Goal: Contribute content: Contribute content

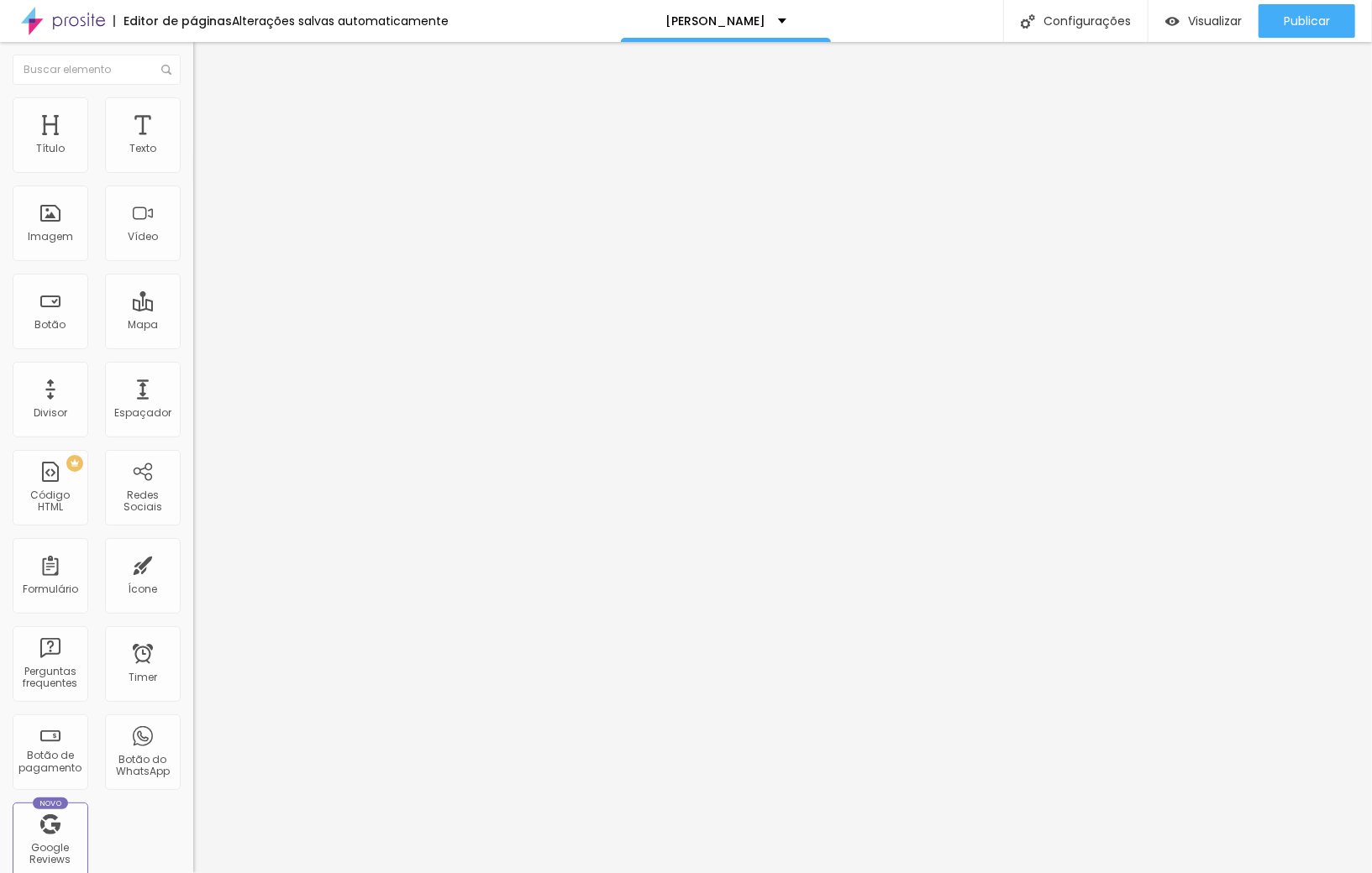
click at [219, 174] on div "Conectar" at bounding box center [248, 167] width 60 height 14
click at [193, 114] on ul "Estilo Avançado" at bounding box center [289, 97] width 193 height 34
click at [208, 116] on span "Avançado" at bounding box center [236, 109] width 55 height 14
click at [193, 263] on span "1:1 Quadrado" at bounding box center [226, 255] width 66 height 14
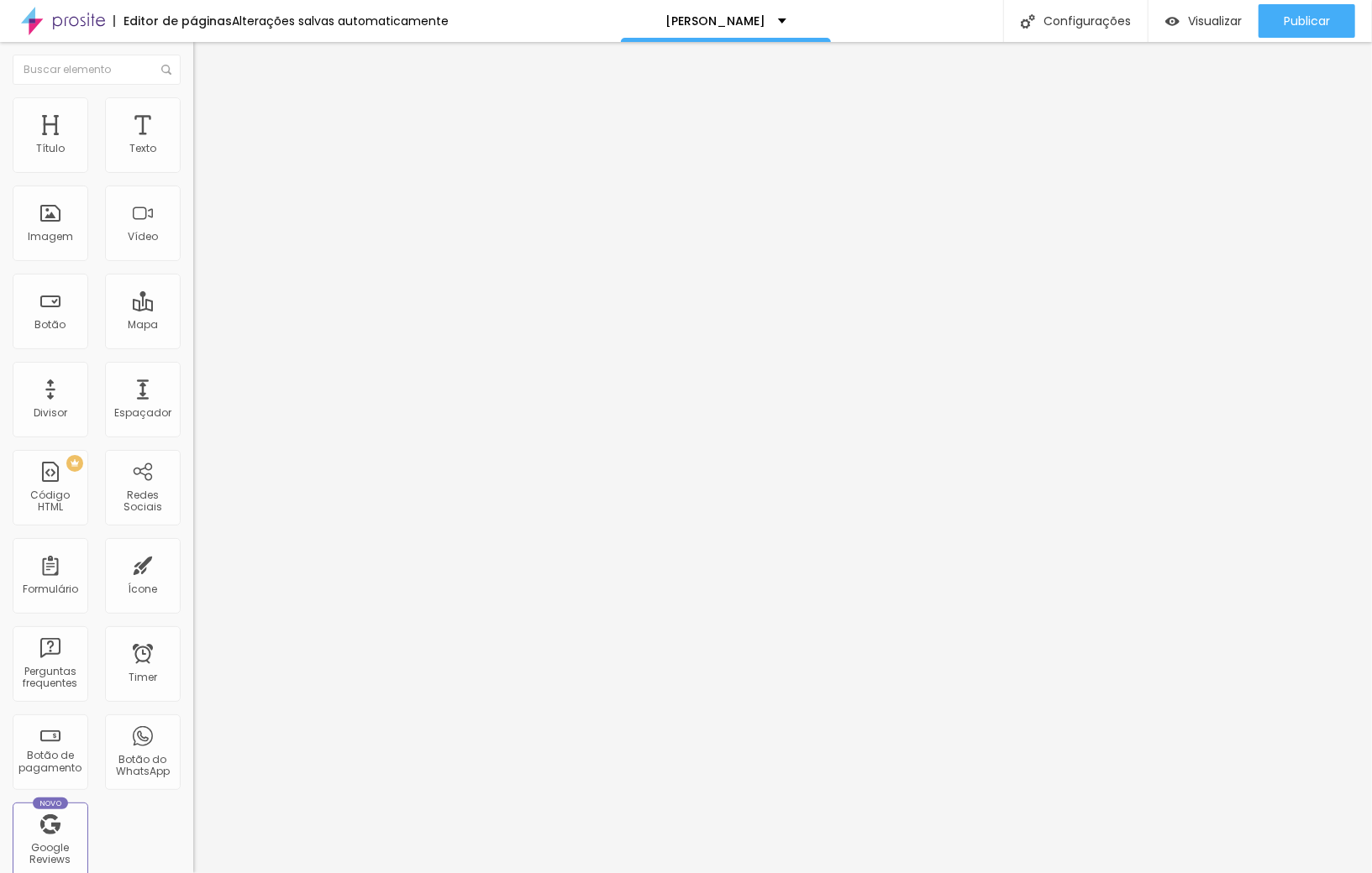
click at [193, 111] on li "Estilo" at bounding box center [289, 105] width 193 height 17
drag, startPoint x: 140, startPoint y: 206, endPoint x: 85, endPoint y: 208, distance: 55.0
click at [193, 369] on div at bounding box center [289, 376] width 193 height 15
type input "186"
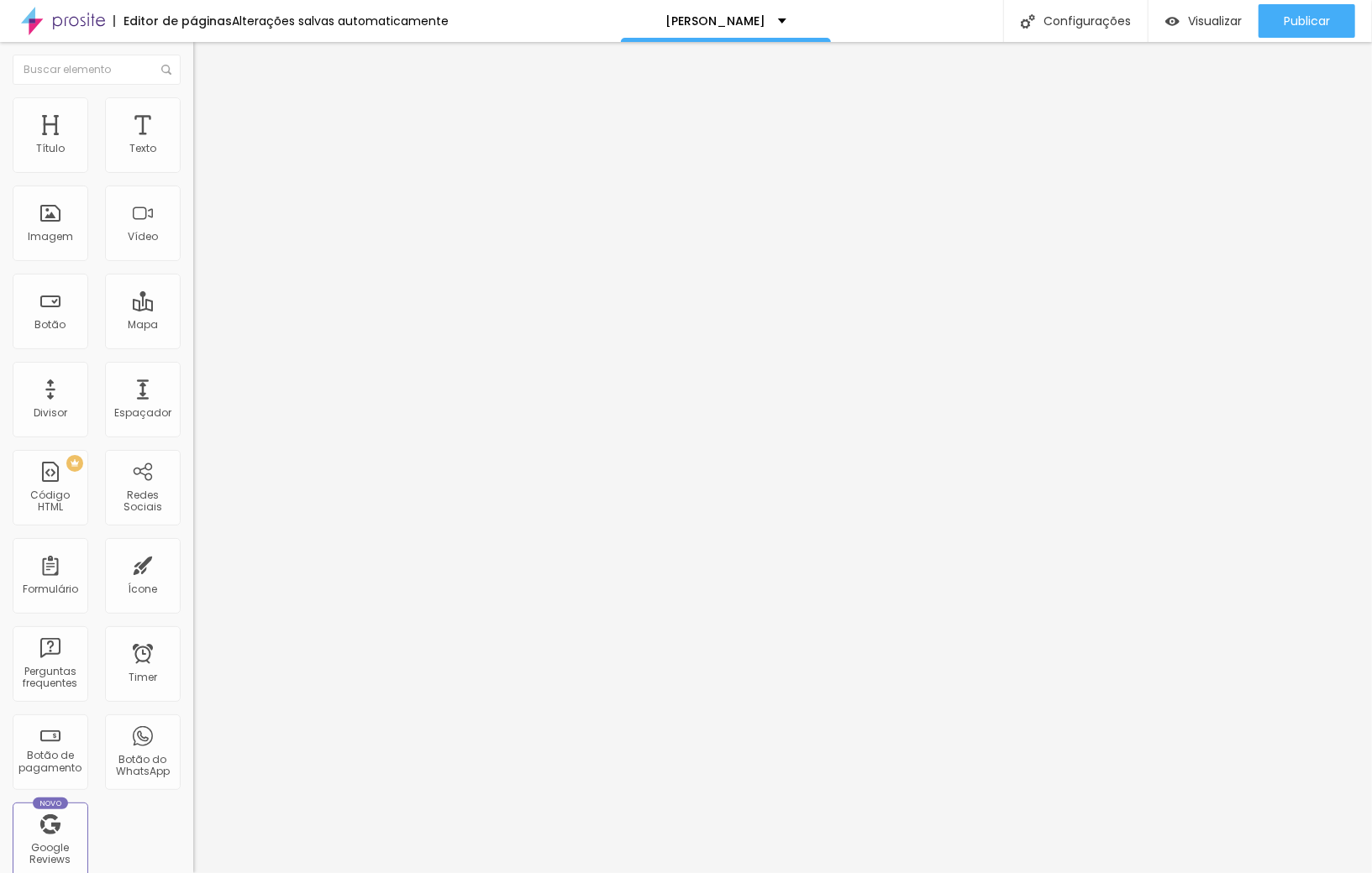
type input "187"
type input "181"
type input "166"
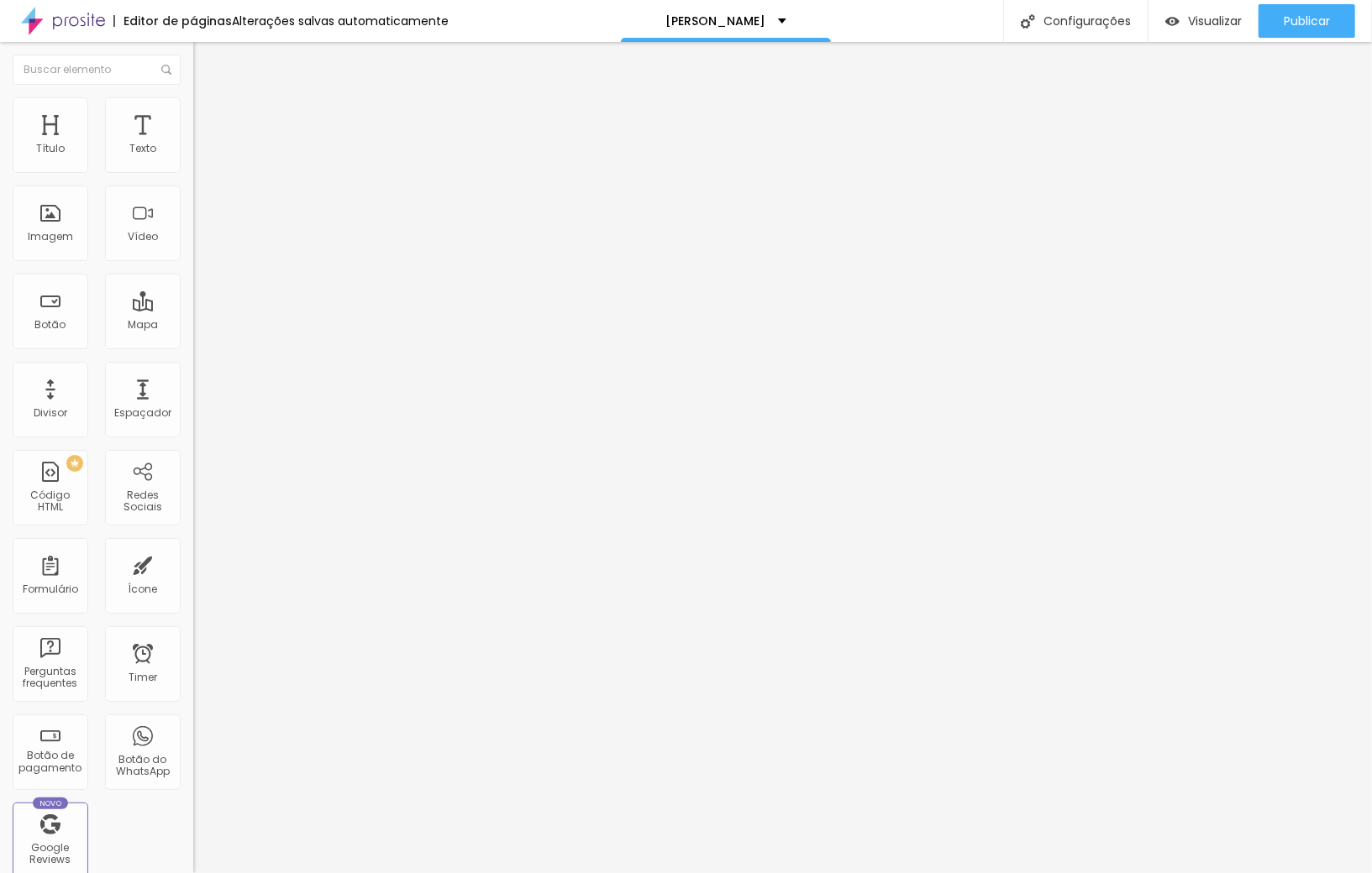
type input "166"
type input "153"
type input "140"
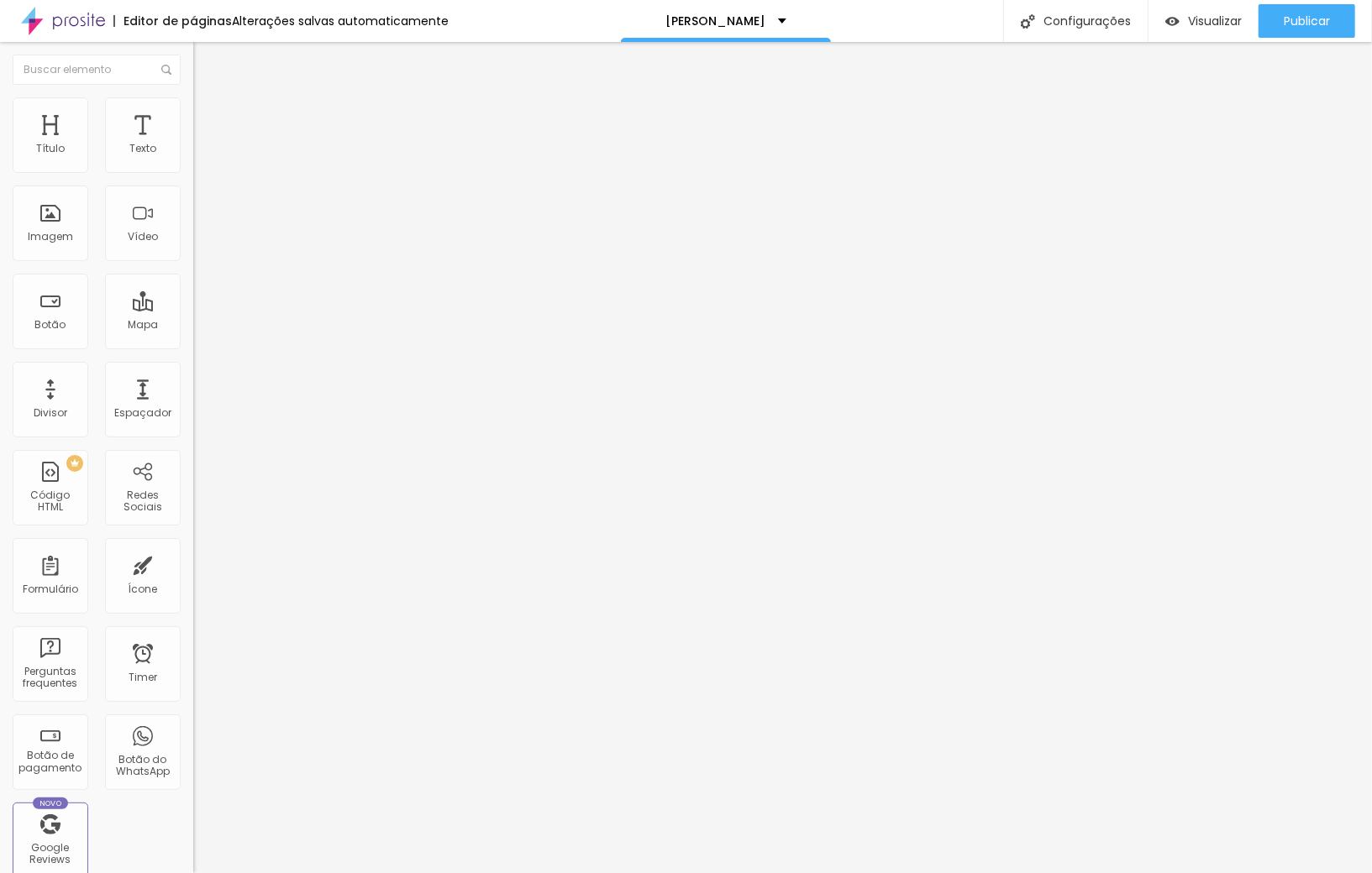
type input "128"
type input "118"
type input "109"
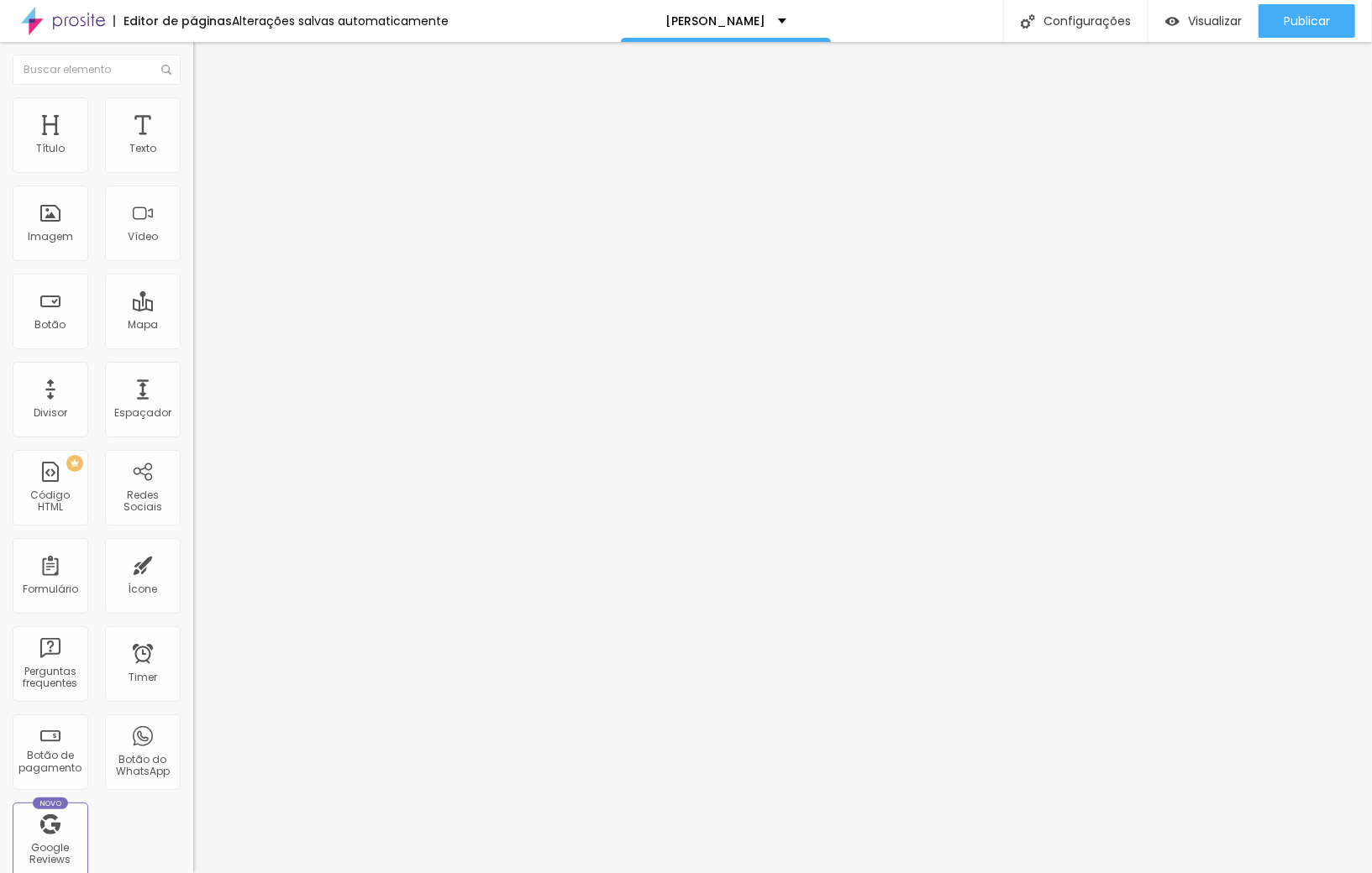
type input "109"
type input "104"
type input "99"
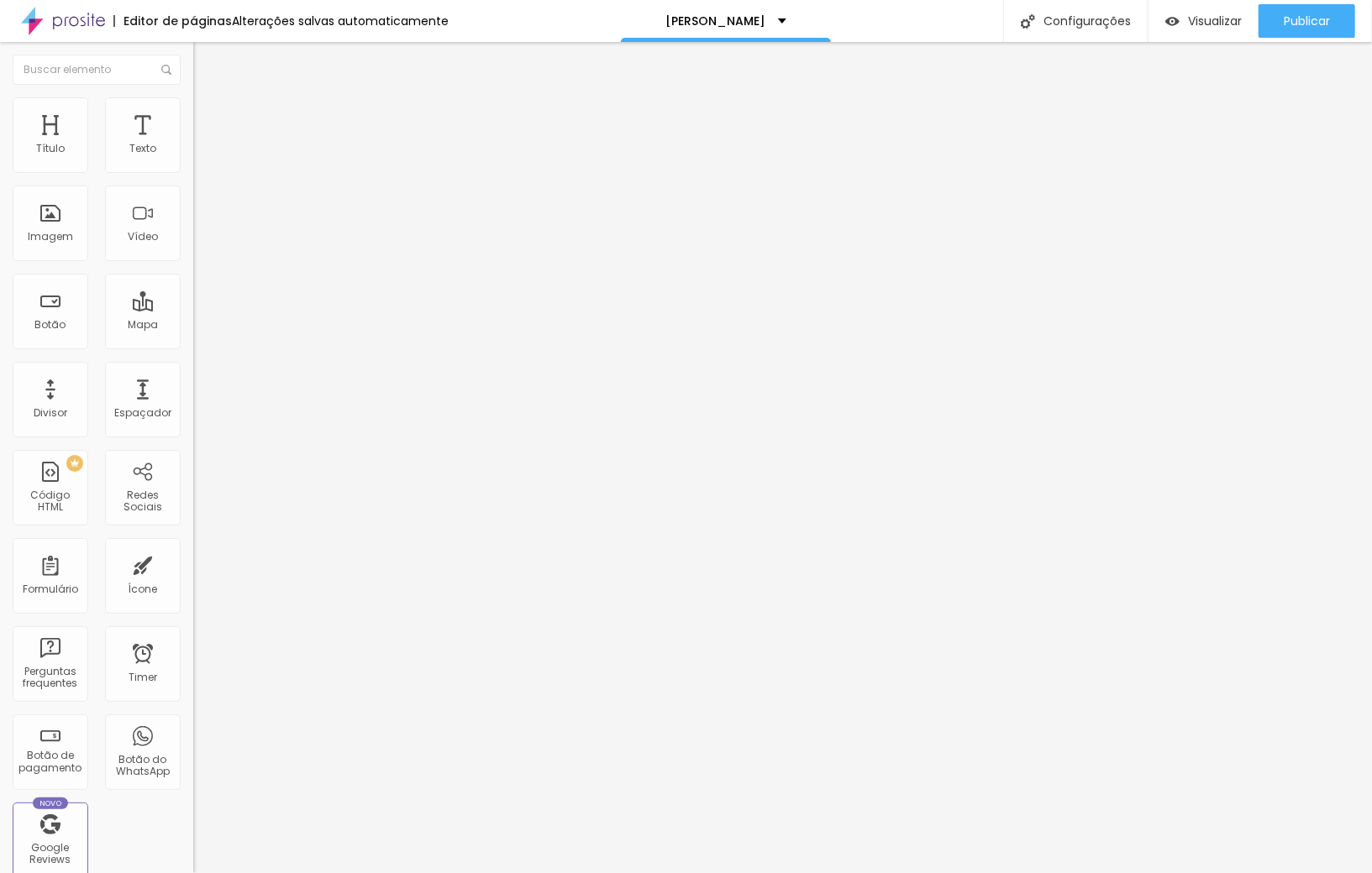
type input "93"
type input "89"
type input "85"
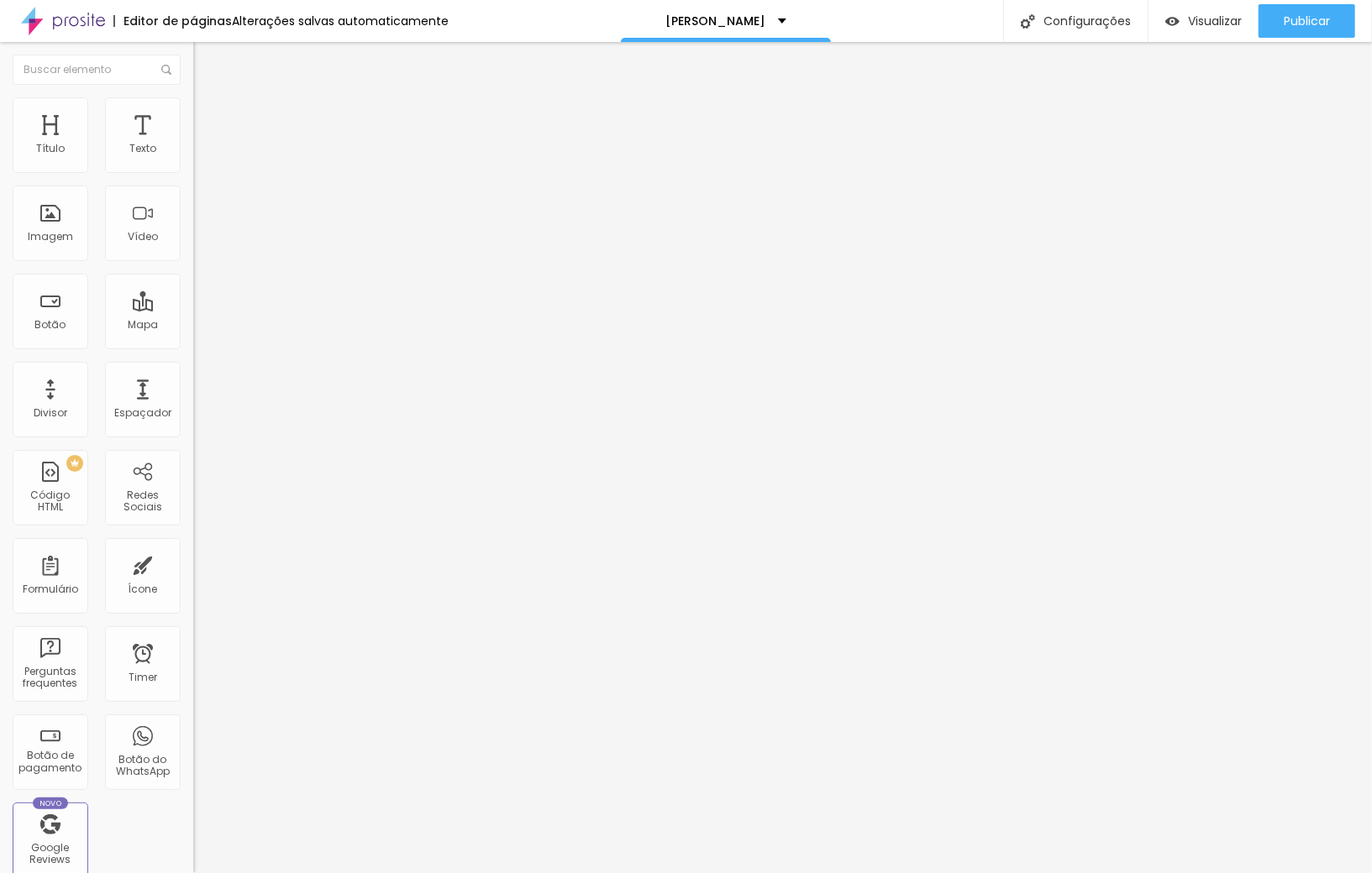
type input "85"
type input "81"
type input "75"
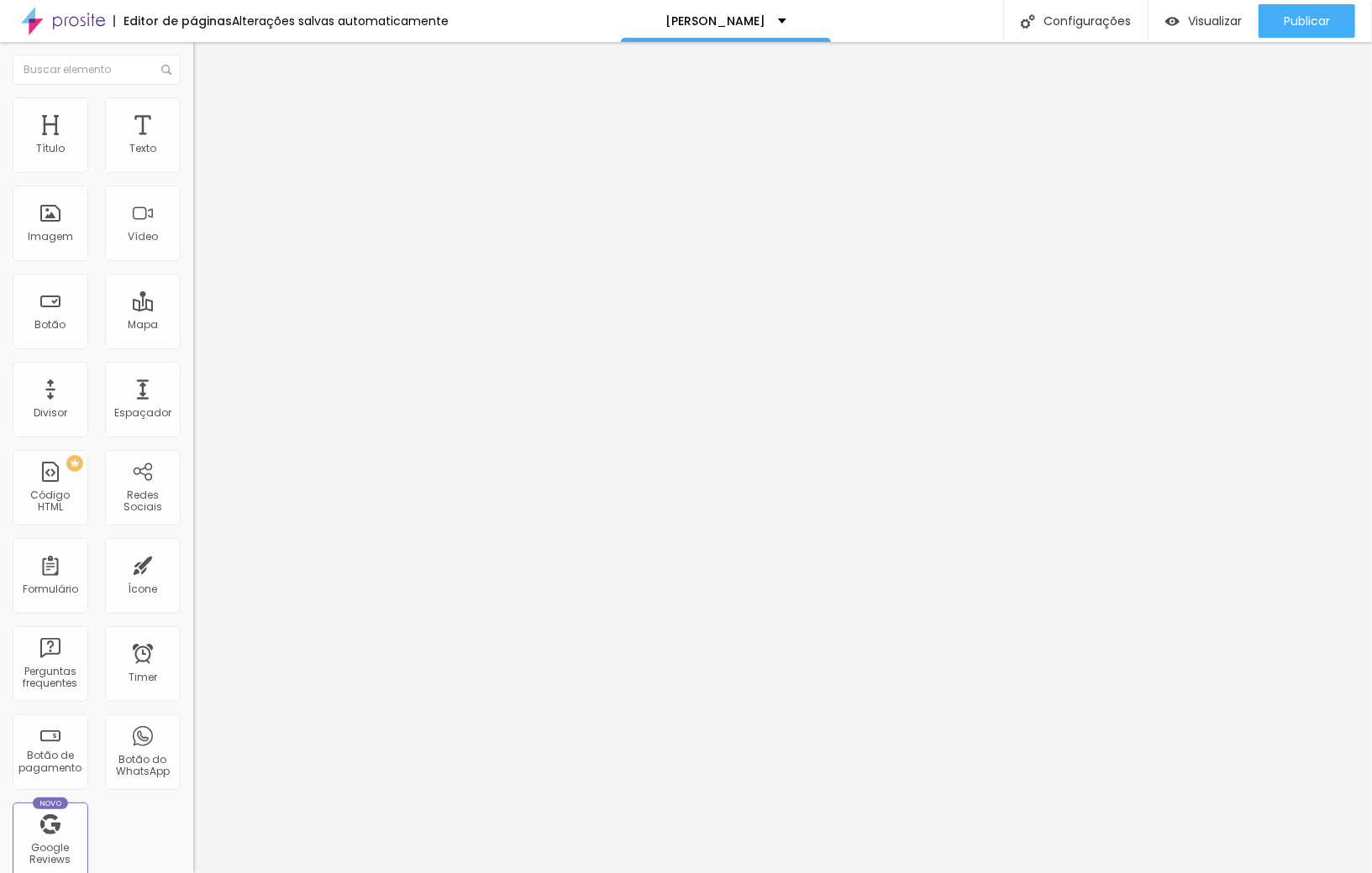
type input "73"
type input "70"
type input "66"
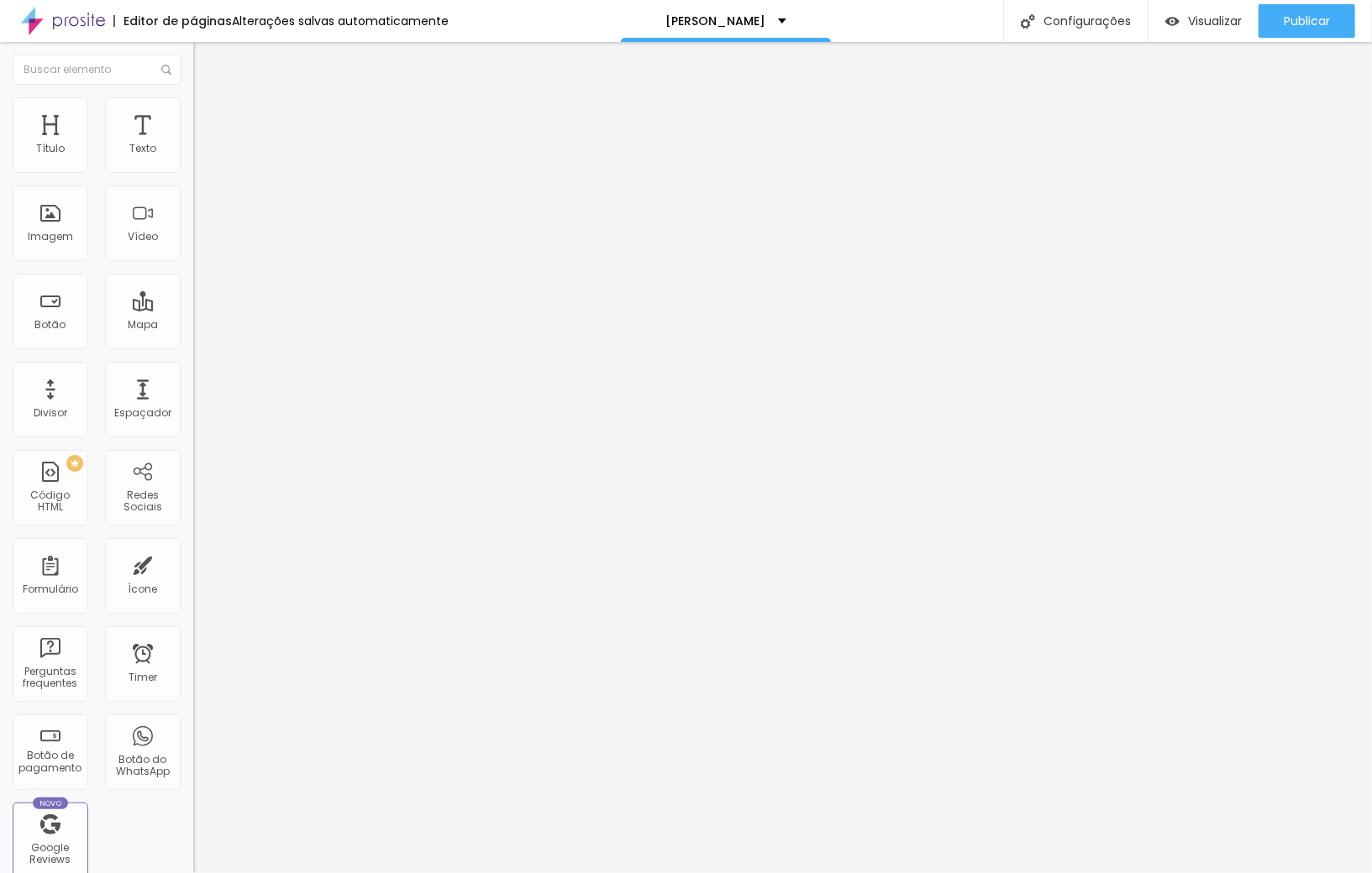
type input "66"
type input "64"
type input "63"
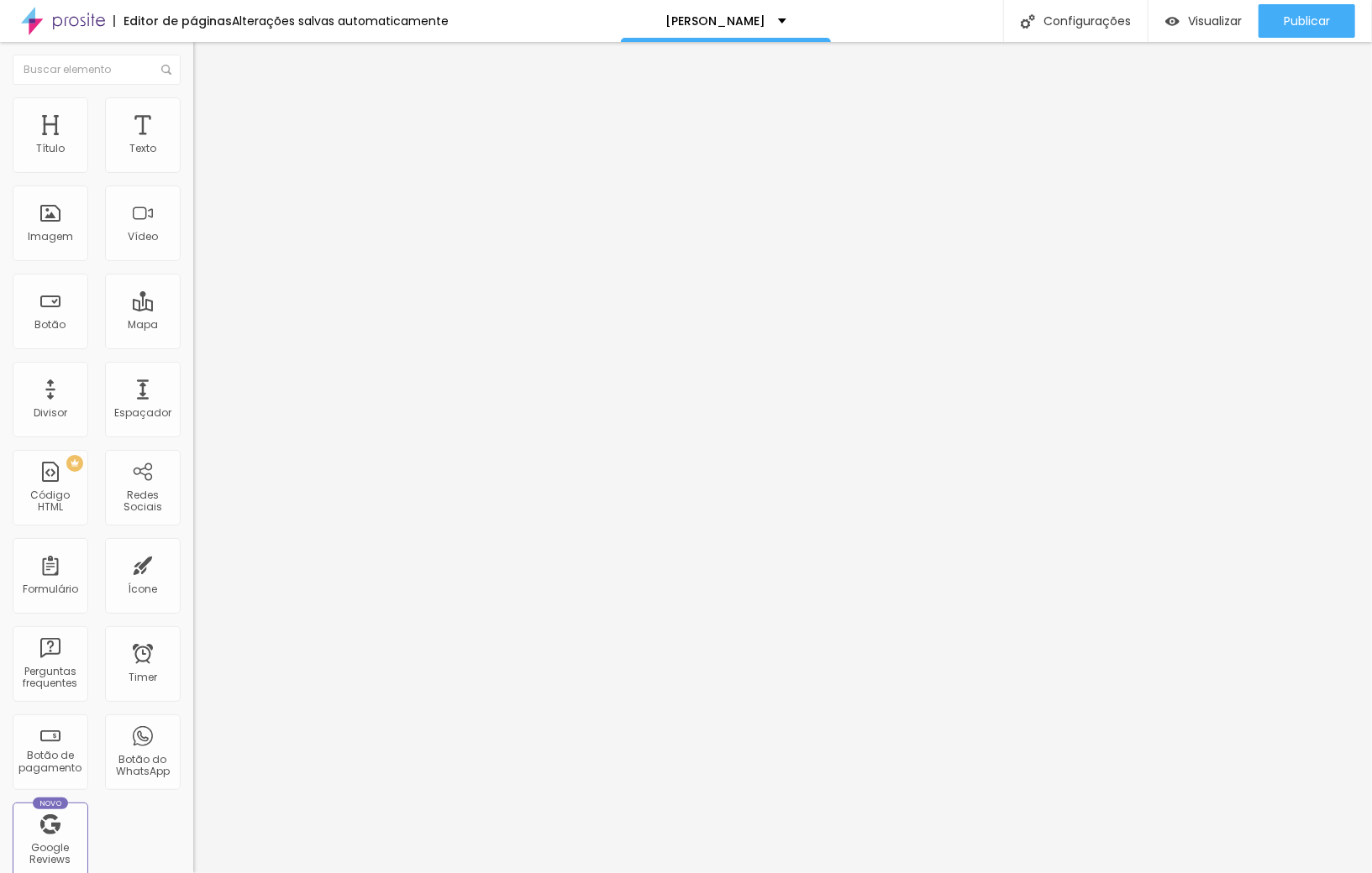
type input "62"
type input "61"
type input "60"
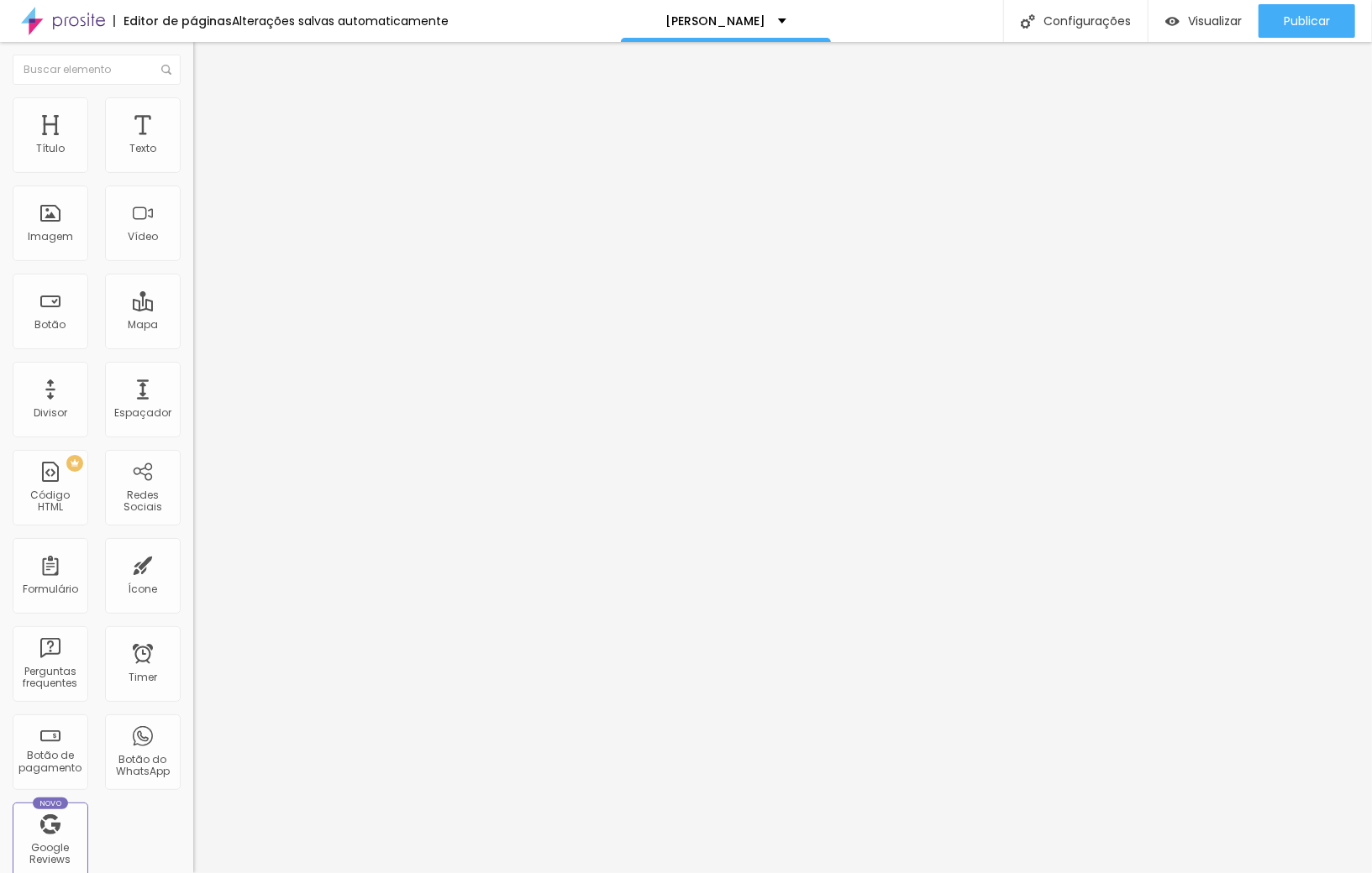
type input "60"
type input "59"
type input "58"
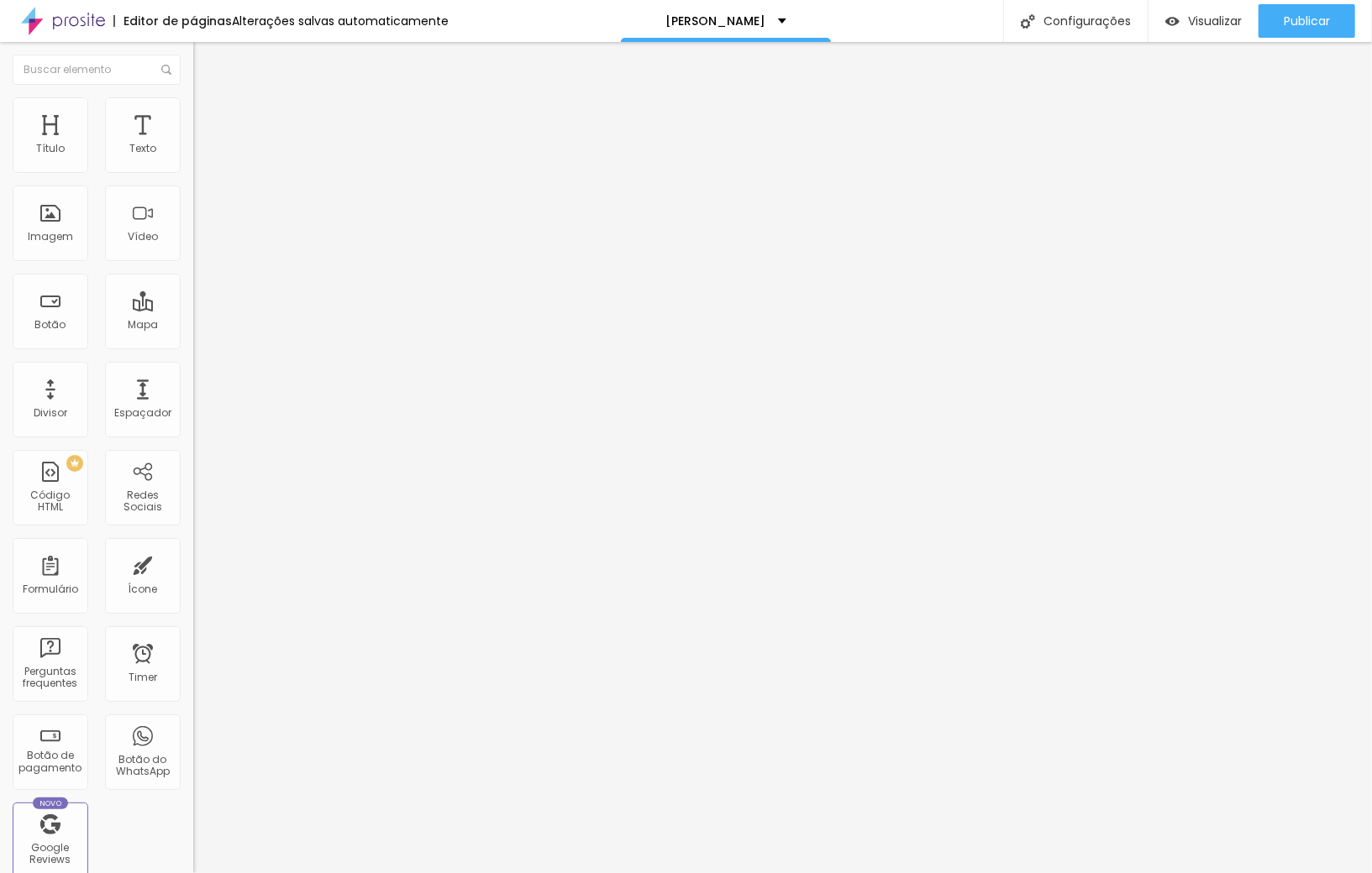
type input "57"
type input "56"
type input "55"
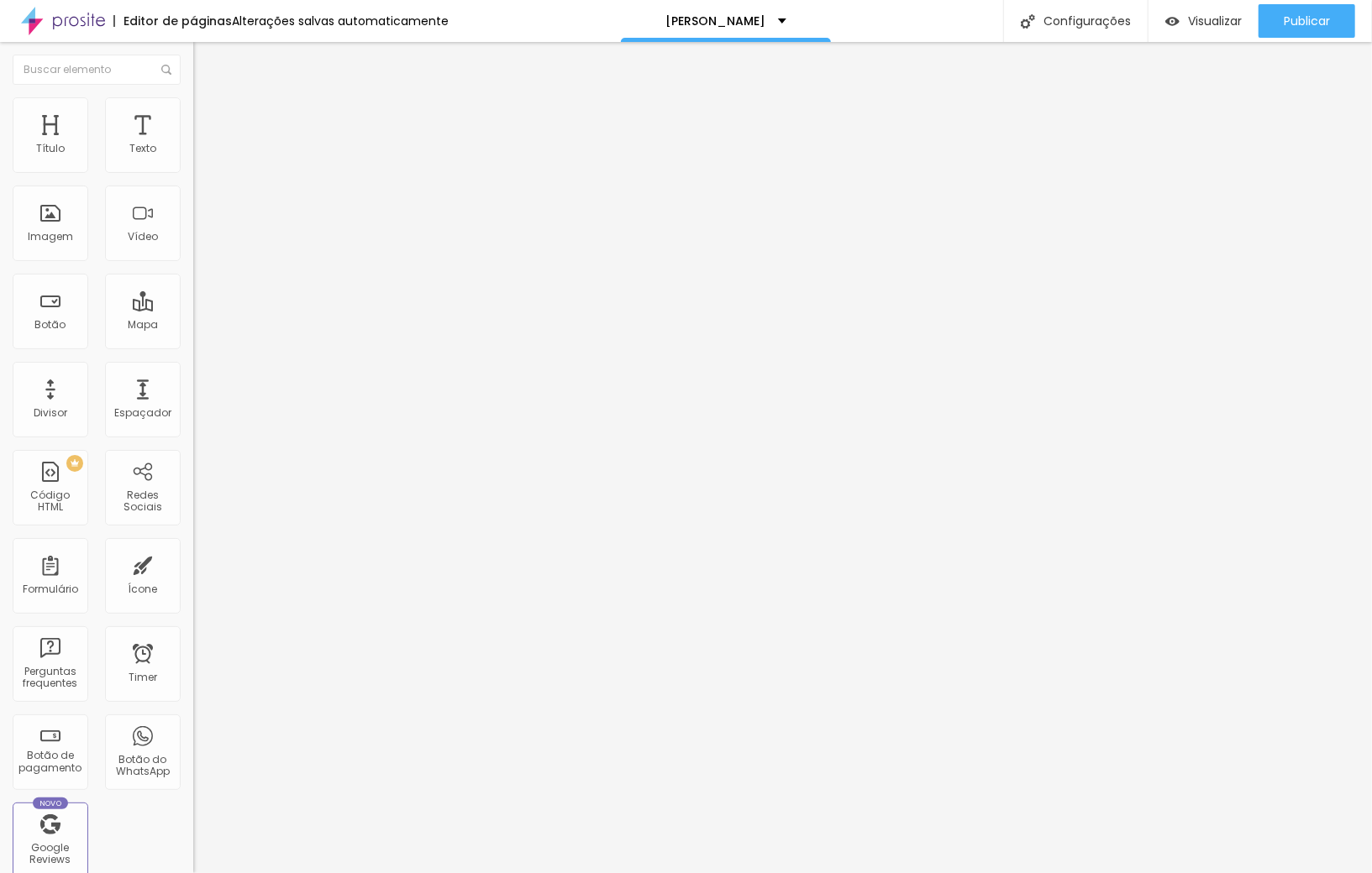
type input "55"
type input "54"
type input "53"
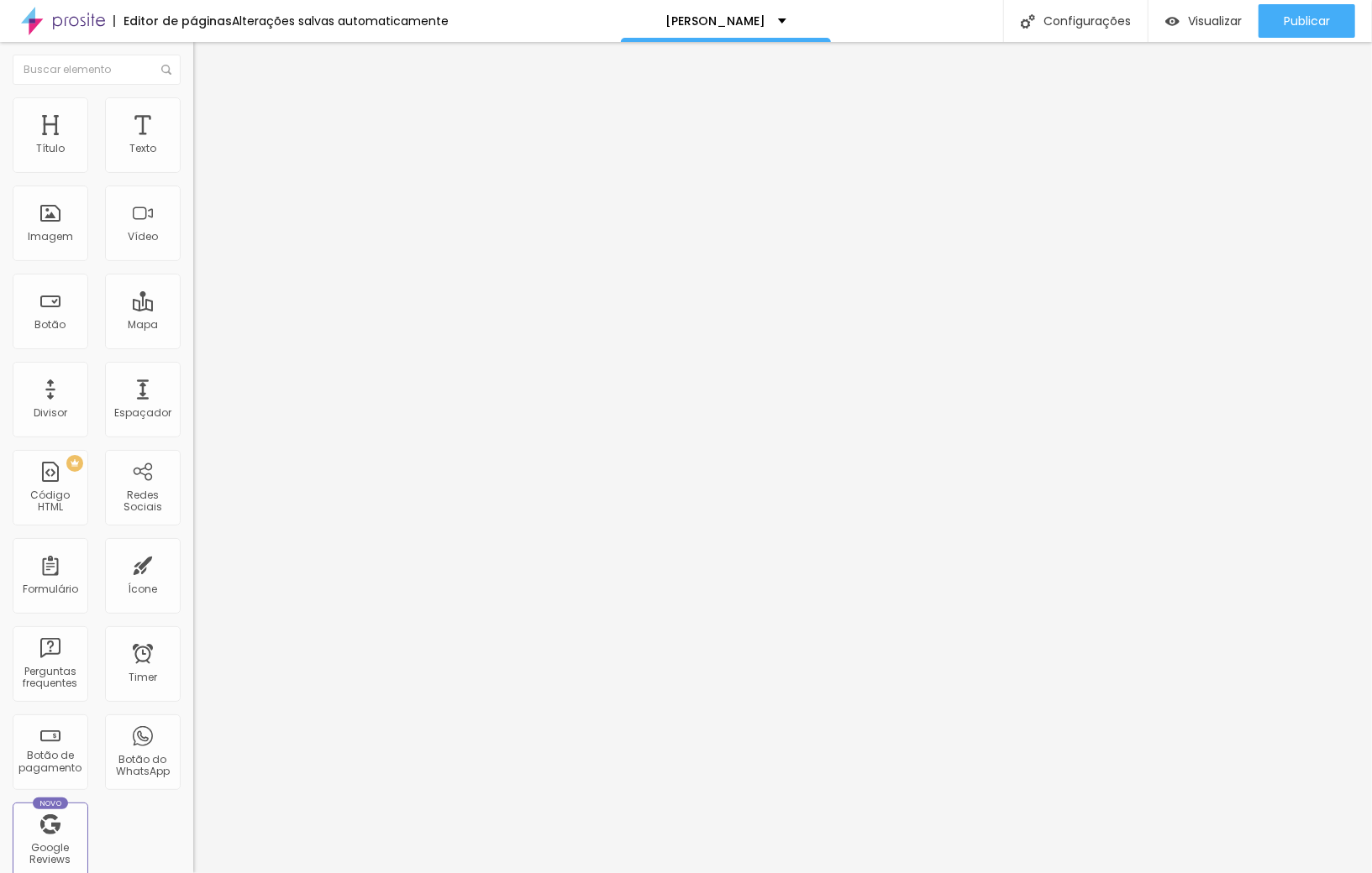
type input "51"
type input "50"
type input "44"
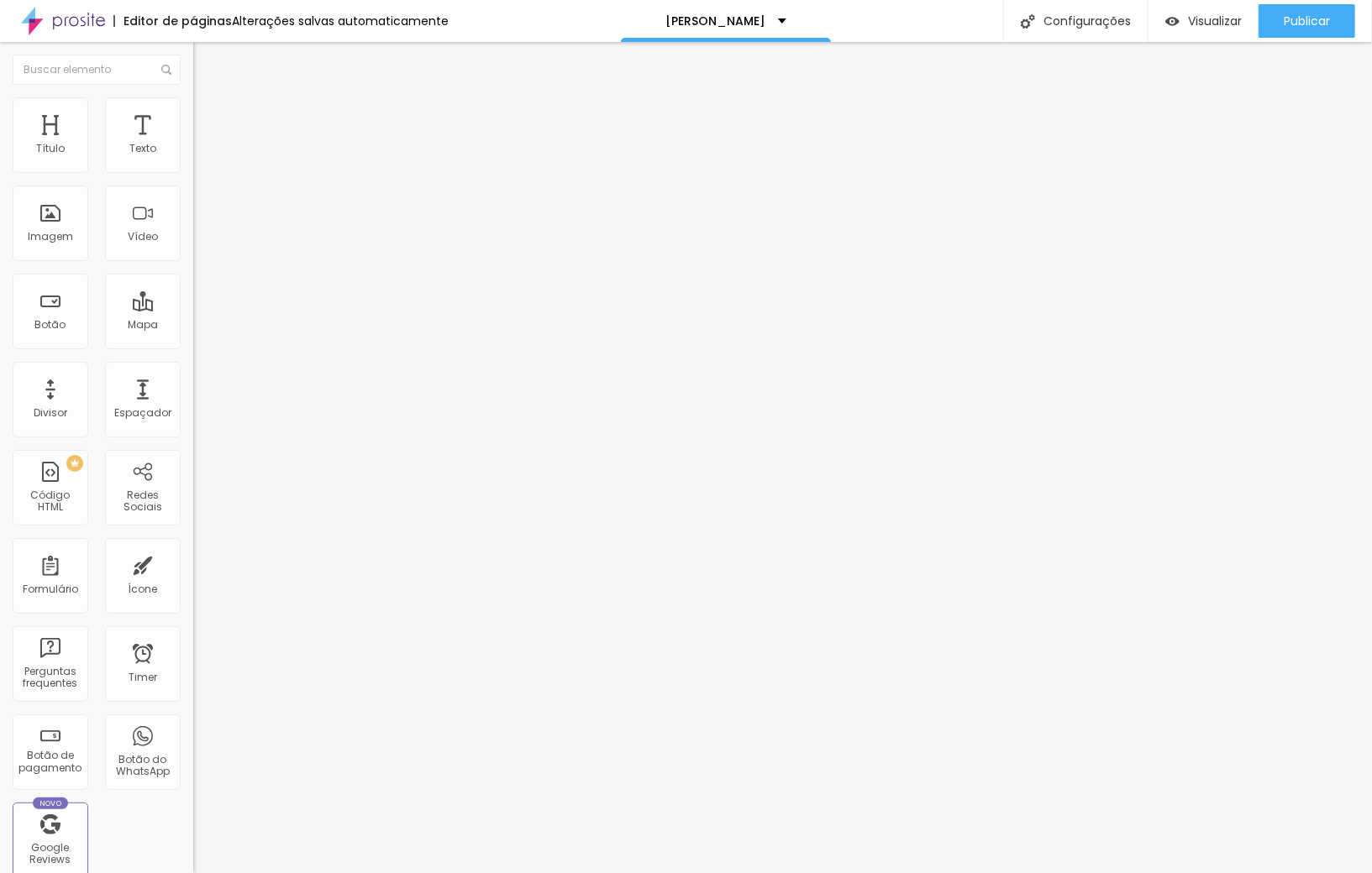
type input "44"
type input "33"
type input "26"
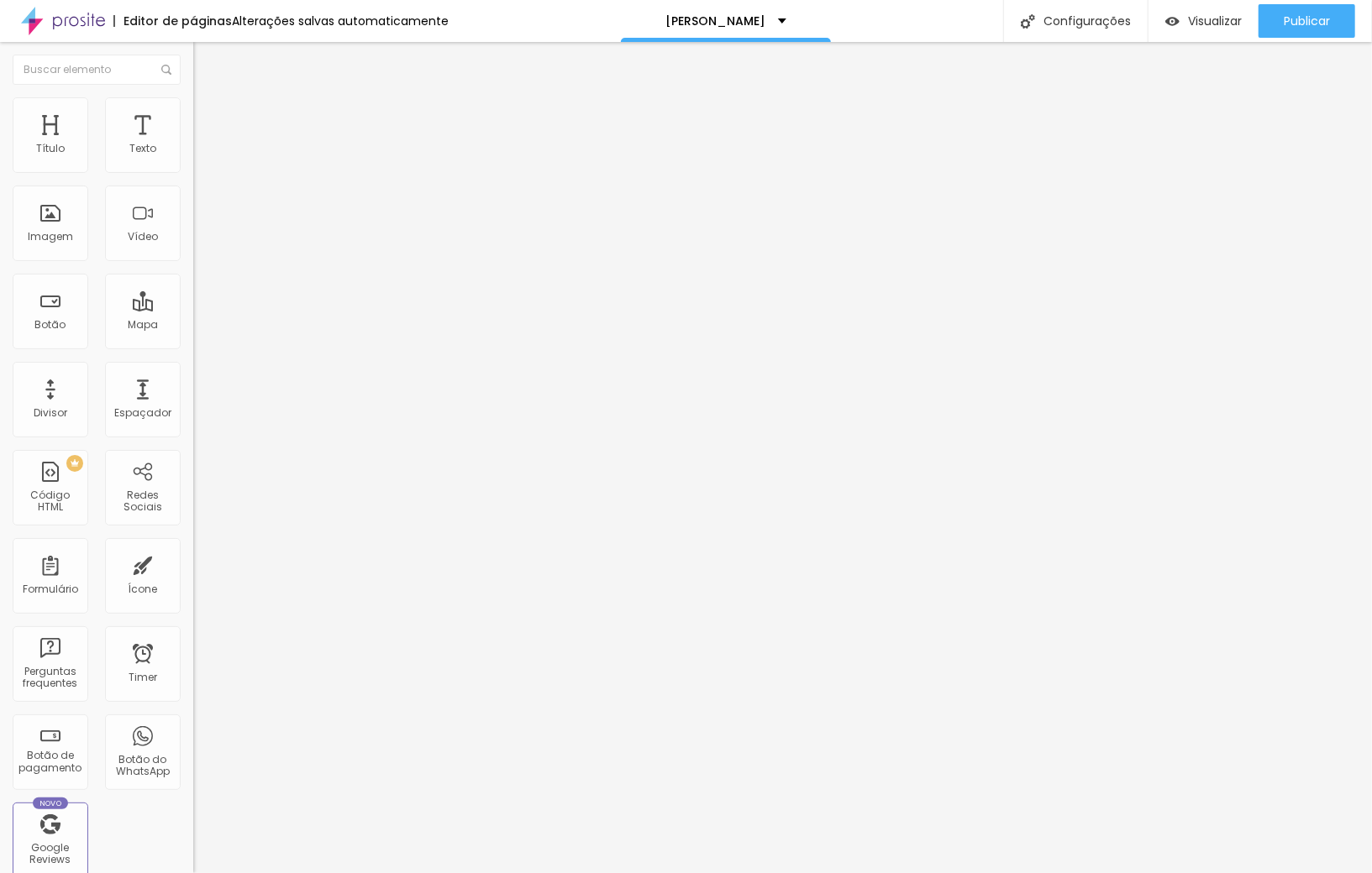
type input "19"
type input "16"
type input "14"
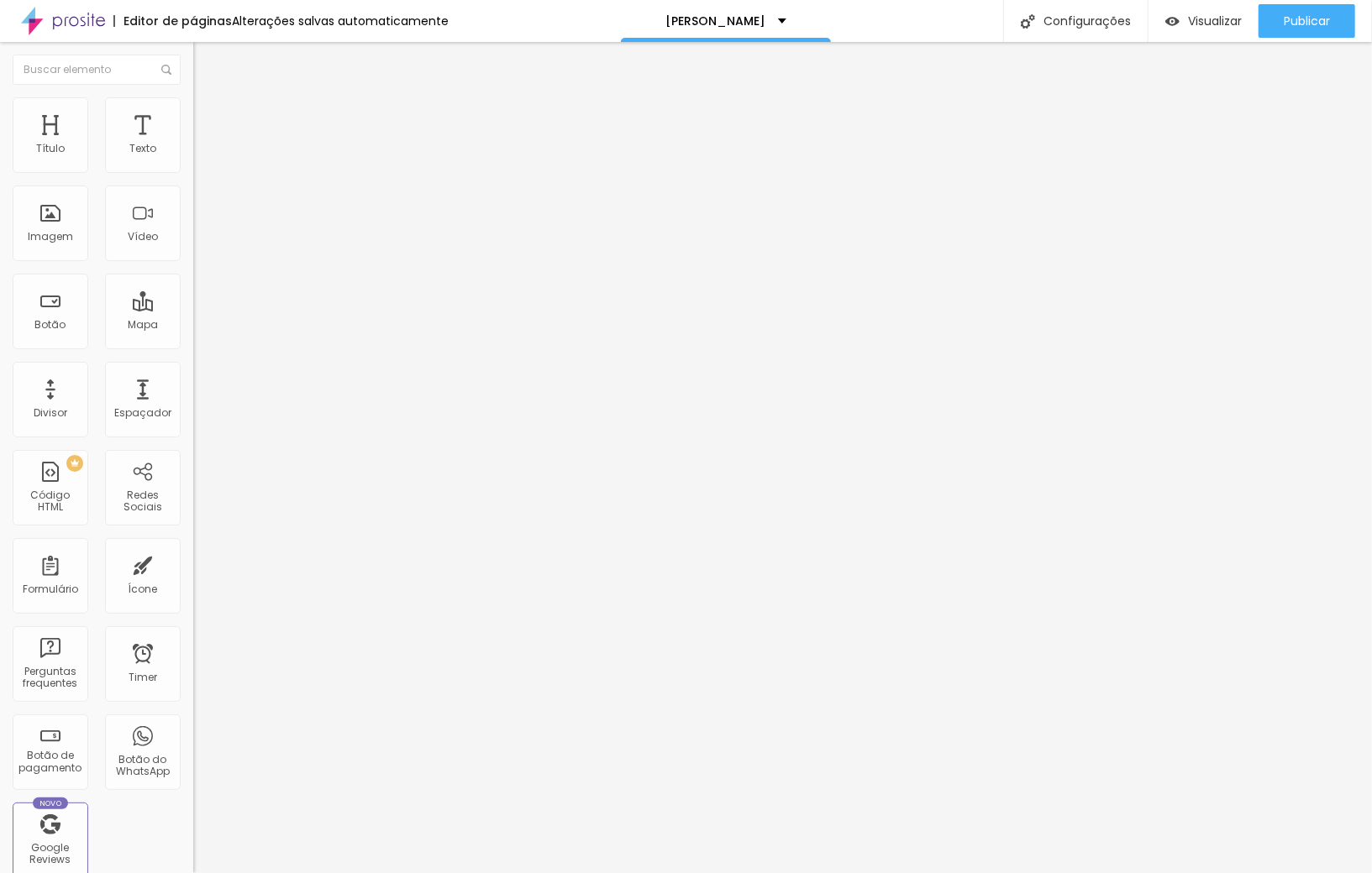
type input "14"
type input "13"
type input "12"
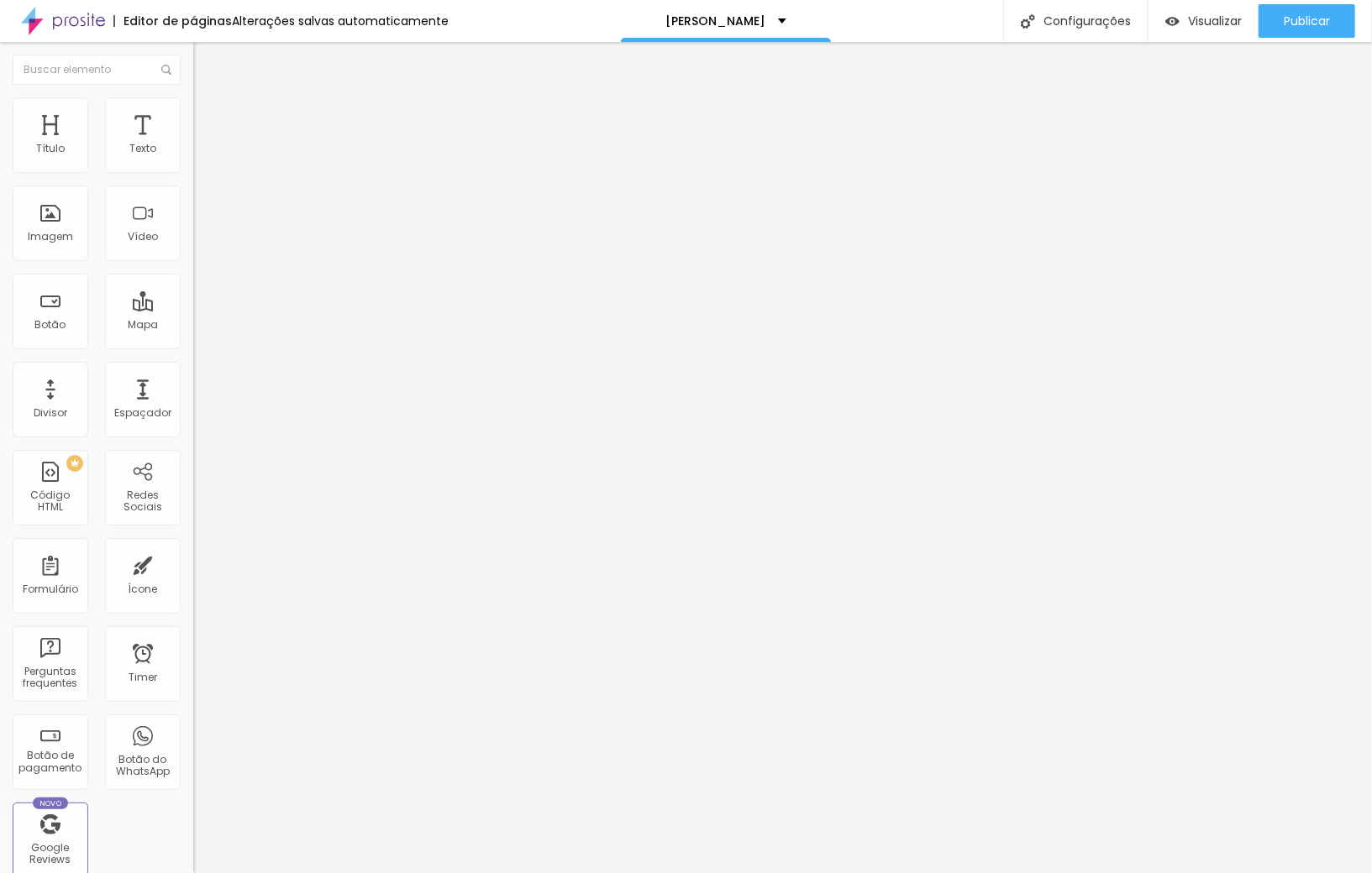
type input "11"
type input "5"
type input "1"
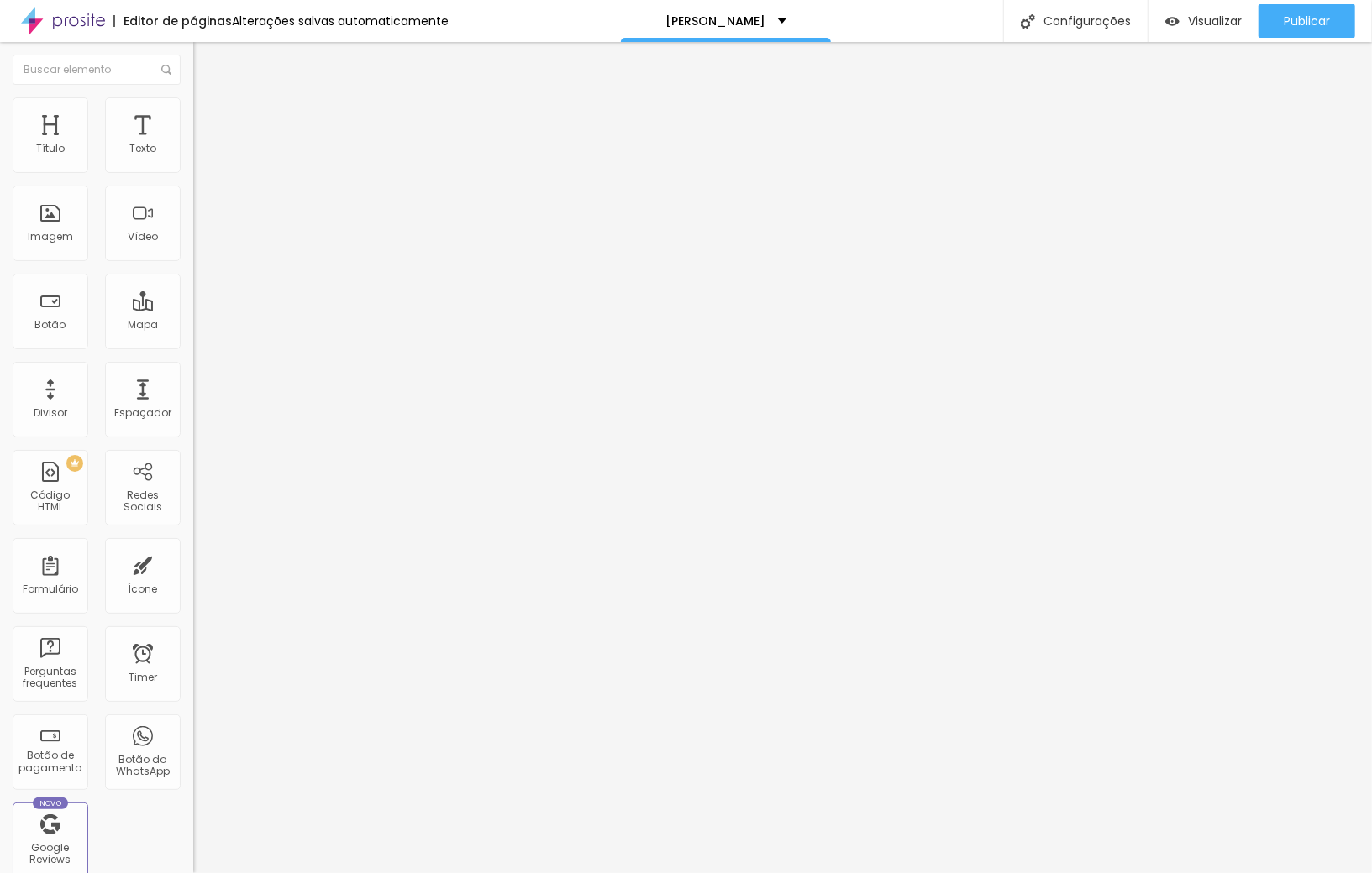
type input "1"
type input "0"
type input "9"
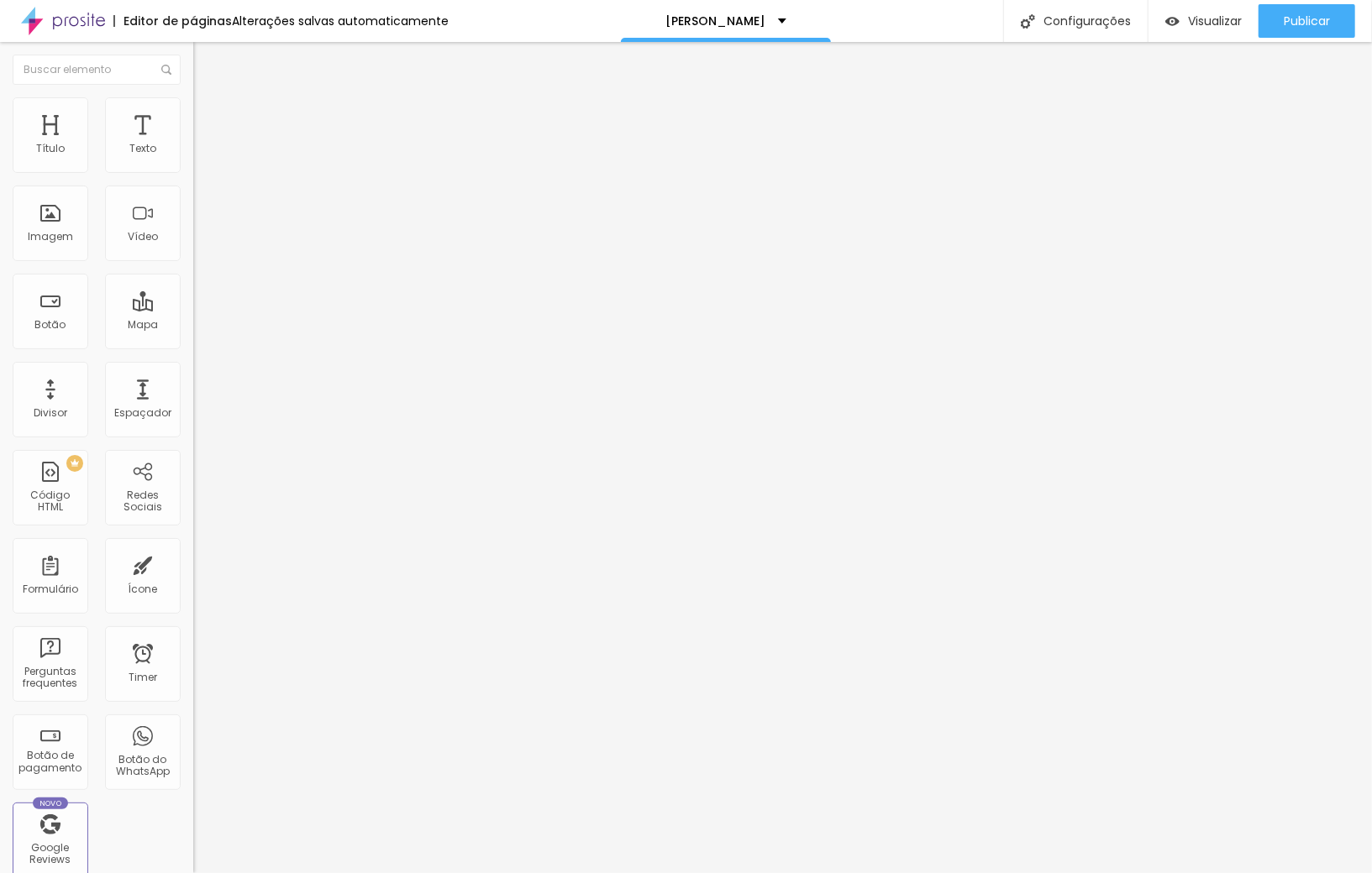
type input "11"
type input "13"
type input "16"
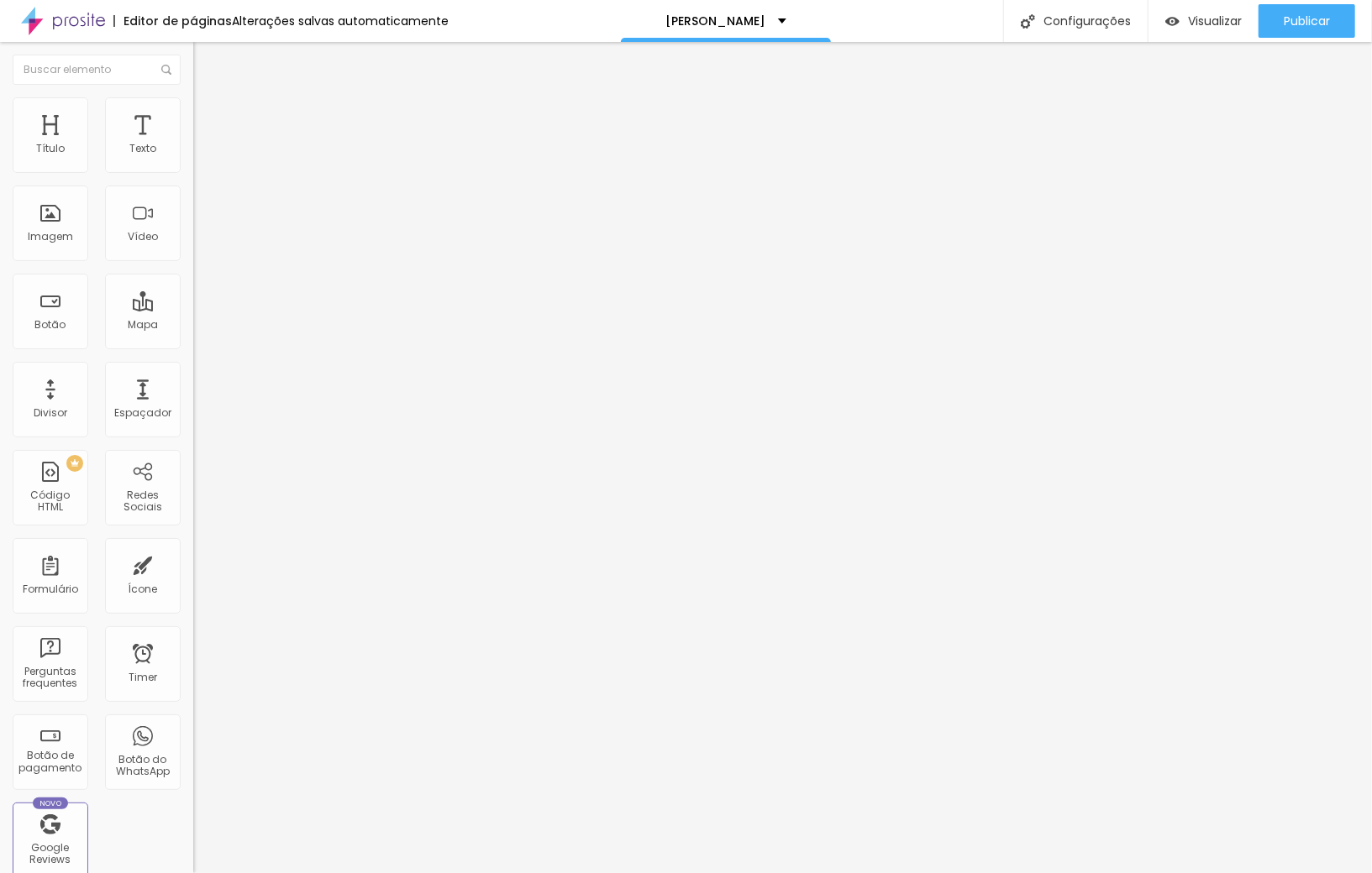
type input "16"
type input "18"
type input "21"
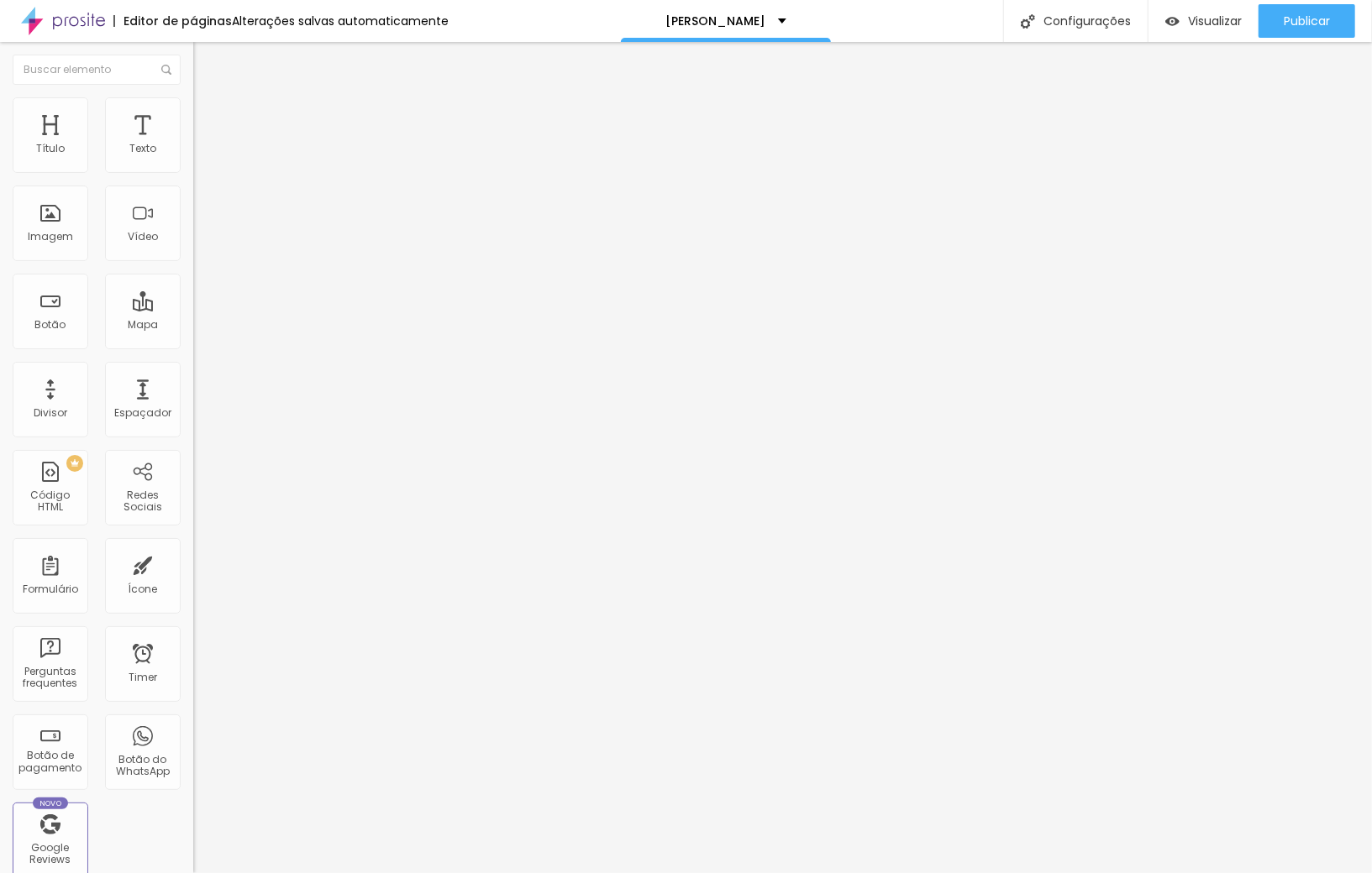
type input "24"
type input "26"
type input "30"
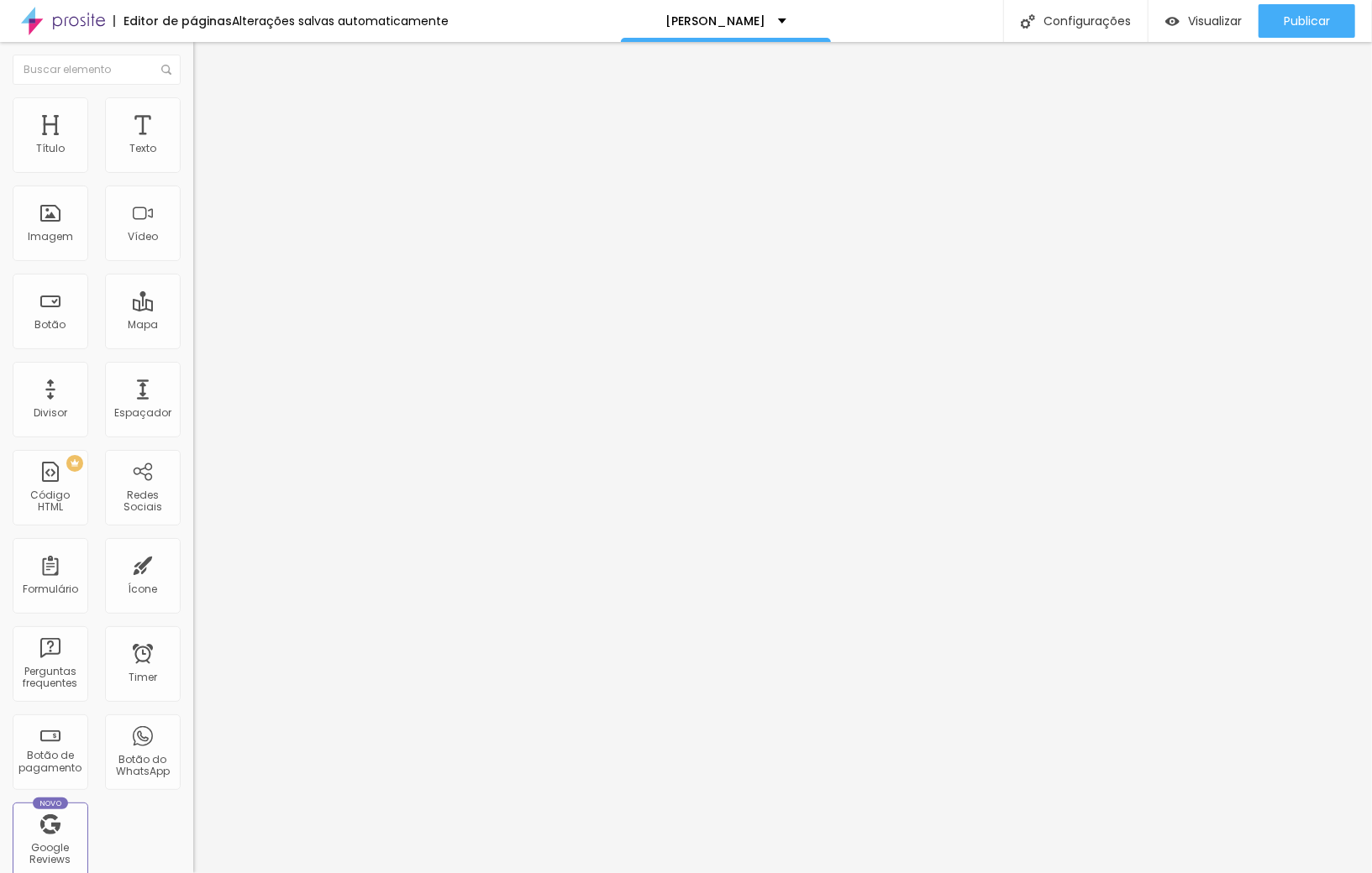
type input "30"
type input "34"
type input "41"
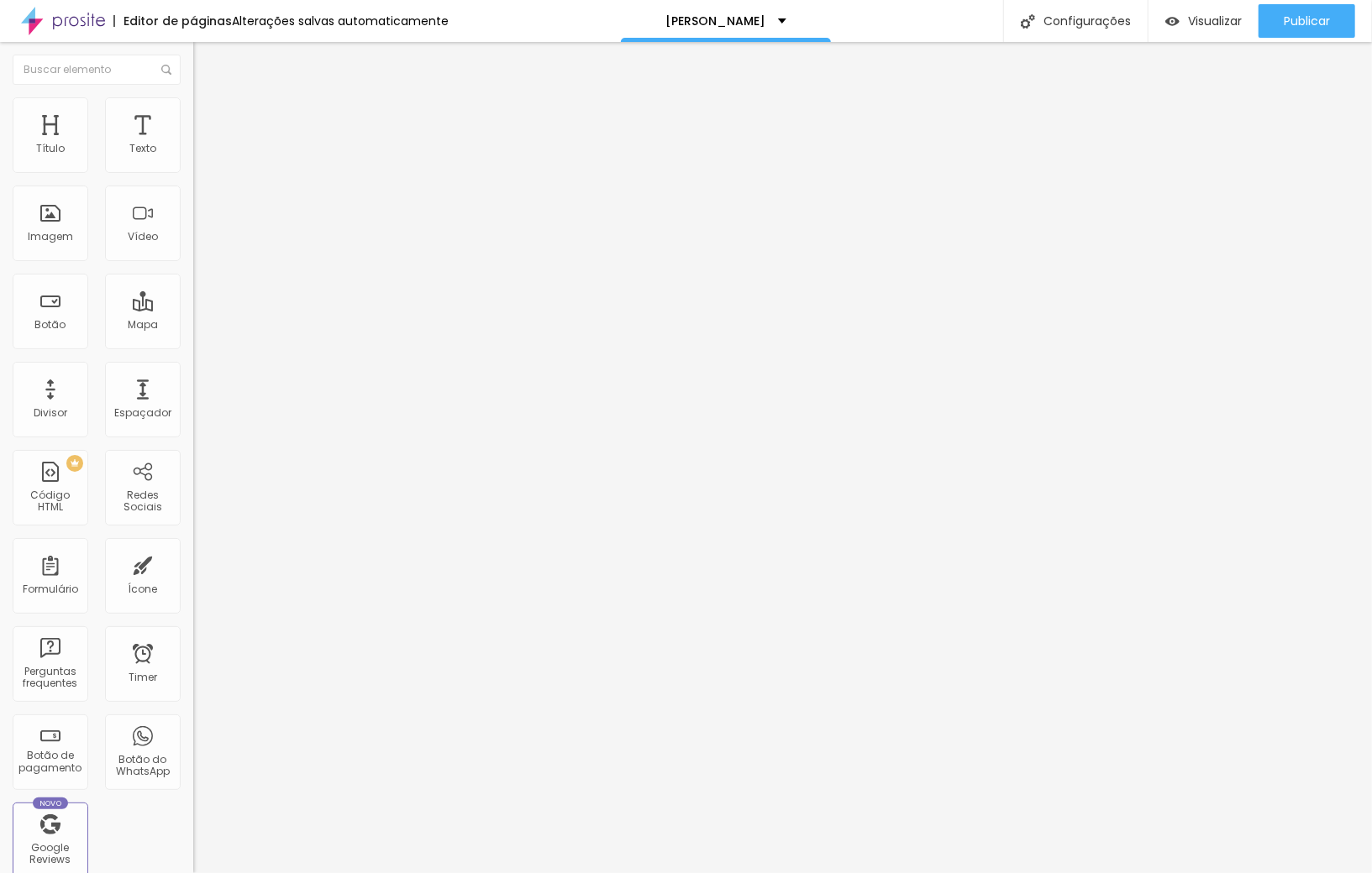
type input "47"
type input "55"
type input "58"
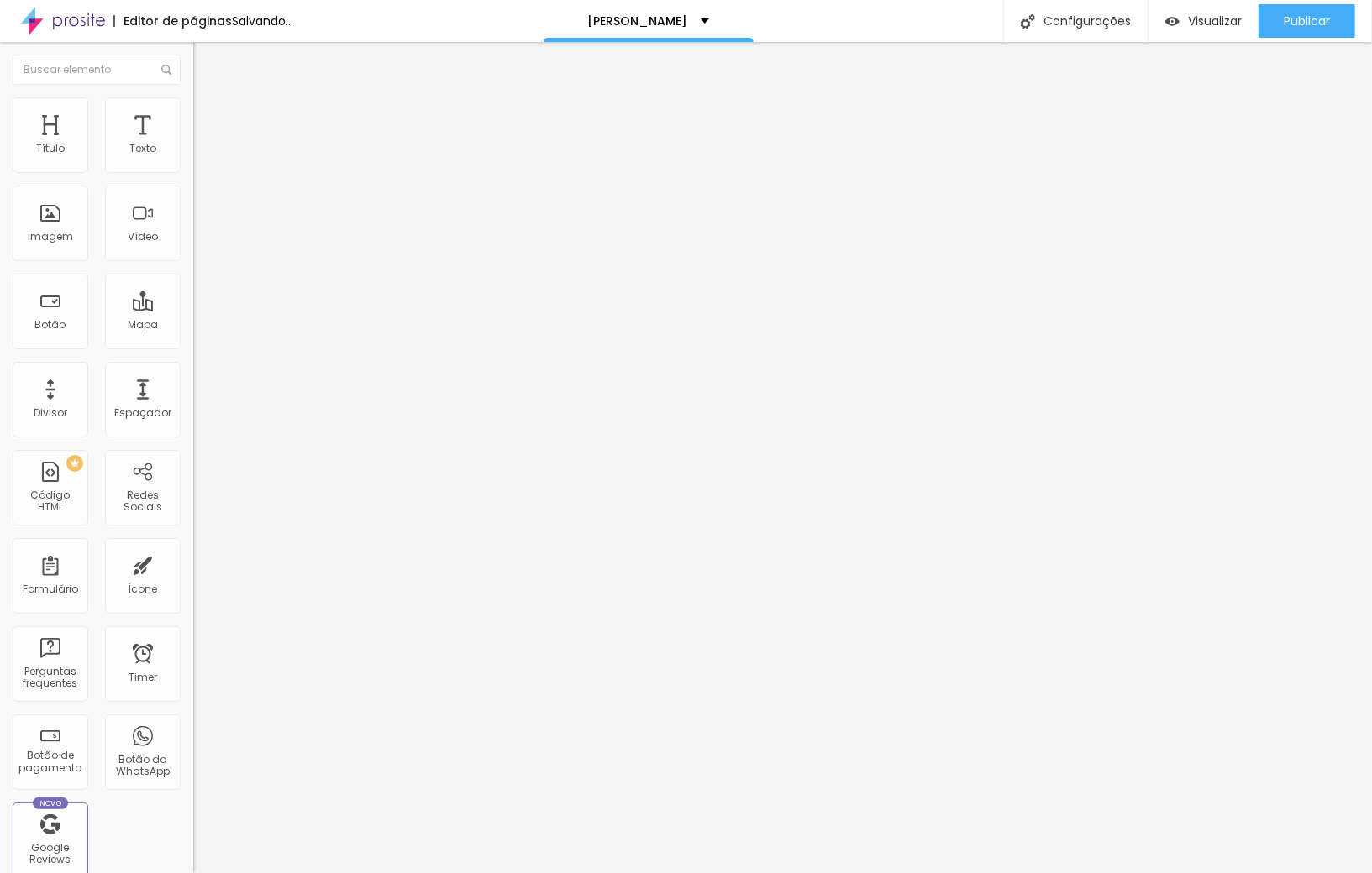
type input "58"
type input "60"
type input "61"
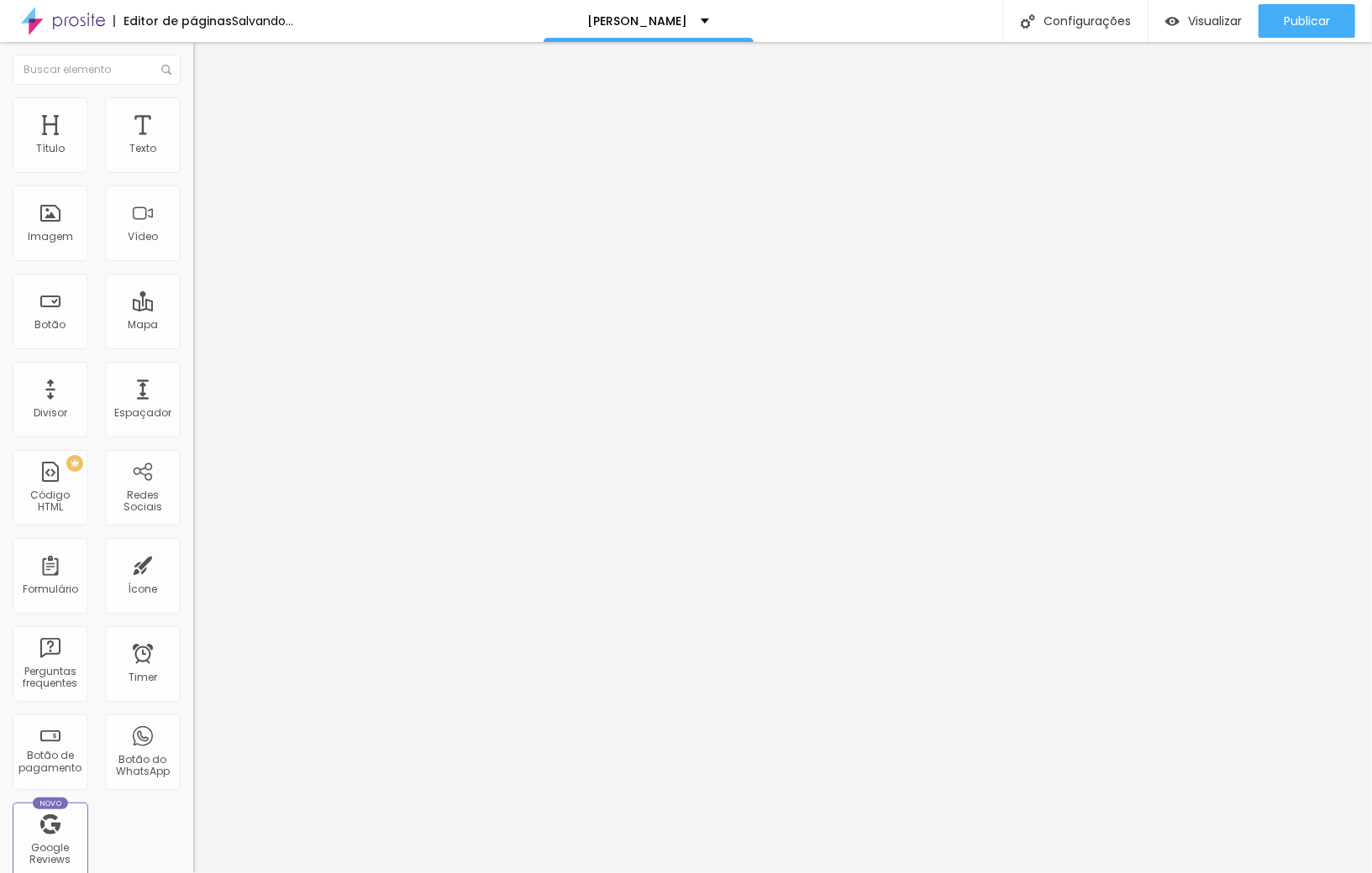
type input "60"
type input "62"
type input "67"
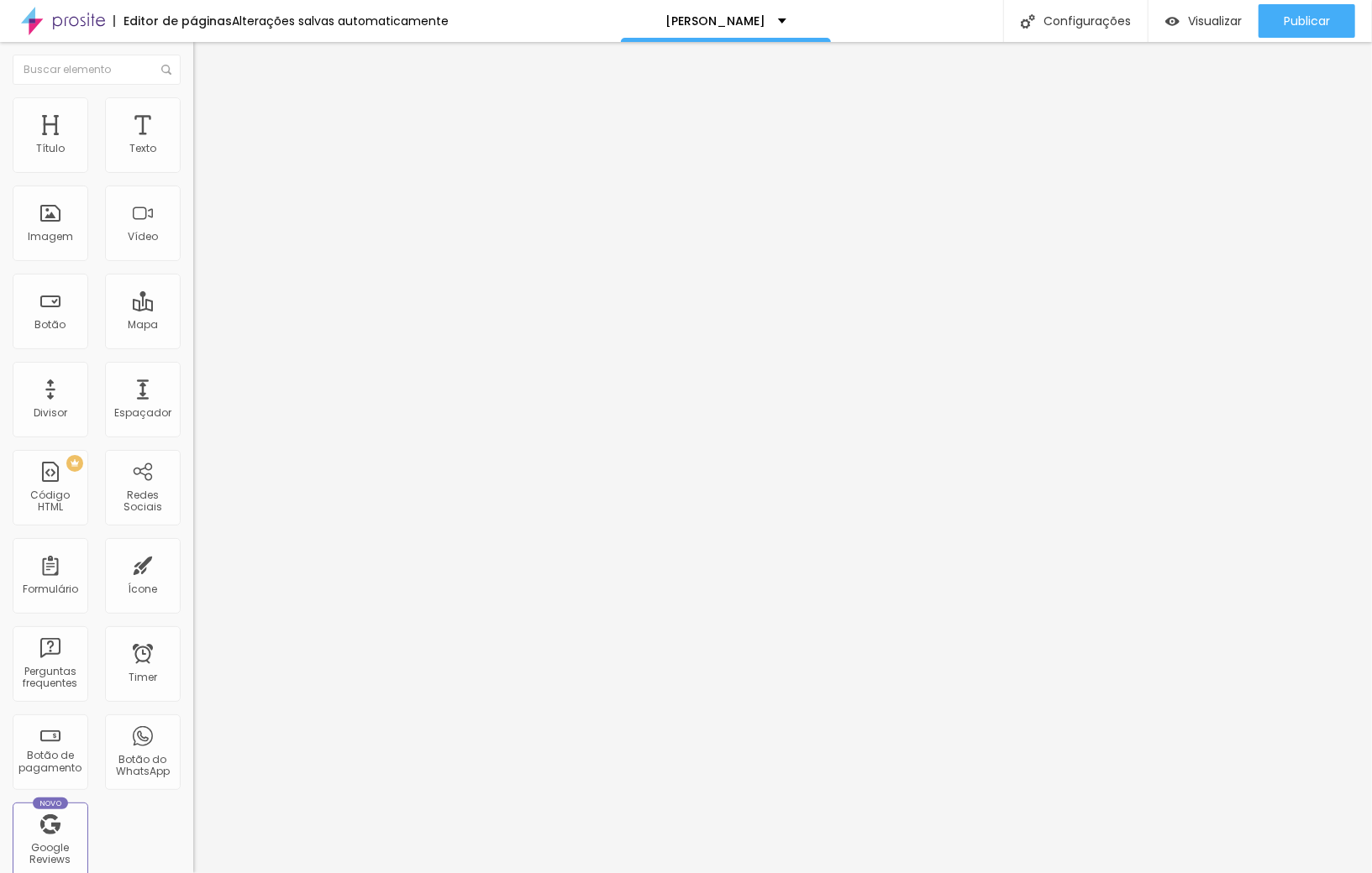
type input "67"
type input "80"
type input "105"
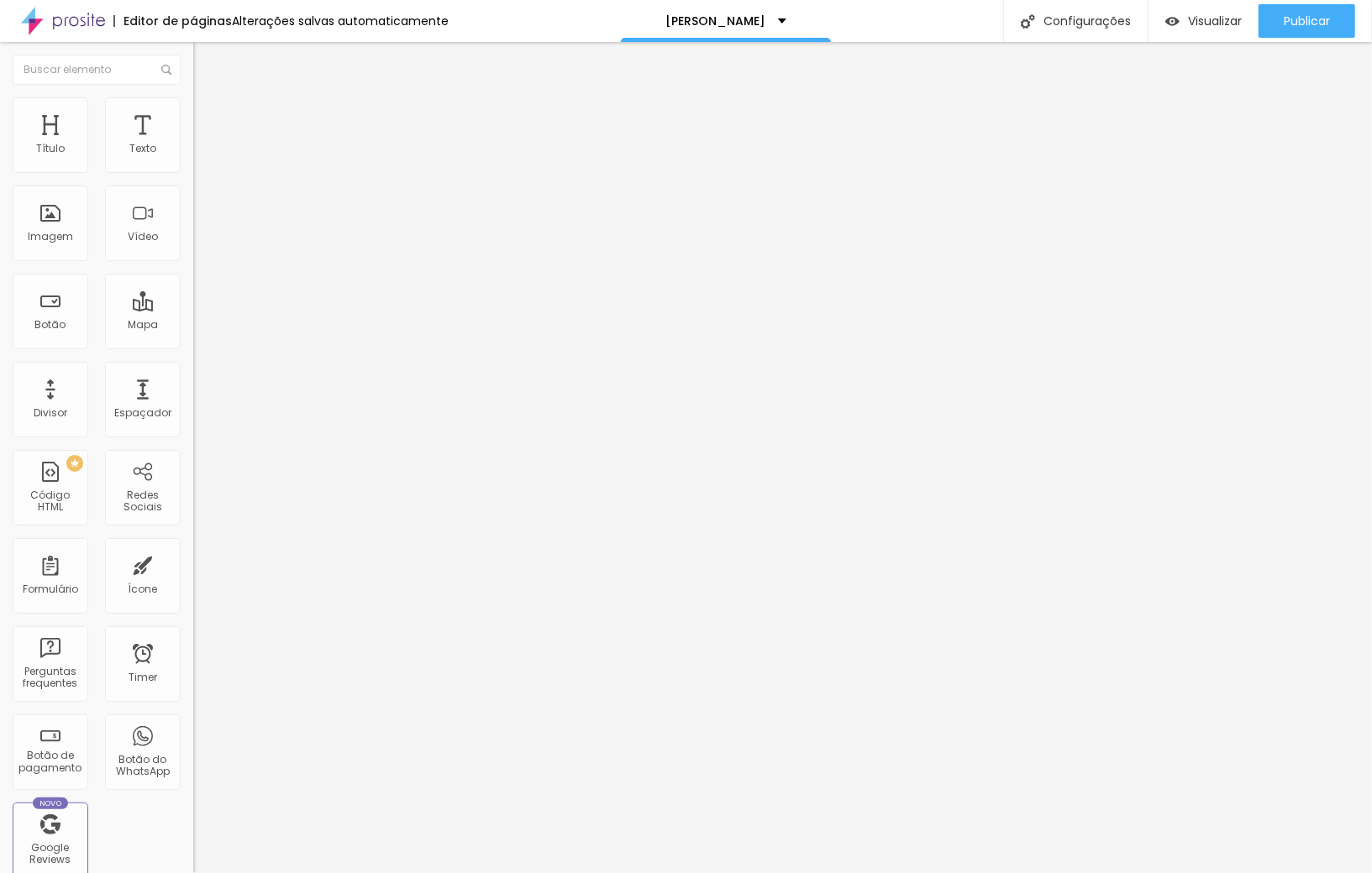
type input "176"
type input "200"
drag, startPoint x: 136, startPoint y: 213, endPoint x: 319, endPoint y: 195, distance: 183.9
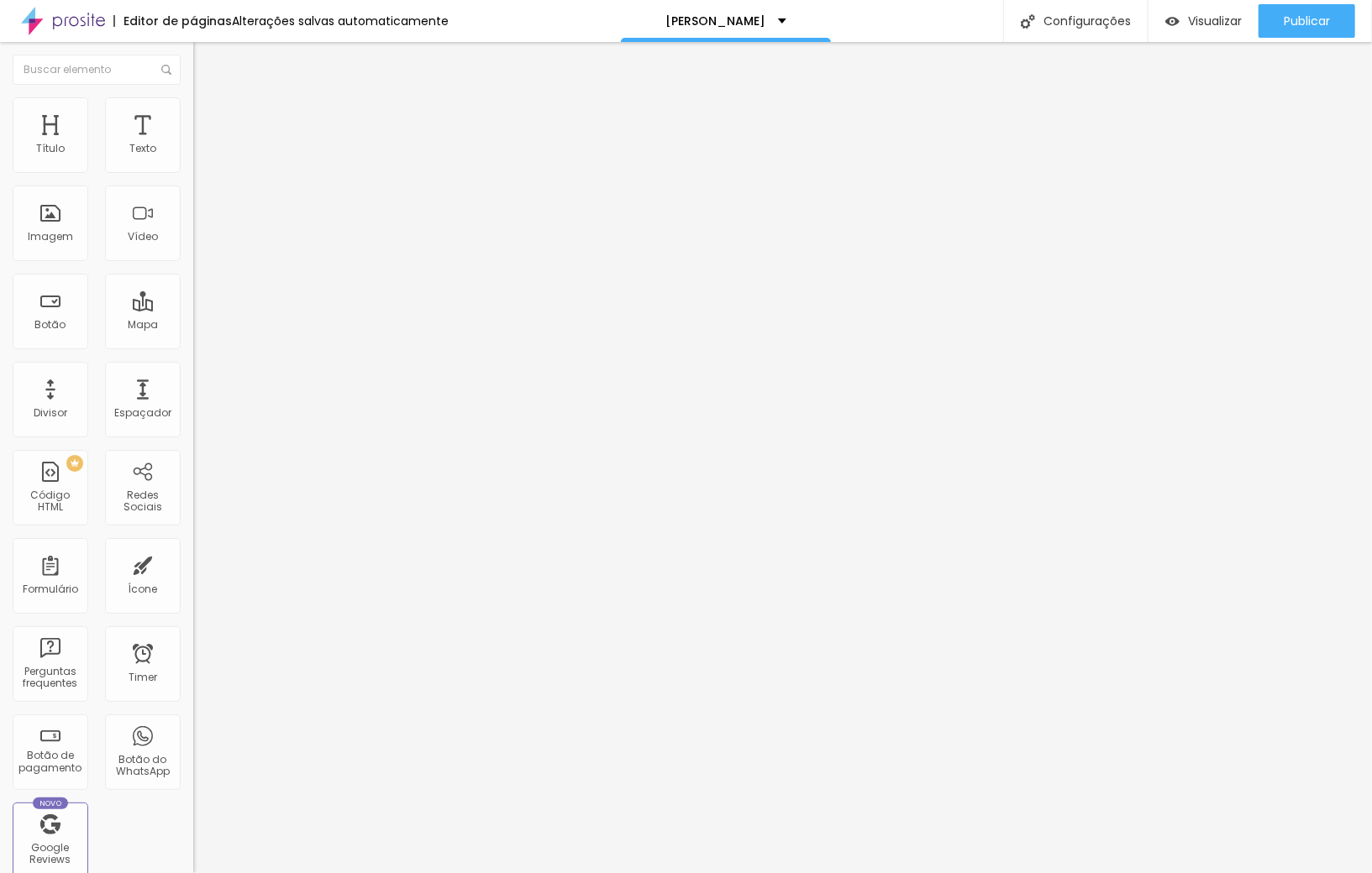
click at [302, 369] on input "range" at bounding box center [246, 376] width 108 height 14
type input "85"
type input "80"
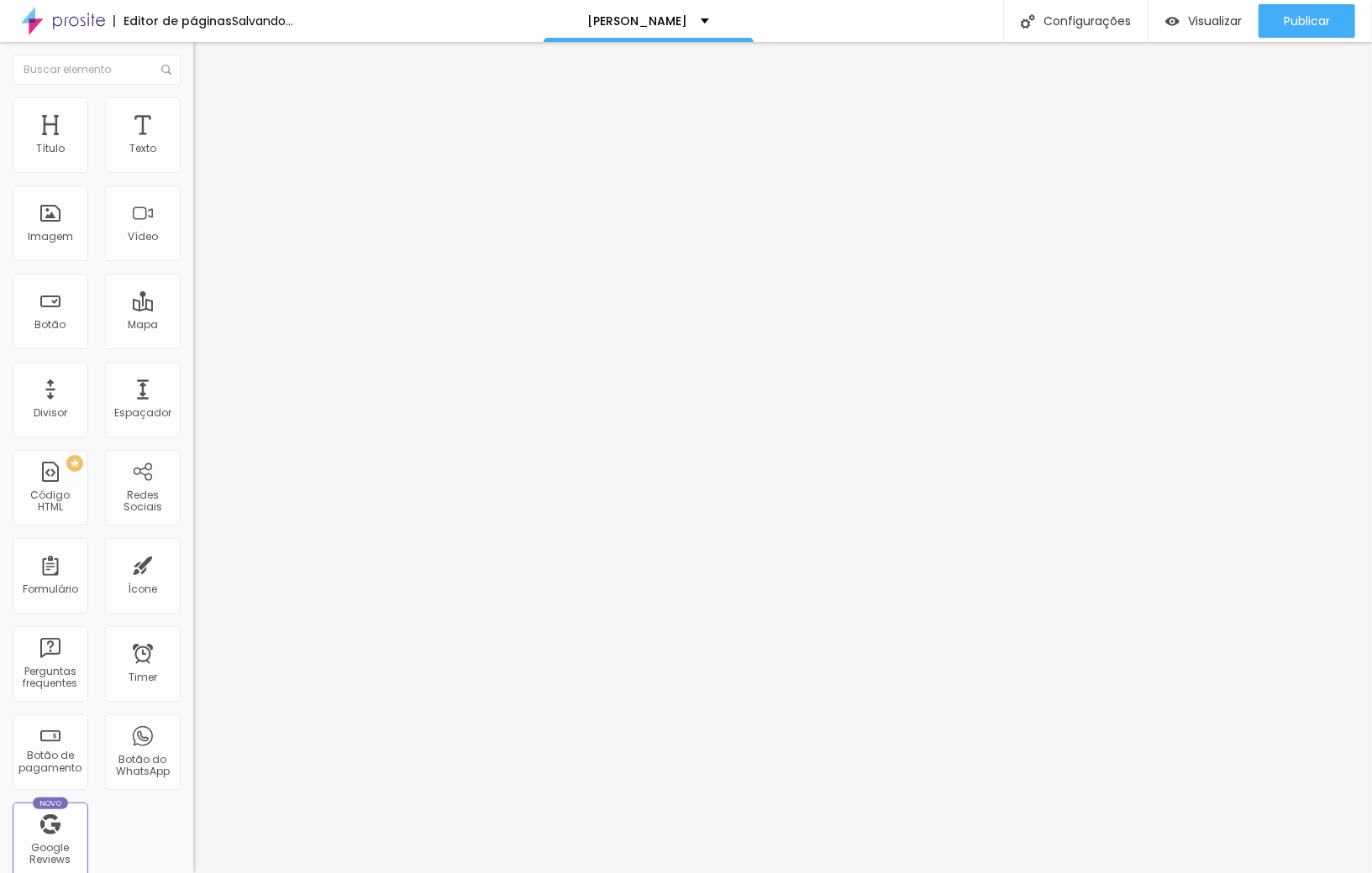
type input "75"
type input "70"
type input "75"
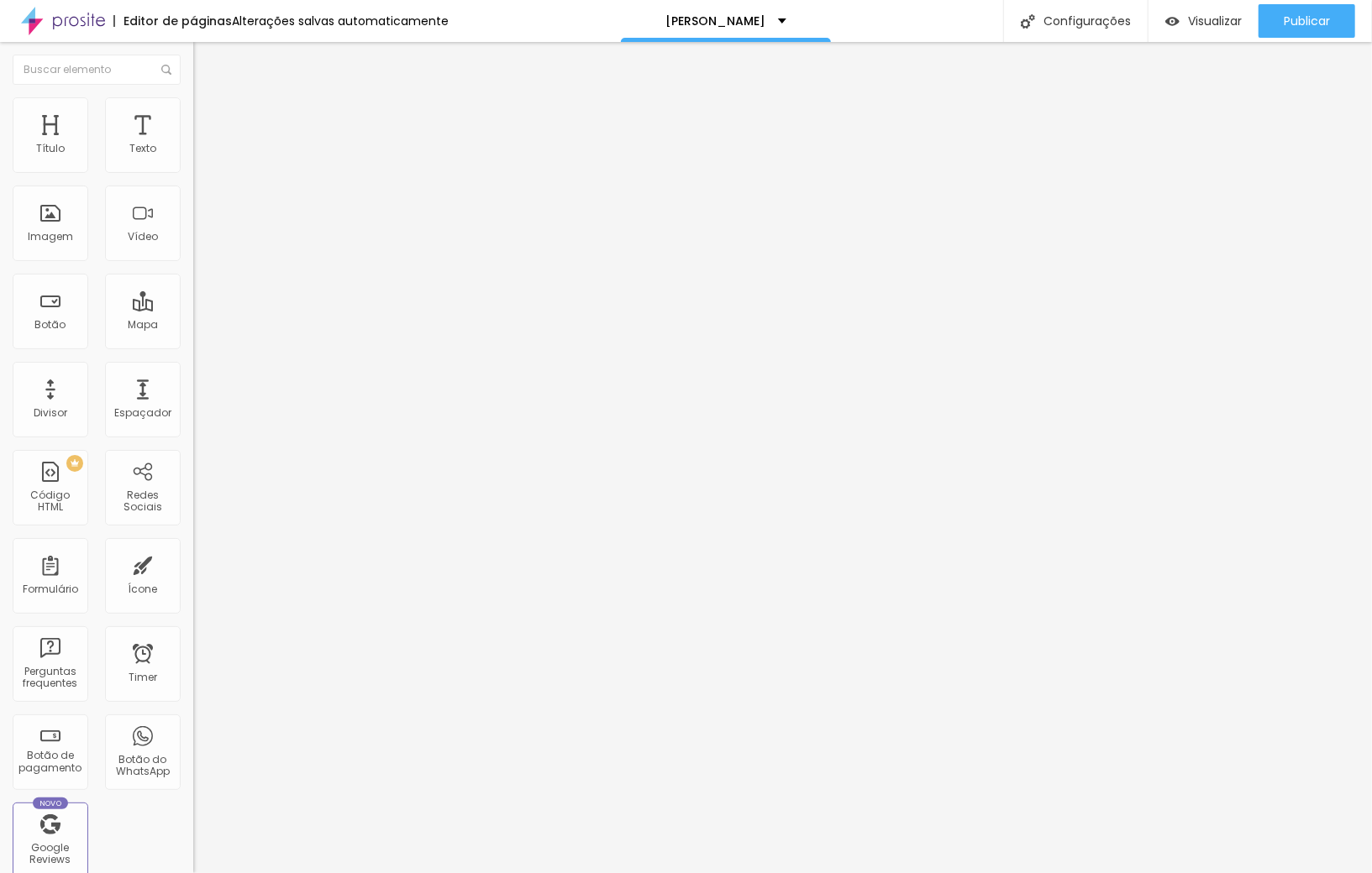
type input "75"
type input "80"
type input "85"
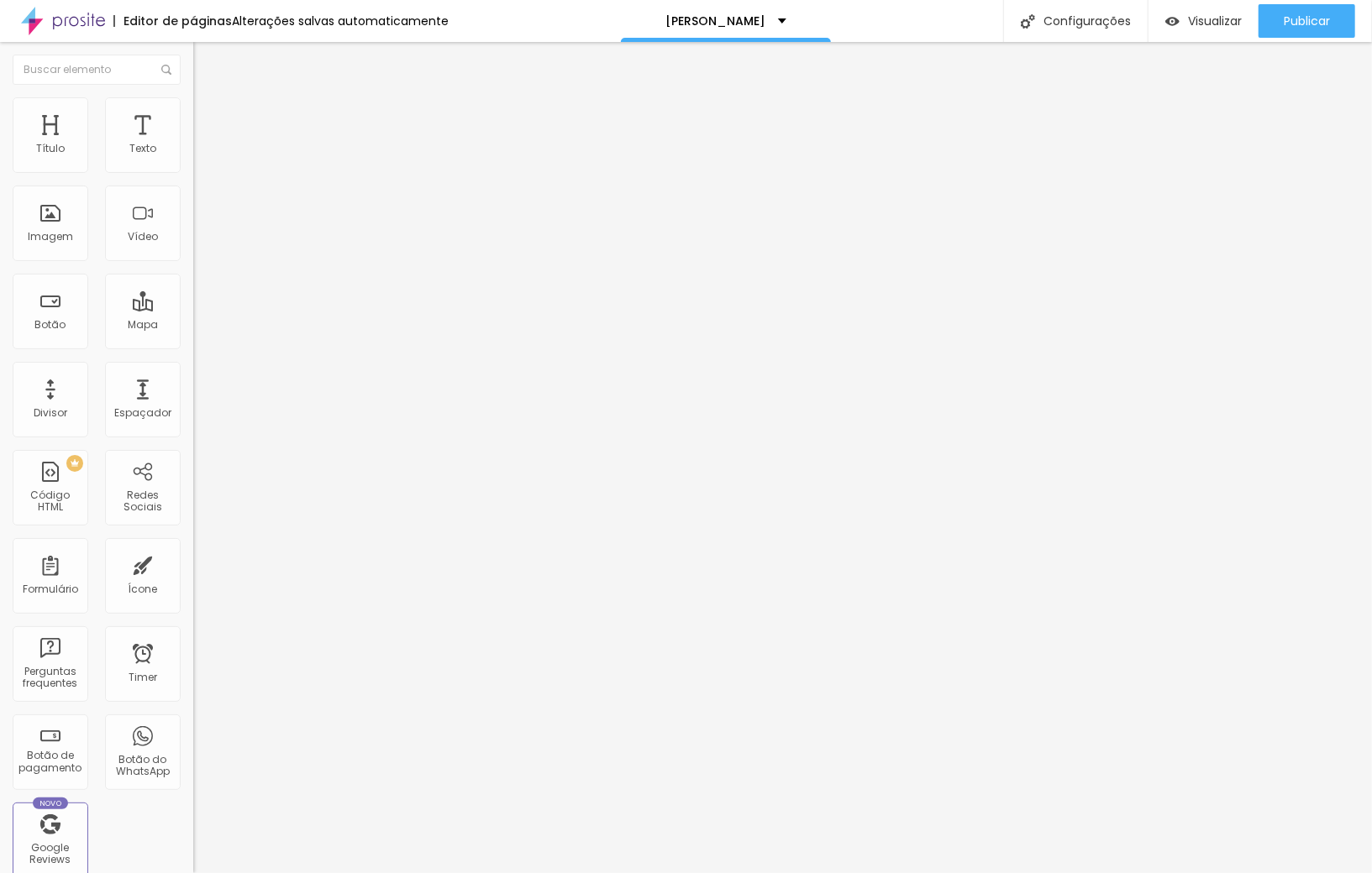
type input "90"
type input "95"
type input "100"
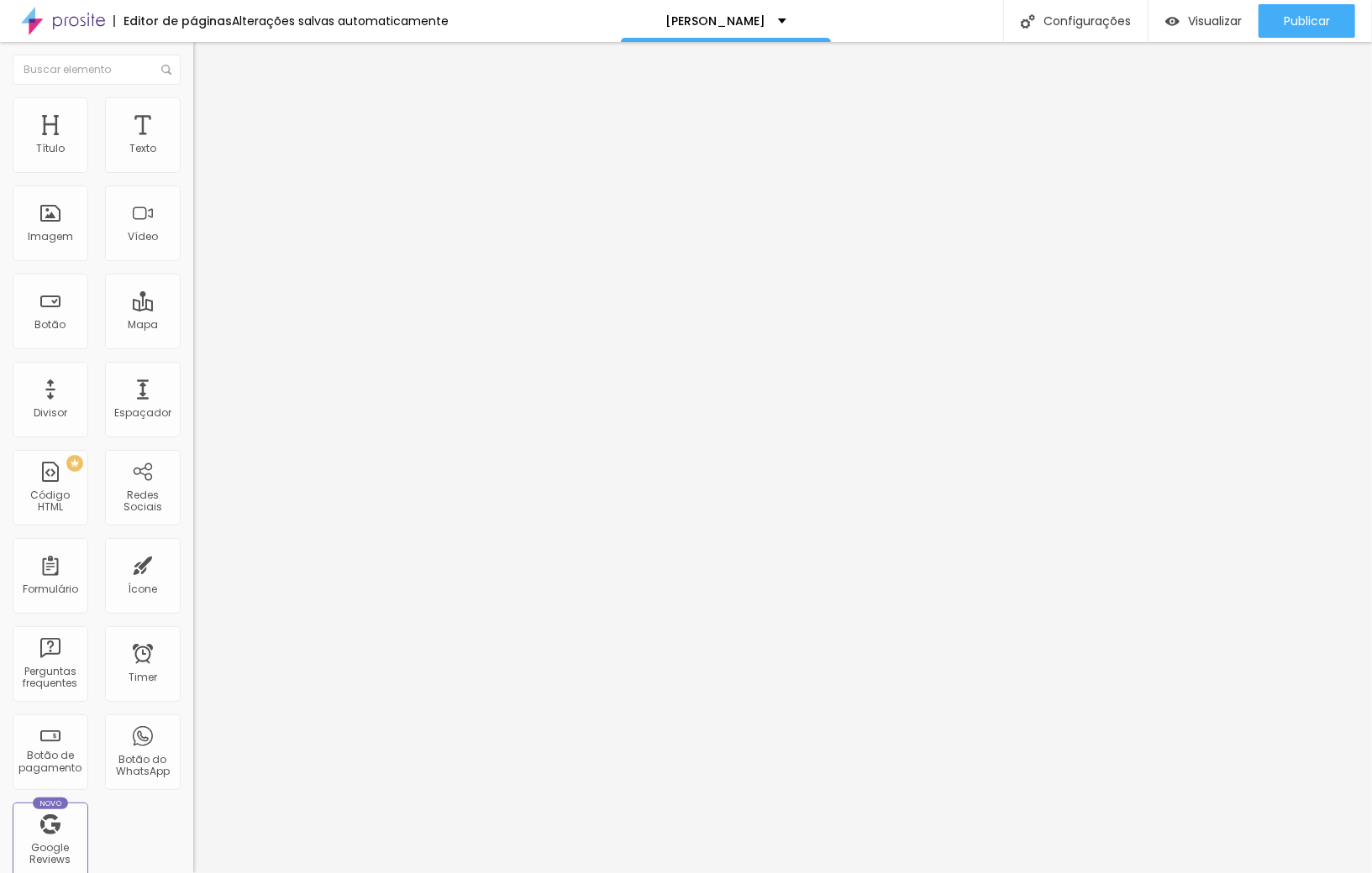
drag, startPoint x: 154, startPoint y: 180, endPoint x: 192, endPoint y: 195, distance: 40.9
type input "100"
click at [193, 172] on input "range" at bounding box center [246, 165] width 108 height 14
click at [208, 119] on span "Avançado" at bounding box center [236, 126] width 55 height 14
type input "5"
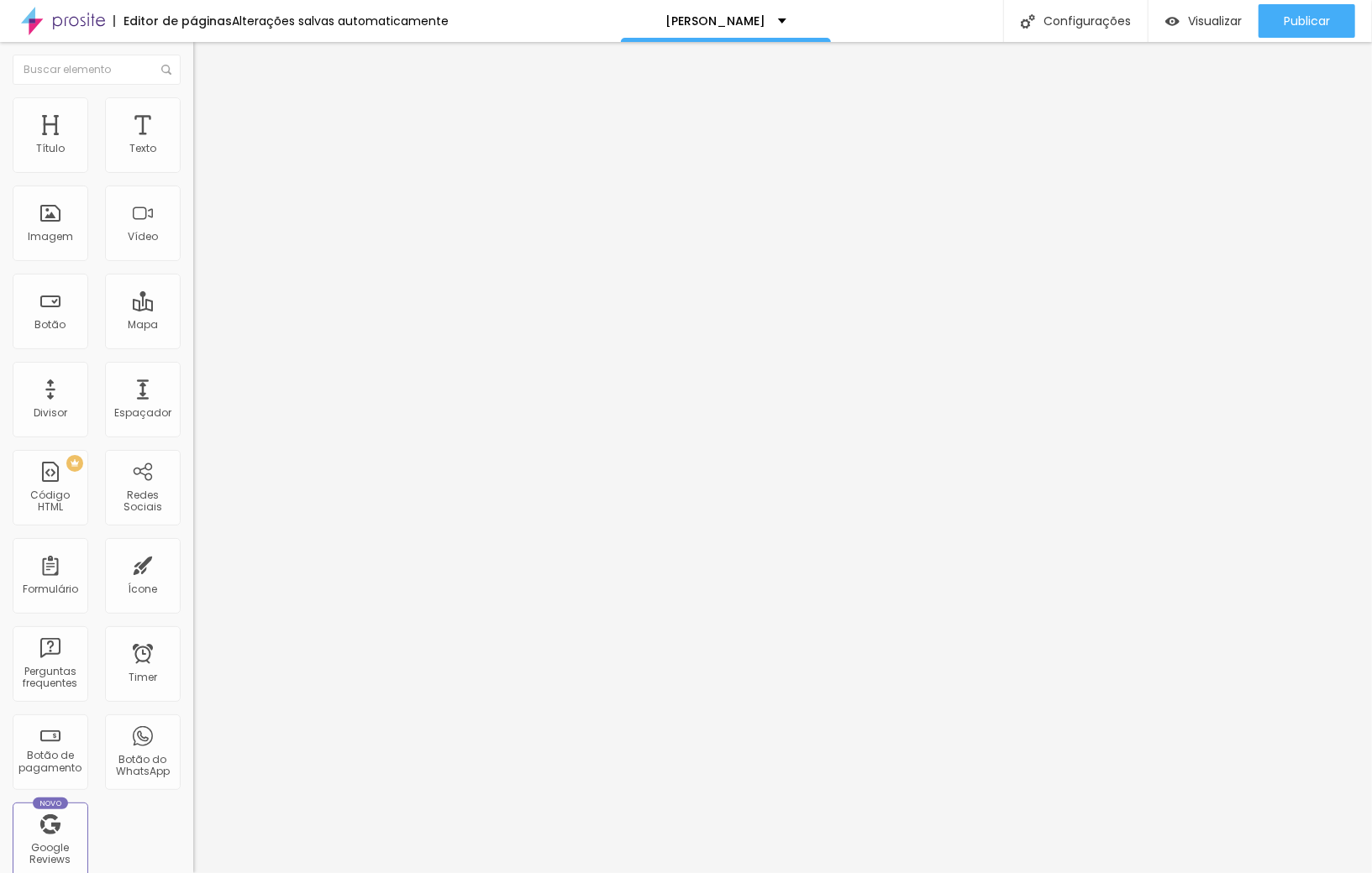
type input "5"
type input "4"
type input "0"
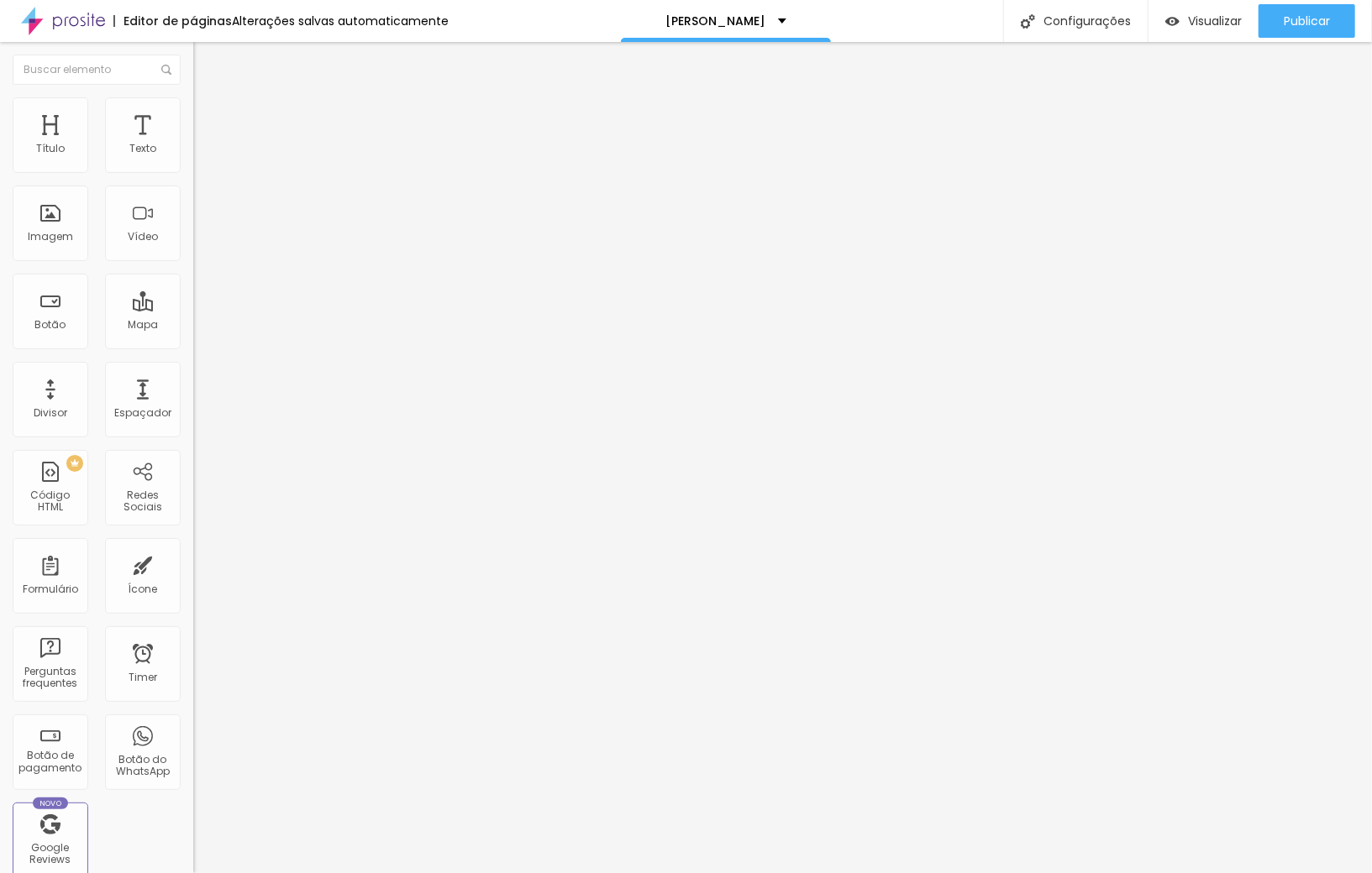
type input "2"
type input "8"
type input "15"
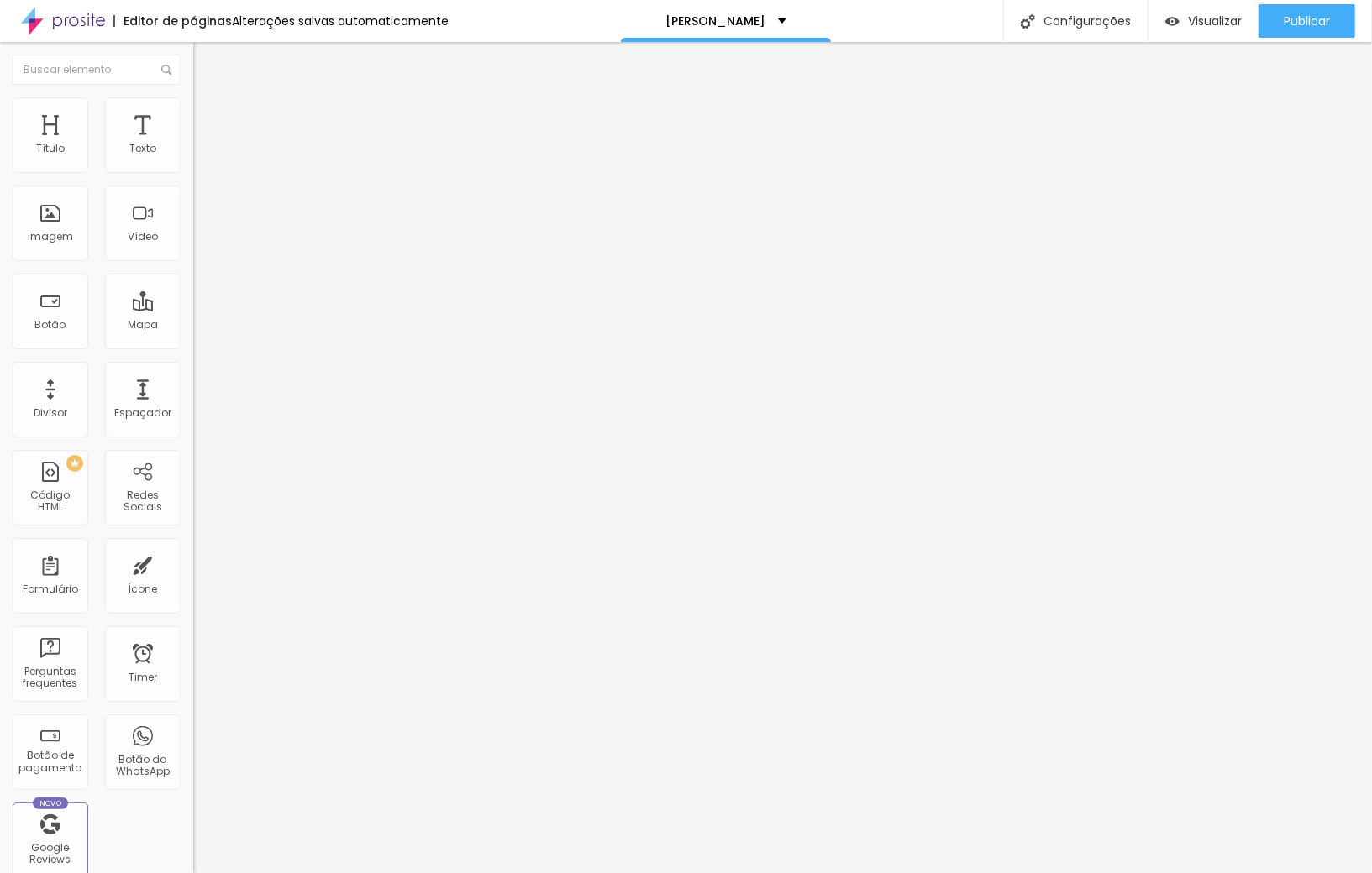
type input "15"
type input "18"
type input "19"
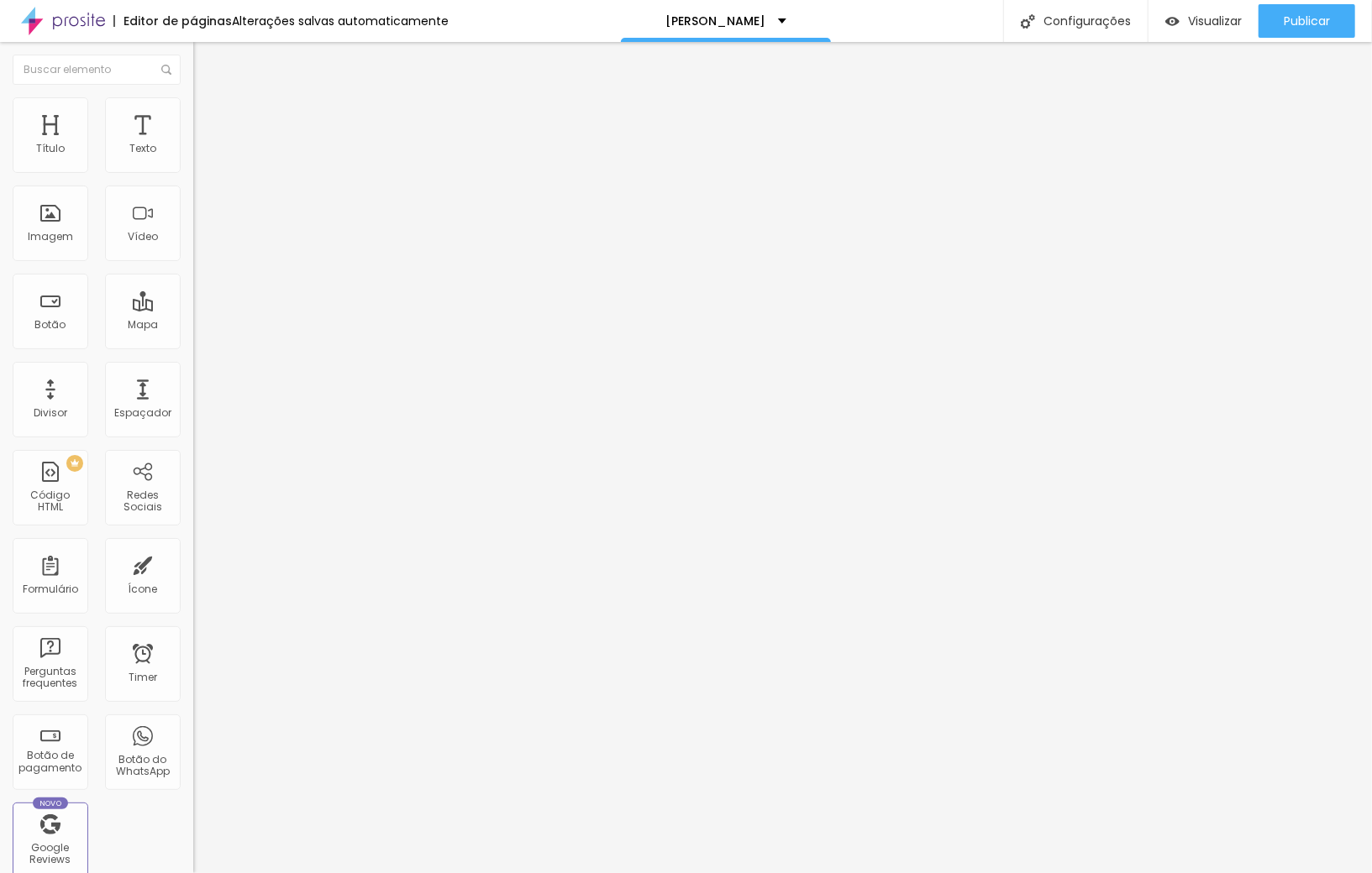
type input "21"
type input "24"
type input "30"
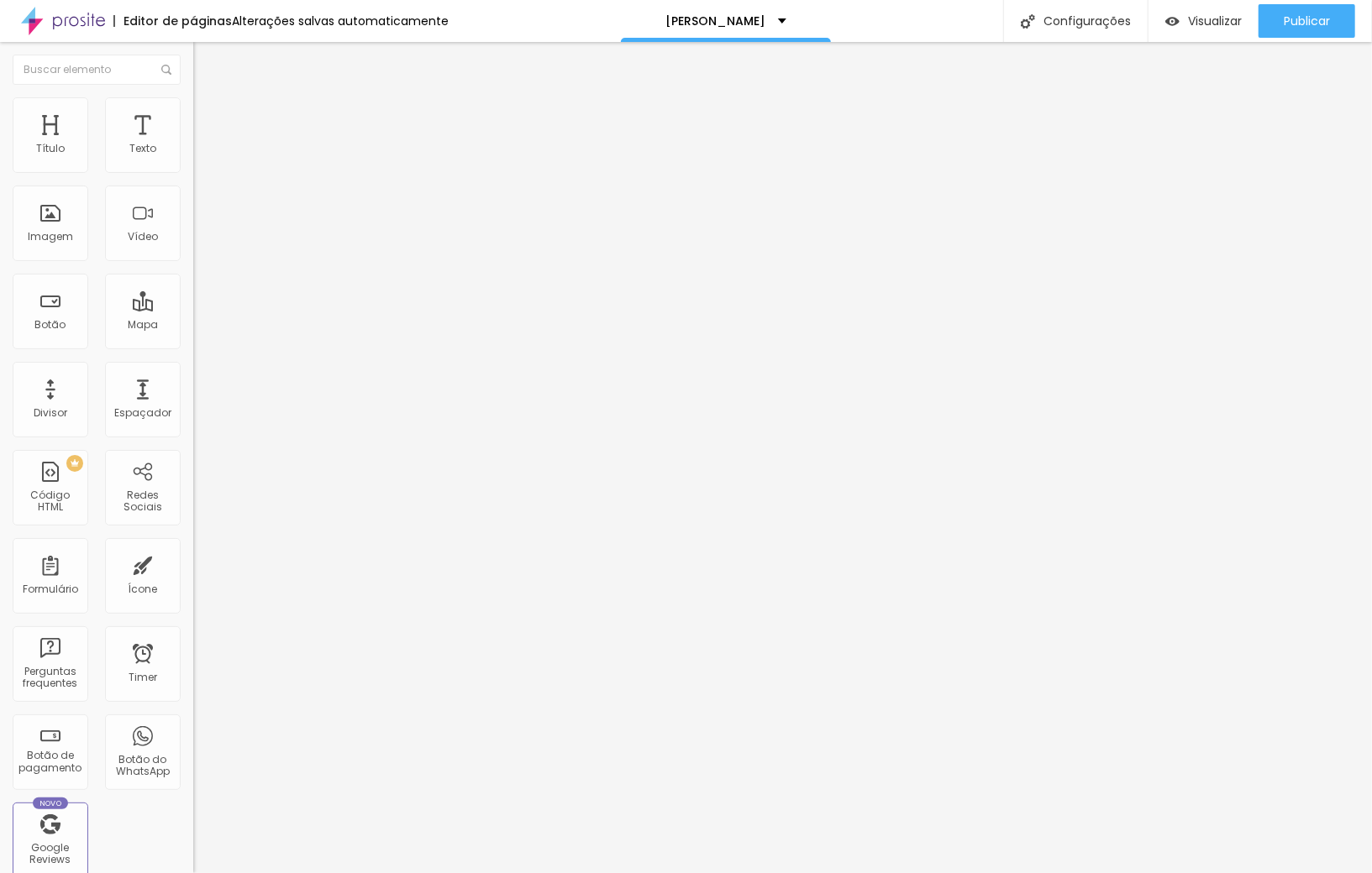
type input "30"
type input "38"
type input "48"
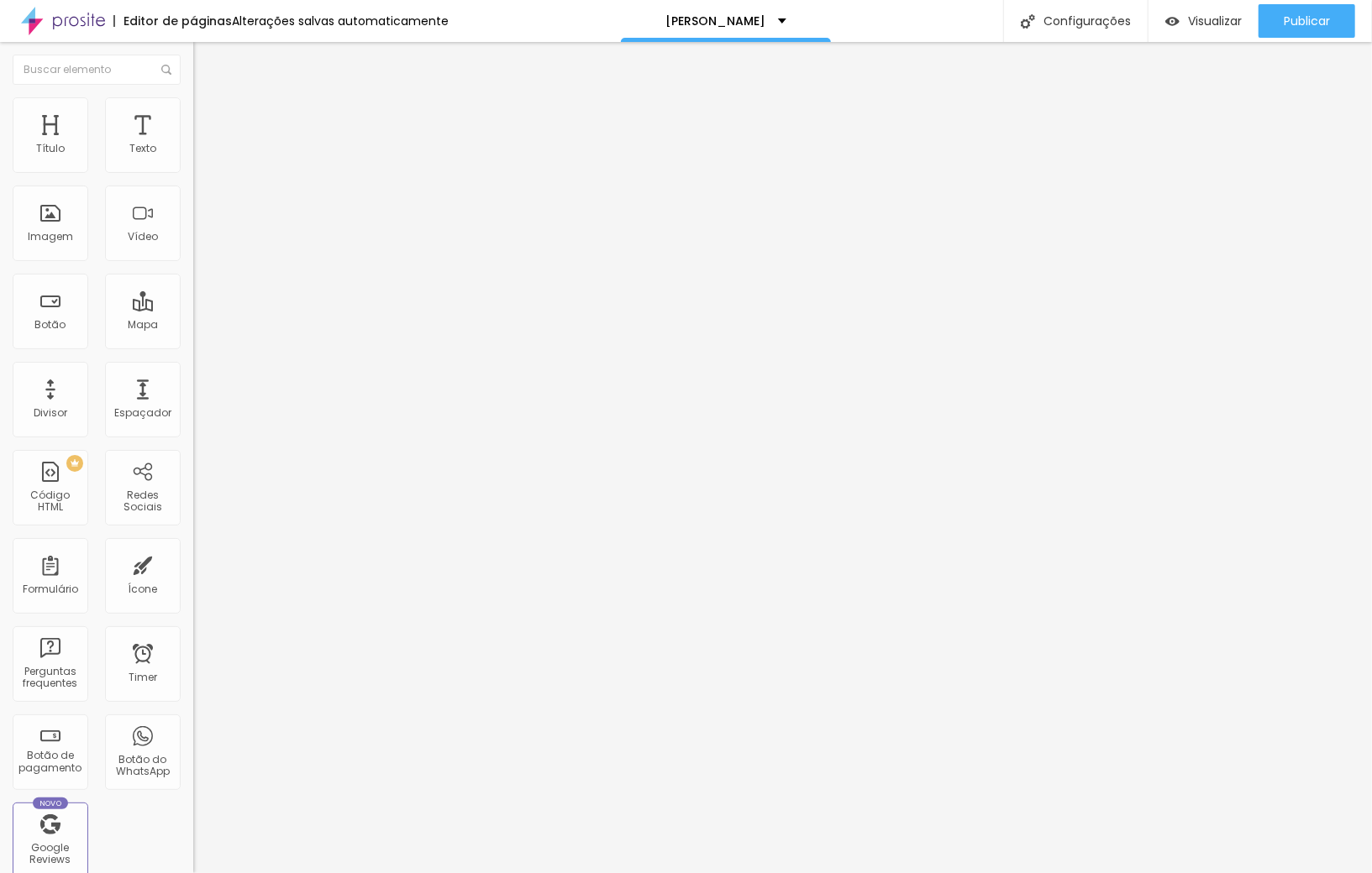
type input "55"
type input "59"
type input "63"
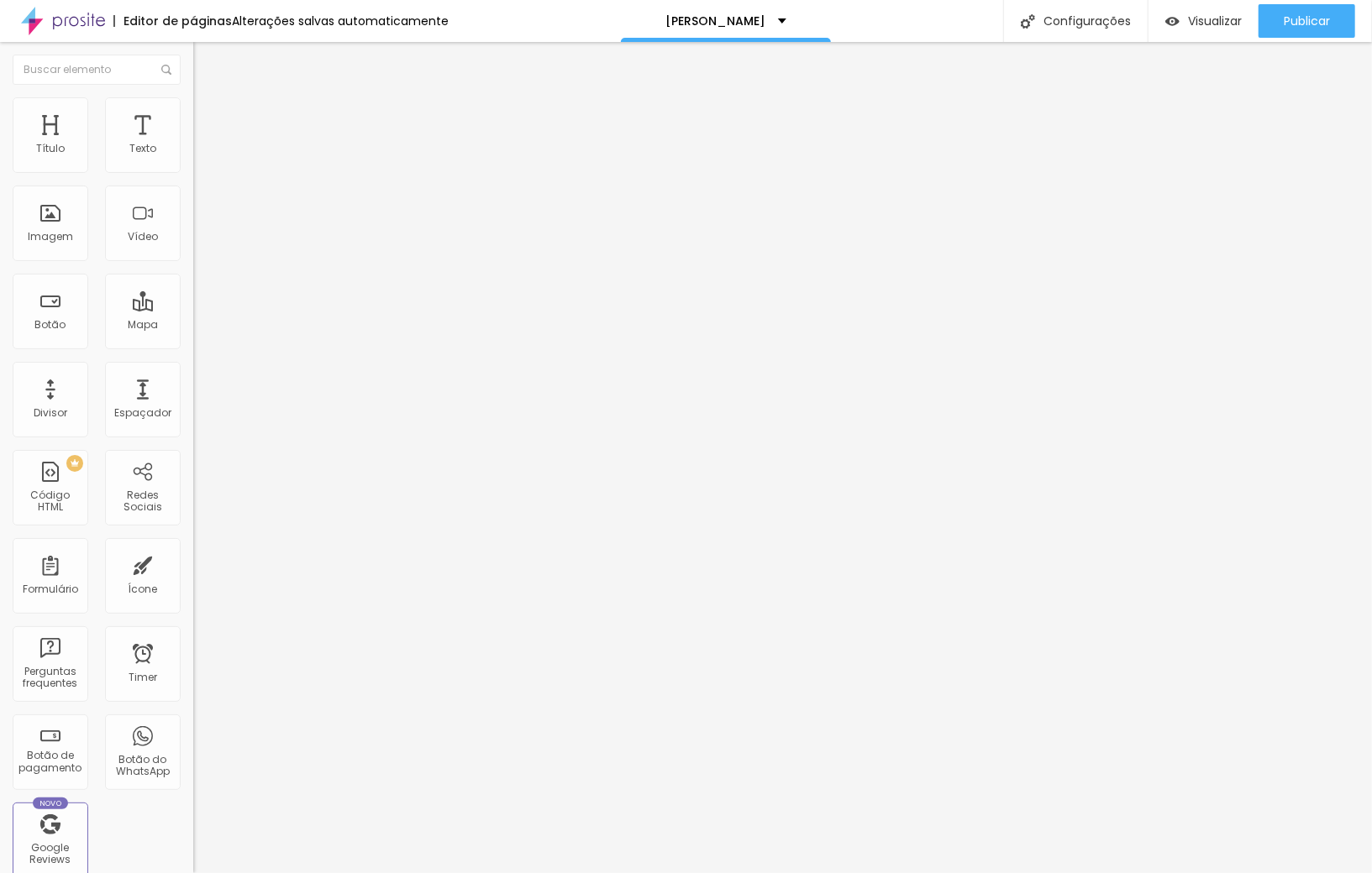
type input "63"
type input "64"
type input "66"
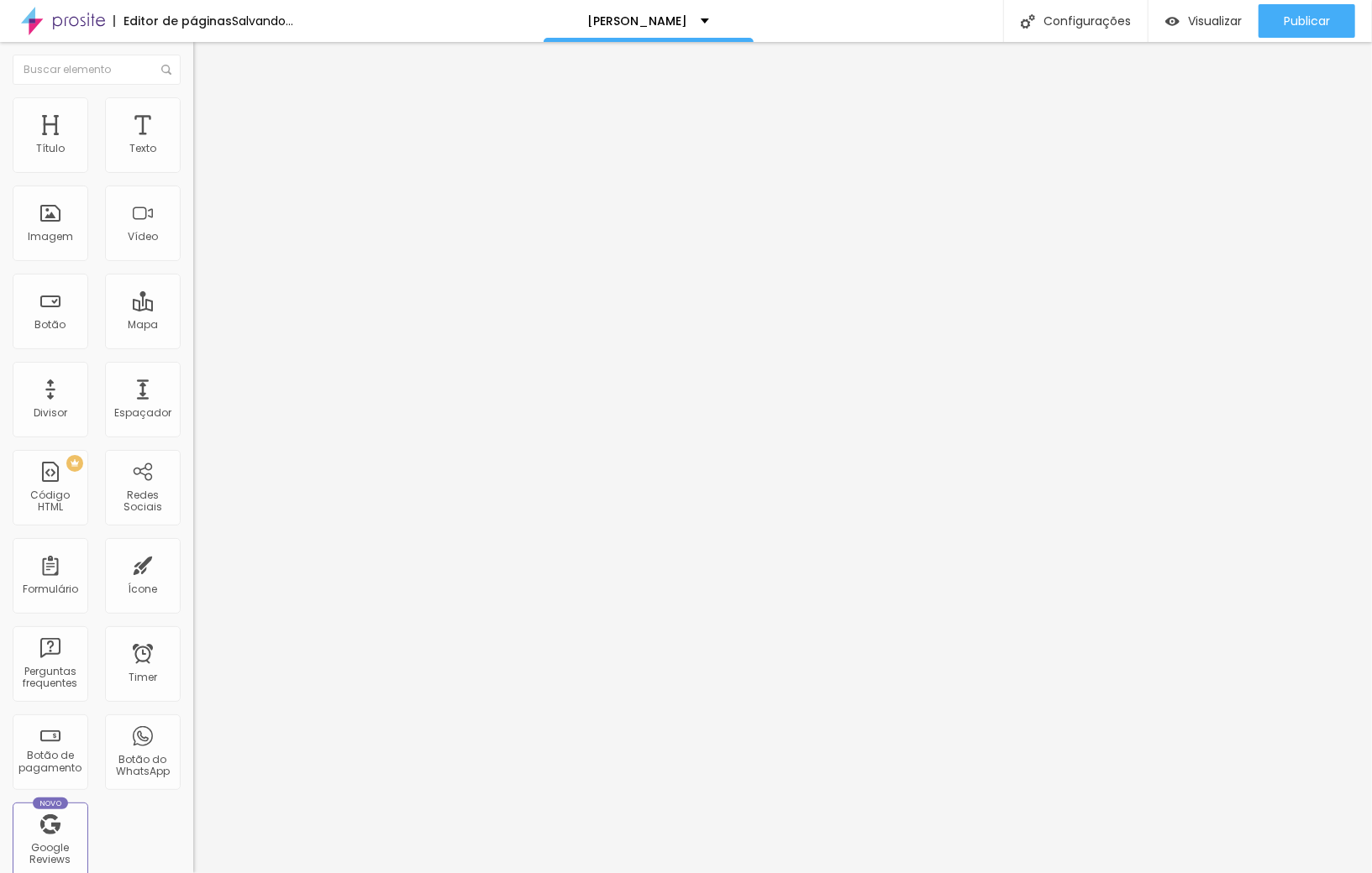
type input "65"
type input "64"
type input "63"
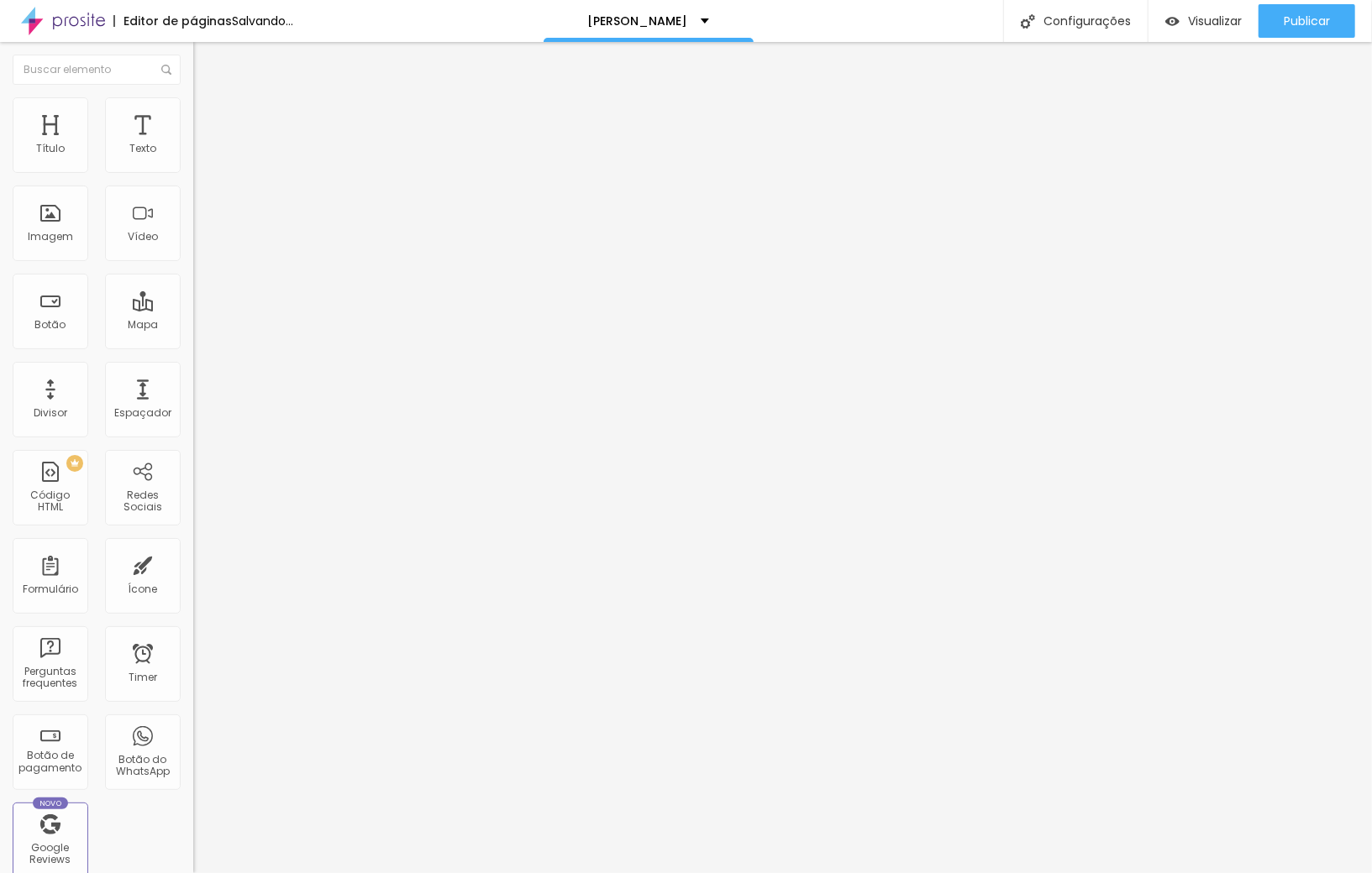
type input "63"
type input "57"
drag, startPoint x: 46, startPoint y: 197, endPoint x: 15, endPoint y: 209, distance: 33.2
click at [193, 563] on input "range" at bounding box center [246, 570] width 108 height 14
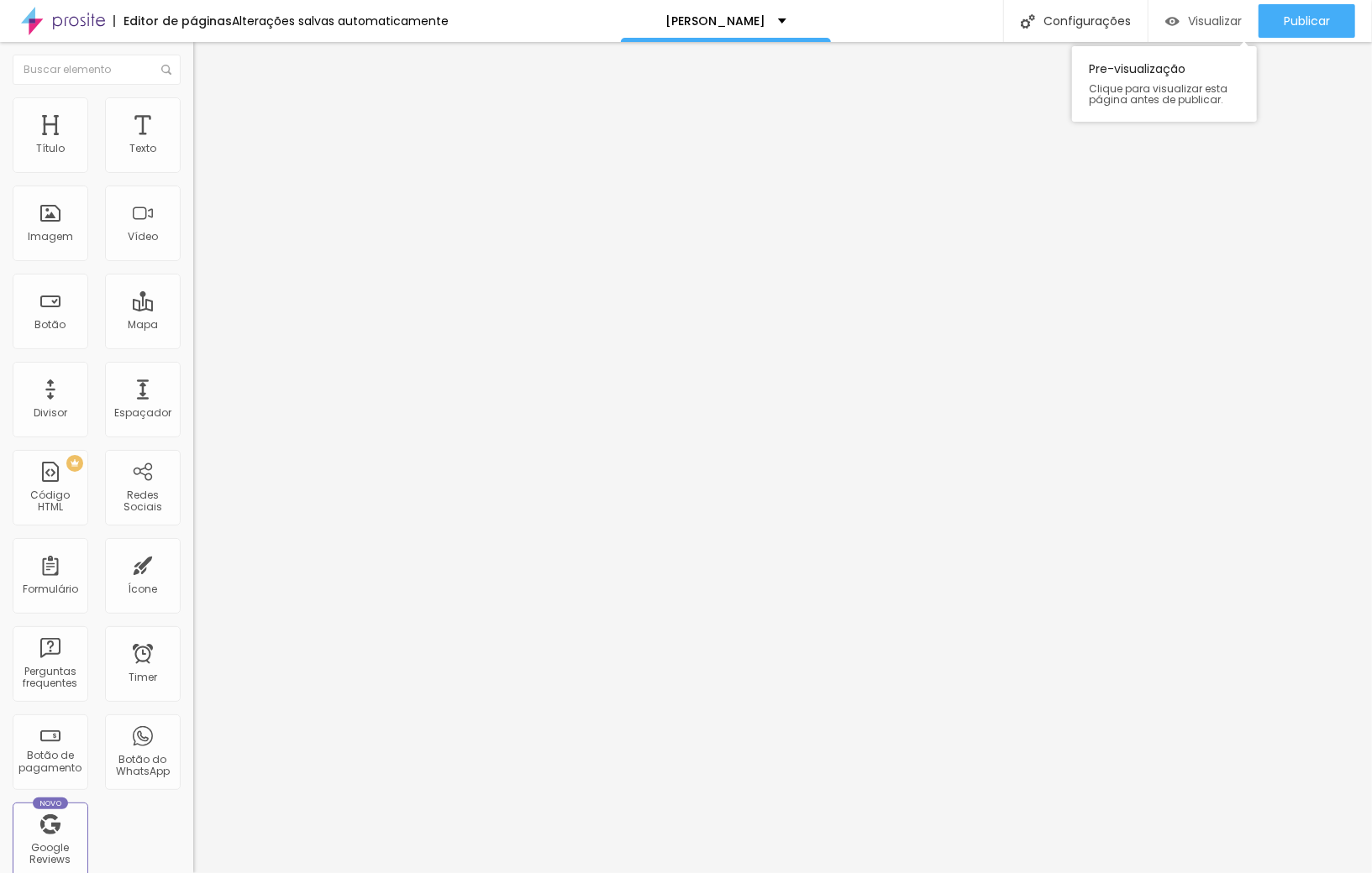
click at [1195, 23] on span "Visualizar" at bounding box center [1215, 21] width 53 height 14
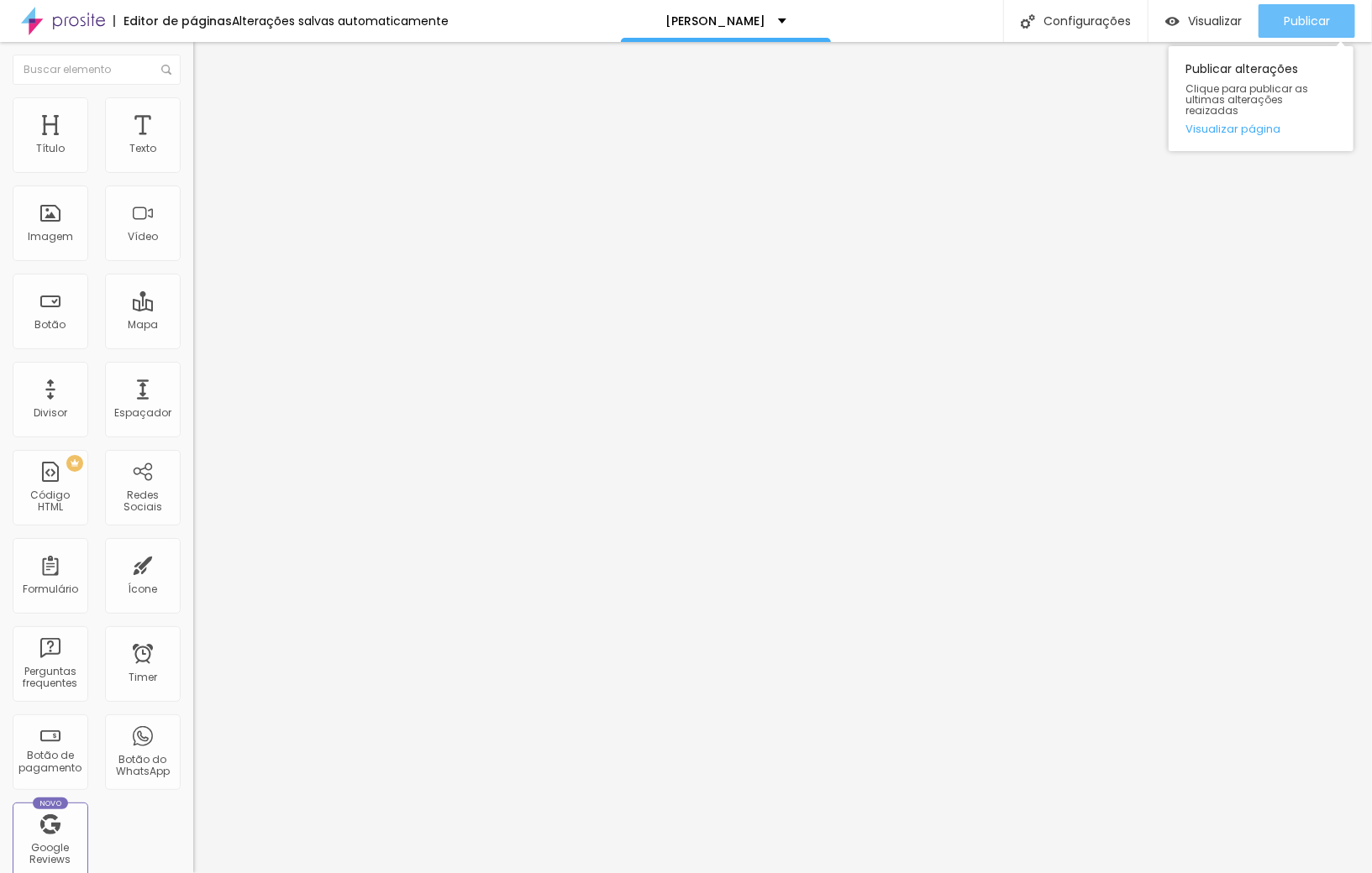
click at [1314, 20] on span "Publicar" at bounding box center [1307, 21] width 47 height 14
click at [1294, 34] on div "Publicar" at bounding box center [1307, 21] width 47 height 34
drag, startPoint x: 1338, startPoint y: 16, endPoint x: 1310, endPoint y: 22, distance: 28.6
click at [1338, 16] on button "Publicar" at bounding box center [1307, 21] width 97 height 34
click at [1261, 20] on button "Publicar" at bounding box center [1307, 21] width 97 height 34
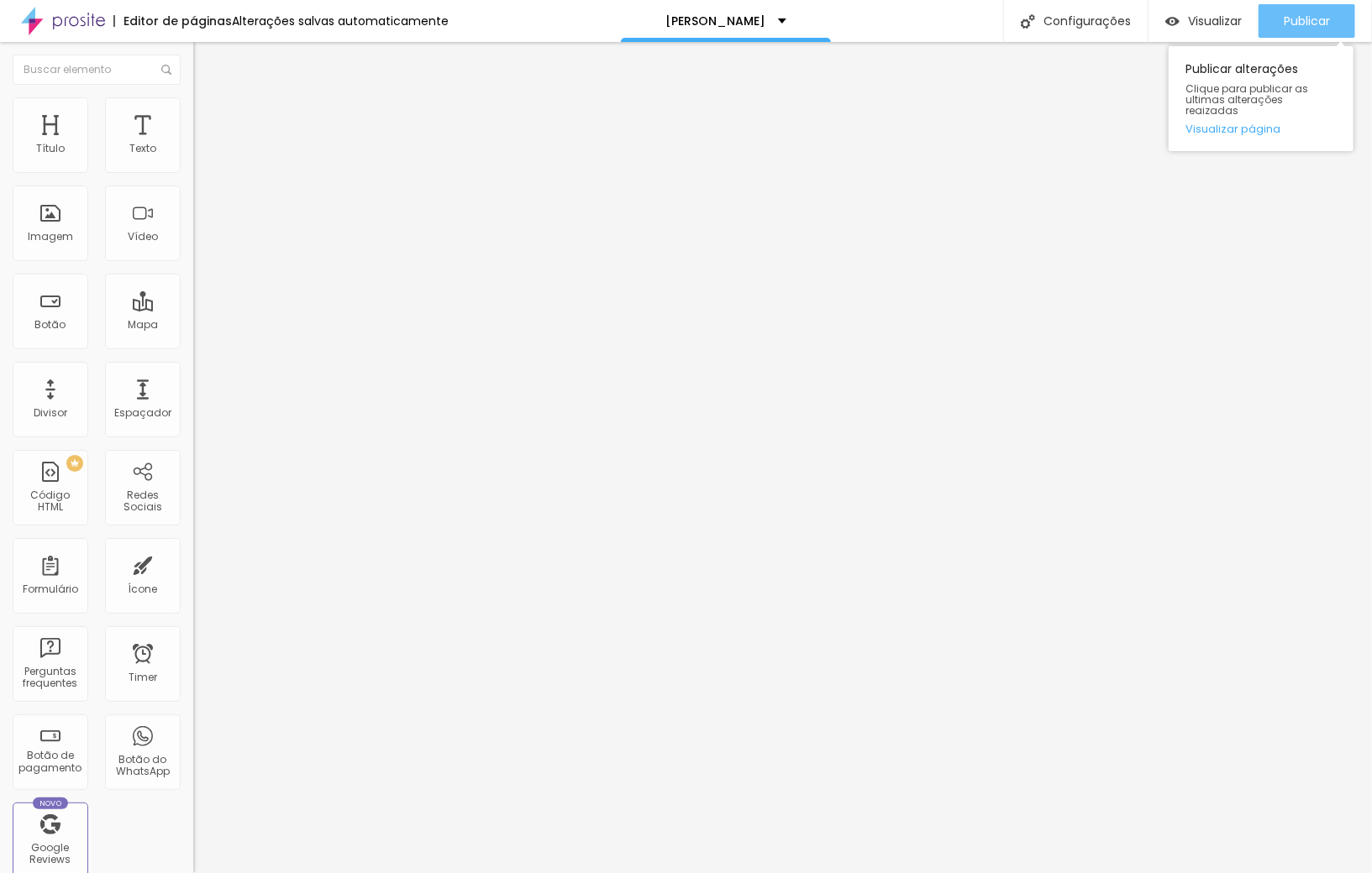
click at [1312, 31] on div "Publicar" at bounding box center [1307, 21] width 47 height 34
click at [38, 421] on div "Divisor" at bounding box center [50, 400] width 75 height 75
click at [193, 114] on ul "Conteúdo Estilo Avançado" at bounding box center [289, 105] width 193 height 50
click at [208, 114] on span "Estilo" at bounding box center [221, 109] width 26 height 14
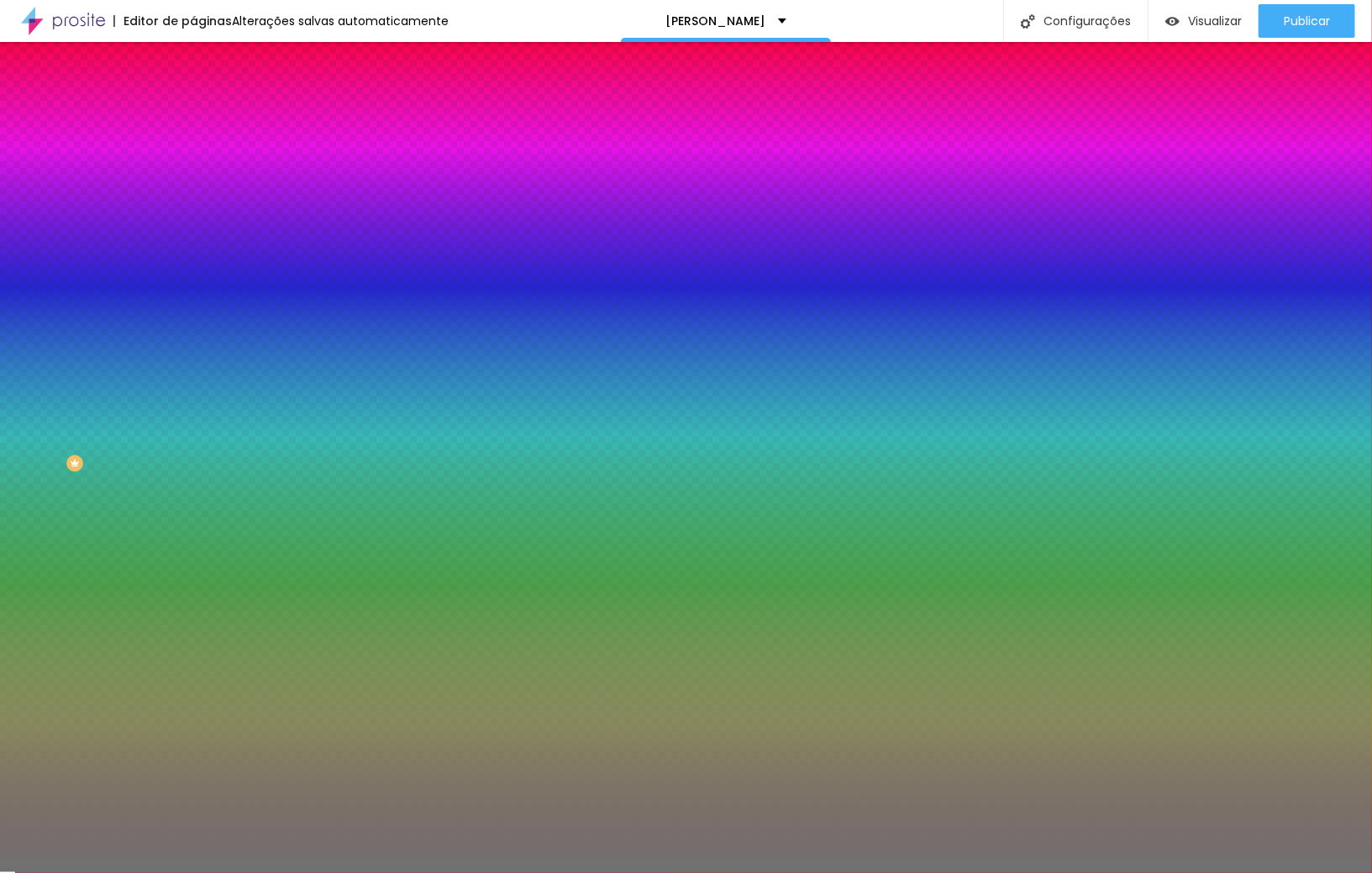
drag, startPoint x: 86, startPoint y: 219, endPoint x: 139, endPoint y: 254, distance: 63.5
click at [231, 219] on input "range" at bounding box center [246, 212] width 108 height 14
drag, startPoint x: 75, startPoint y: 260, endPoint x: 9, endPoint y: 277, distance: 68.2
click at [193, 261] on input "range" at bounding box center [246, 254] width 108 height 14
click at [193, 160] on div at bounding box center [289, 160] width 193 height 0
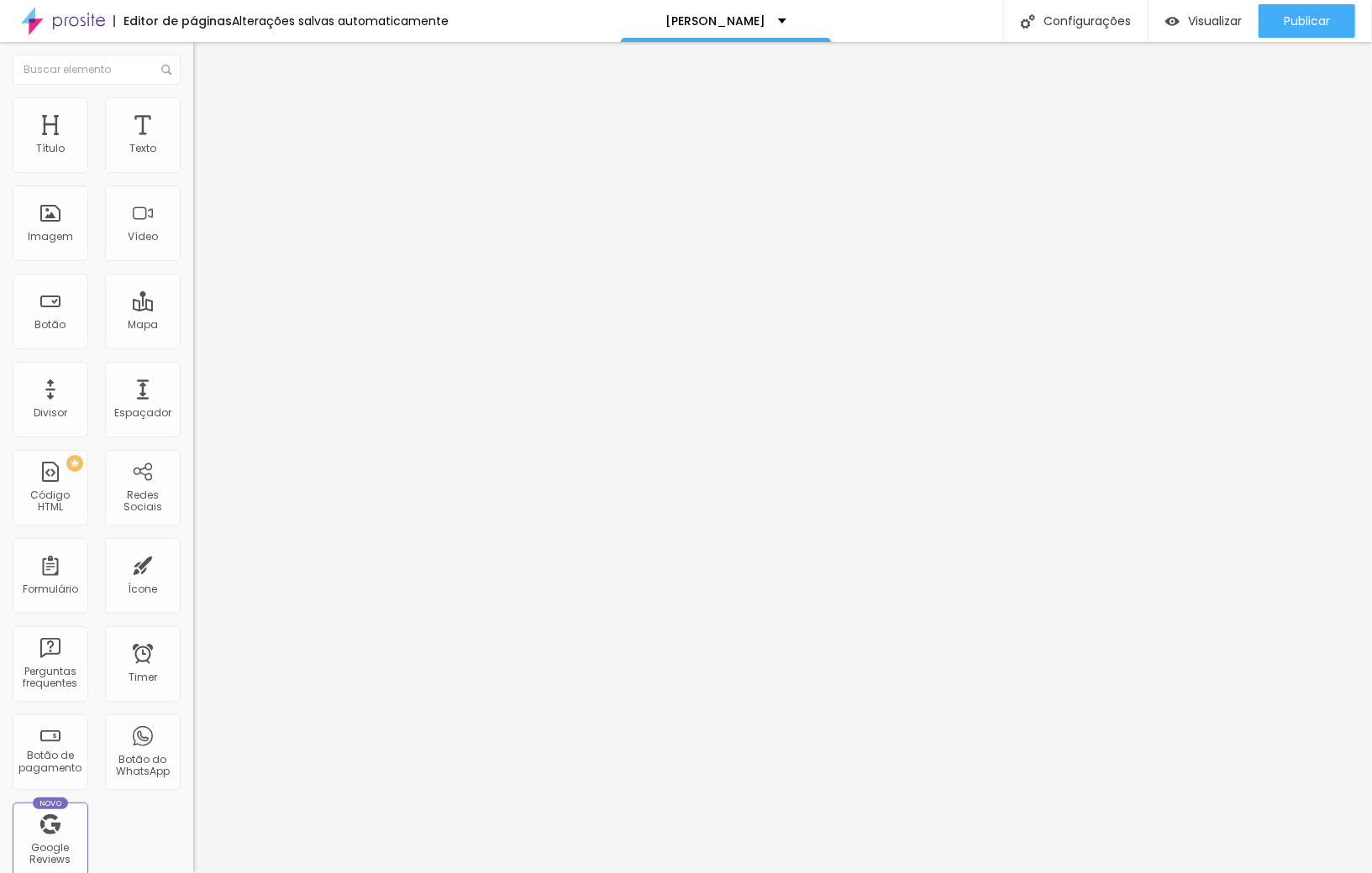
click at [193, 111] on li "Estilo" at bounding box center [289, 105] width 193 height 17
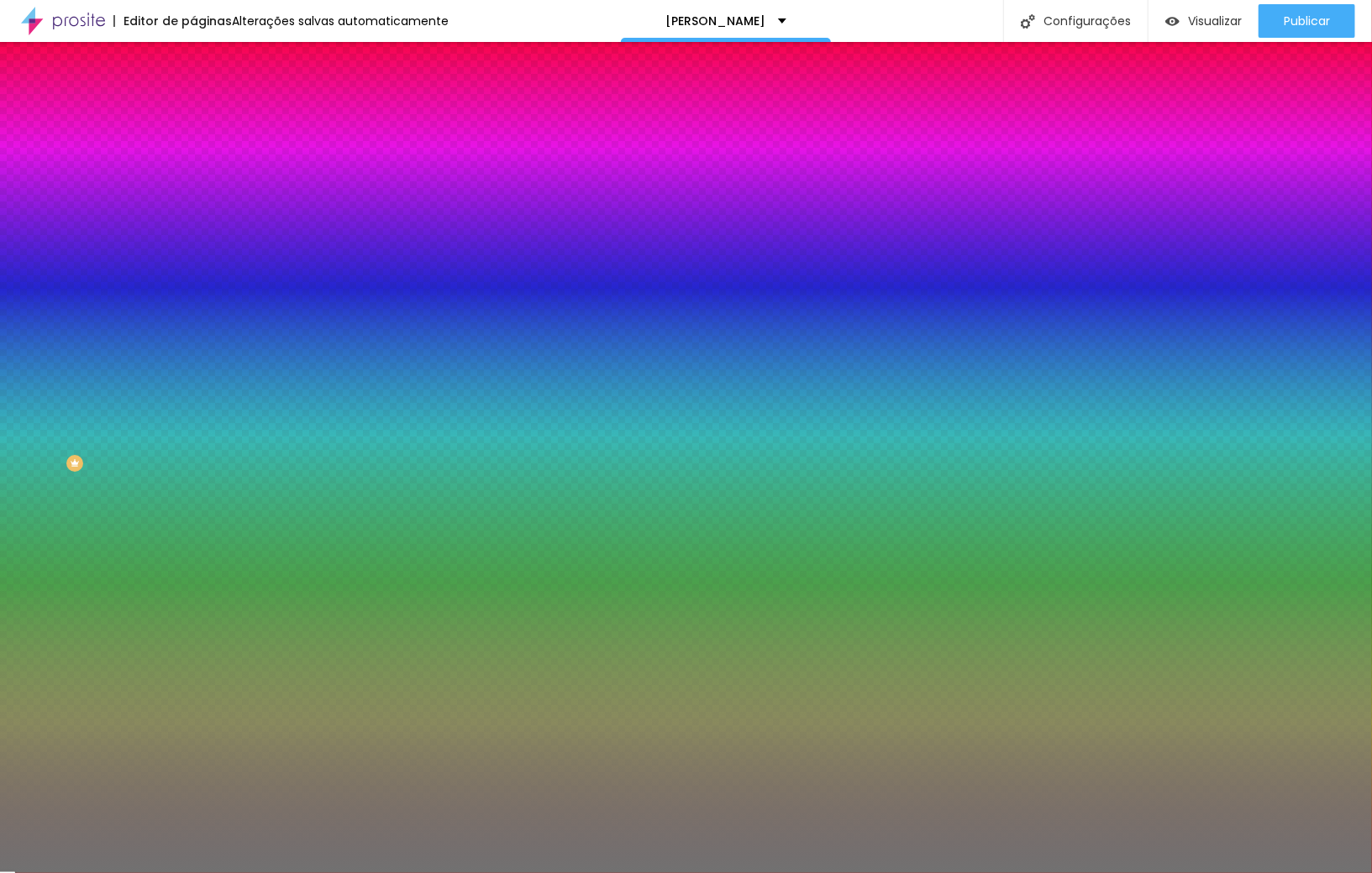
click at [193, 174] on input "#717171" at bounding box center [294, 168] width 202 height 17
paste input "B8AEB5"
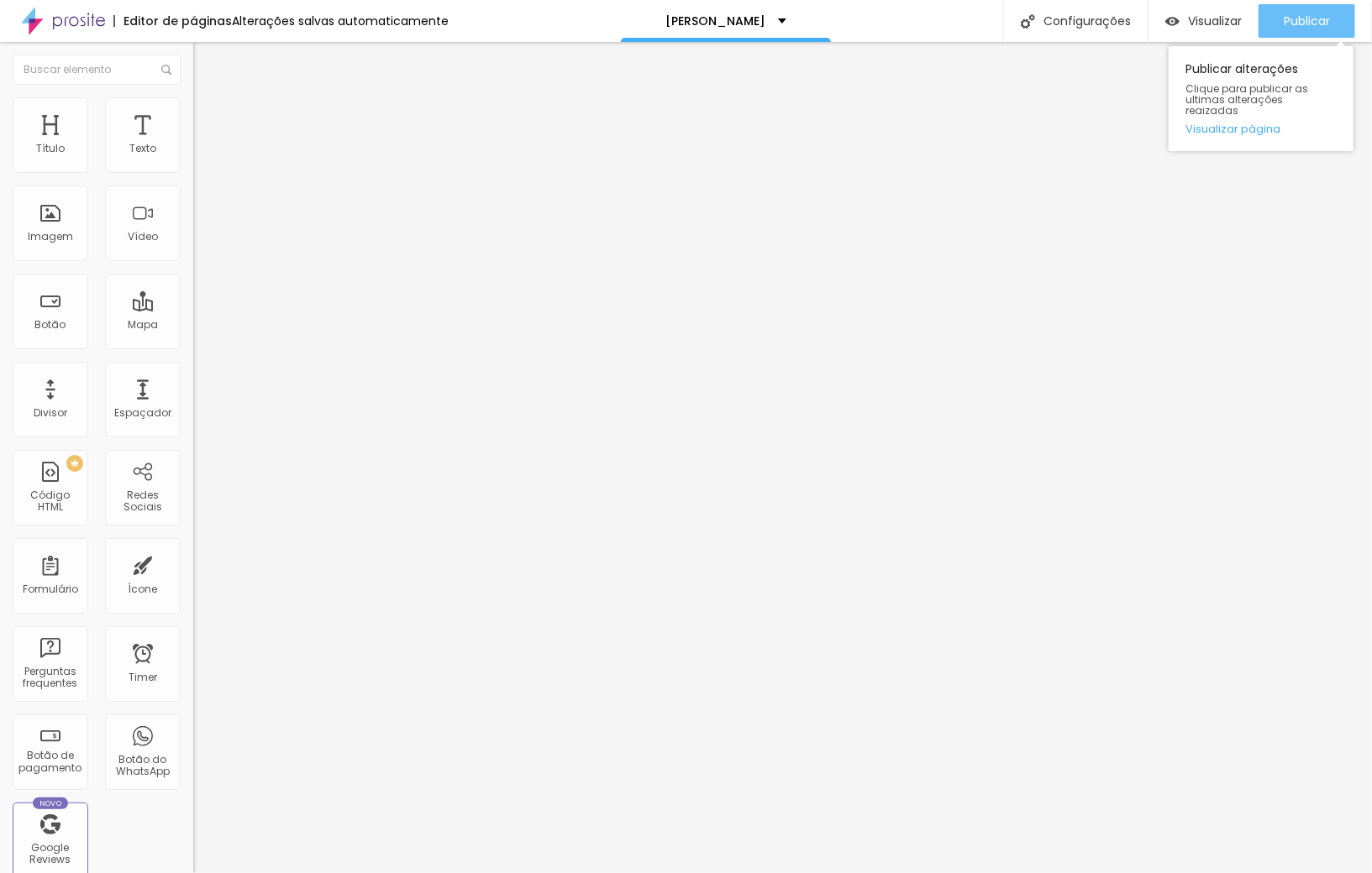
click at [1305, 28] on span "Publicar" at bounding box center [1307, 21] width 47 height 14
click at [1281, 25] on button "Publicar" at bounding box center [1307, 21] width 97 height 34
click at [208, 114] on span "Estilo" at bounding box center [221, 109] width 26 height 14
drag, startPoint x: 141, startPoint y: 214, endPoint x: 63, endPoint y: 218, distance: 78.1
click at [193, 369] on input "range" at bounding box center [246, 376] width 108 height 14
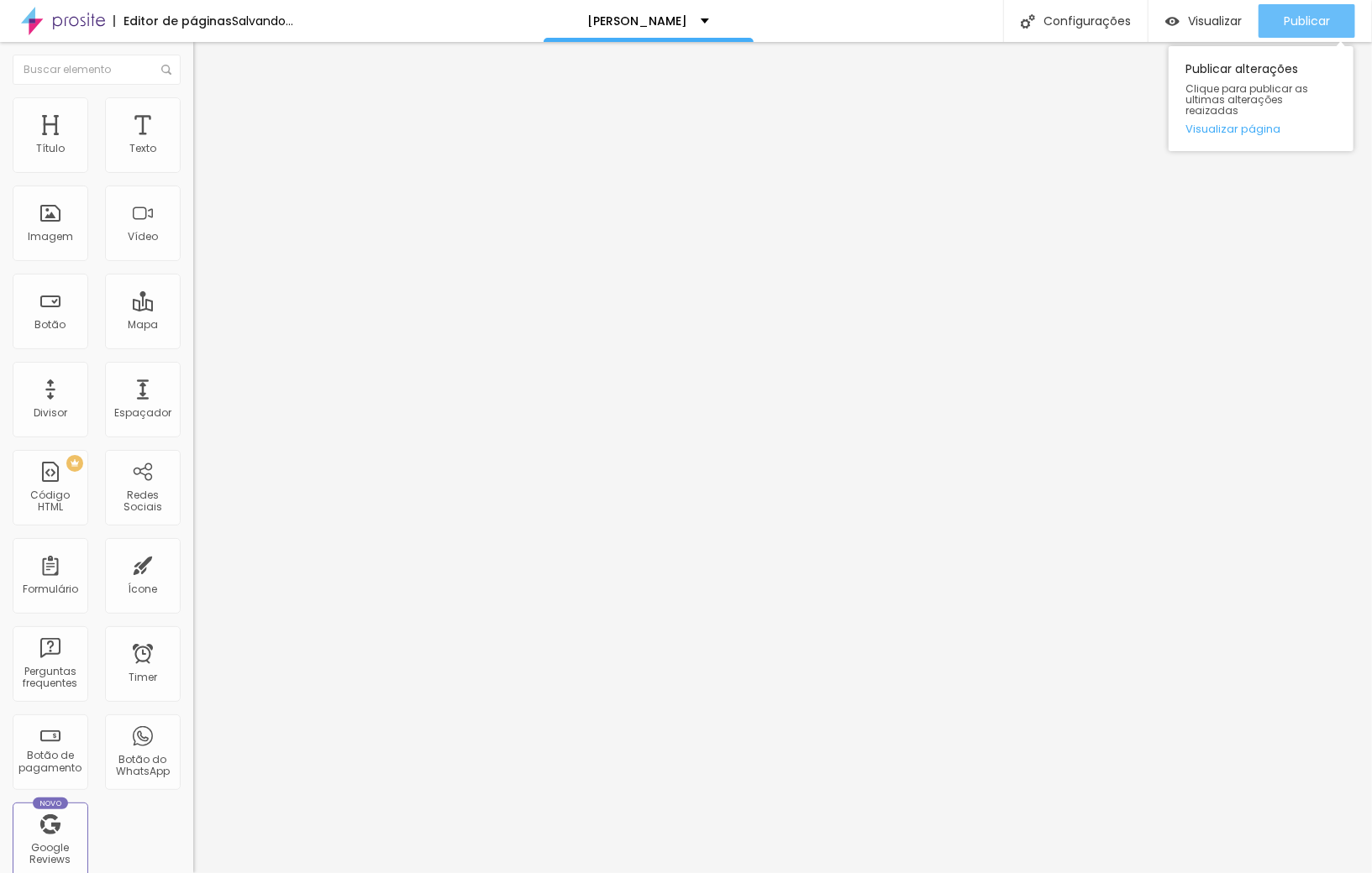
click at [1325, 29] on div "Publicar" at bounding box center [1307, 21] width 47 height 34
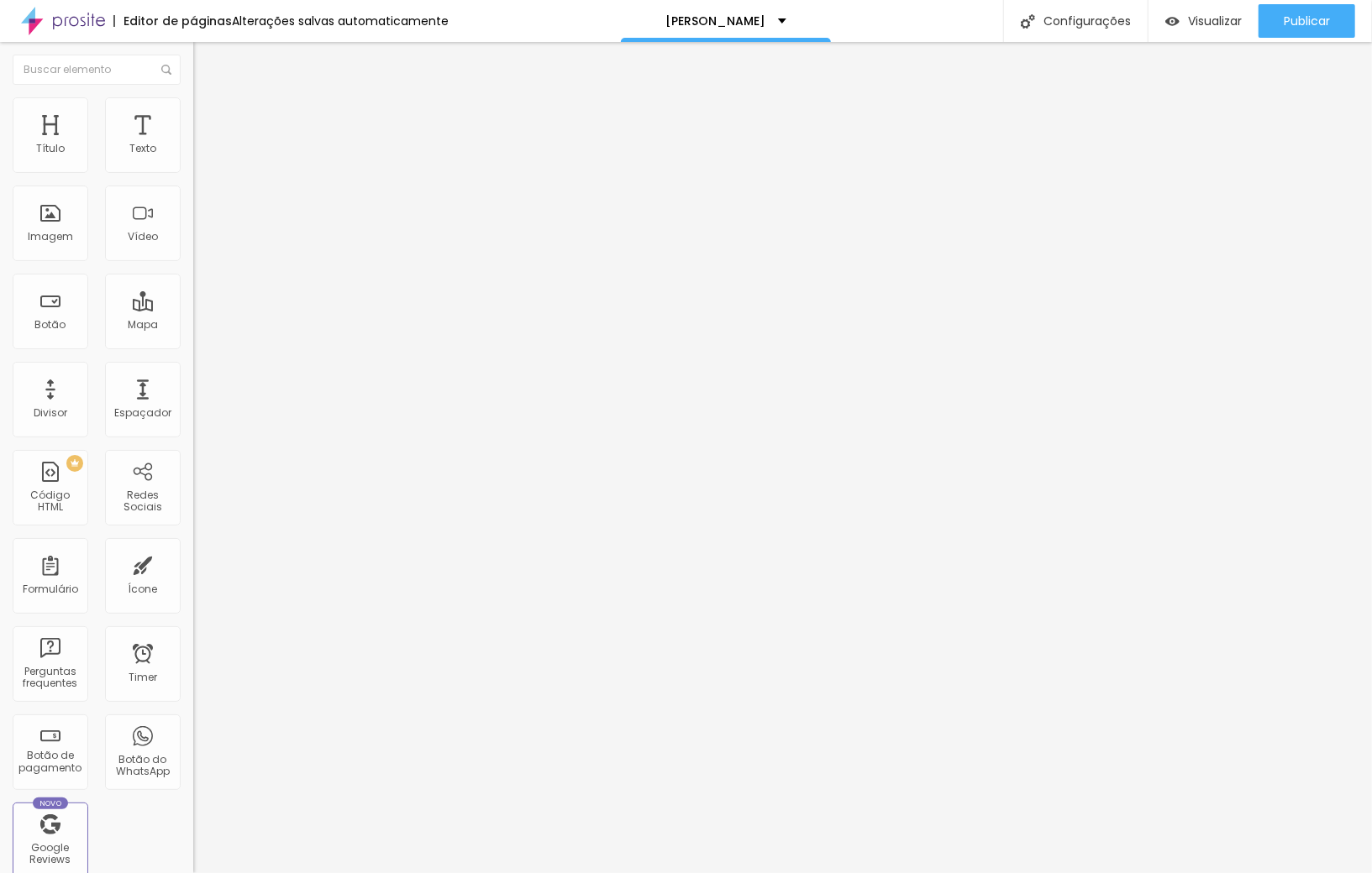
click at [193, 369] on input "range" at bounding box center [246, 376] width 108 height 14
drag, startPoint x: 169, startPoint y: 180, endPoint x: 113, endPoint y: 180, distance: 56.0
click at [193, 172] on input "range" at bounding box center [246, 165] width 108 height 14
click at [1305, 14] on span "Publicar" at bounding box center [1307, 21] width 47 height 14
drag, startPoint x: 59, startPoint y: 213, endPoint x: 197, endPoint y: 225, distance: 138.5
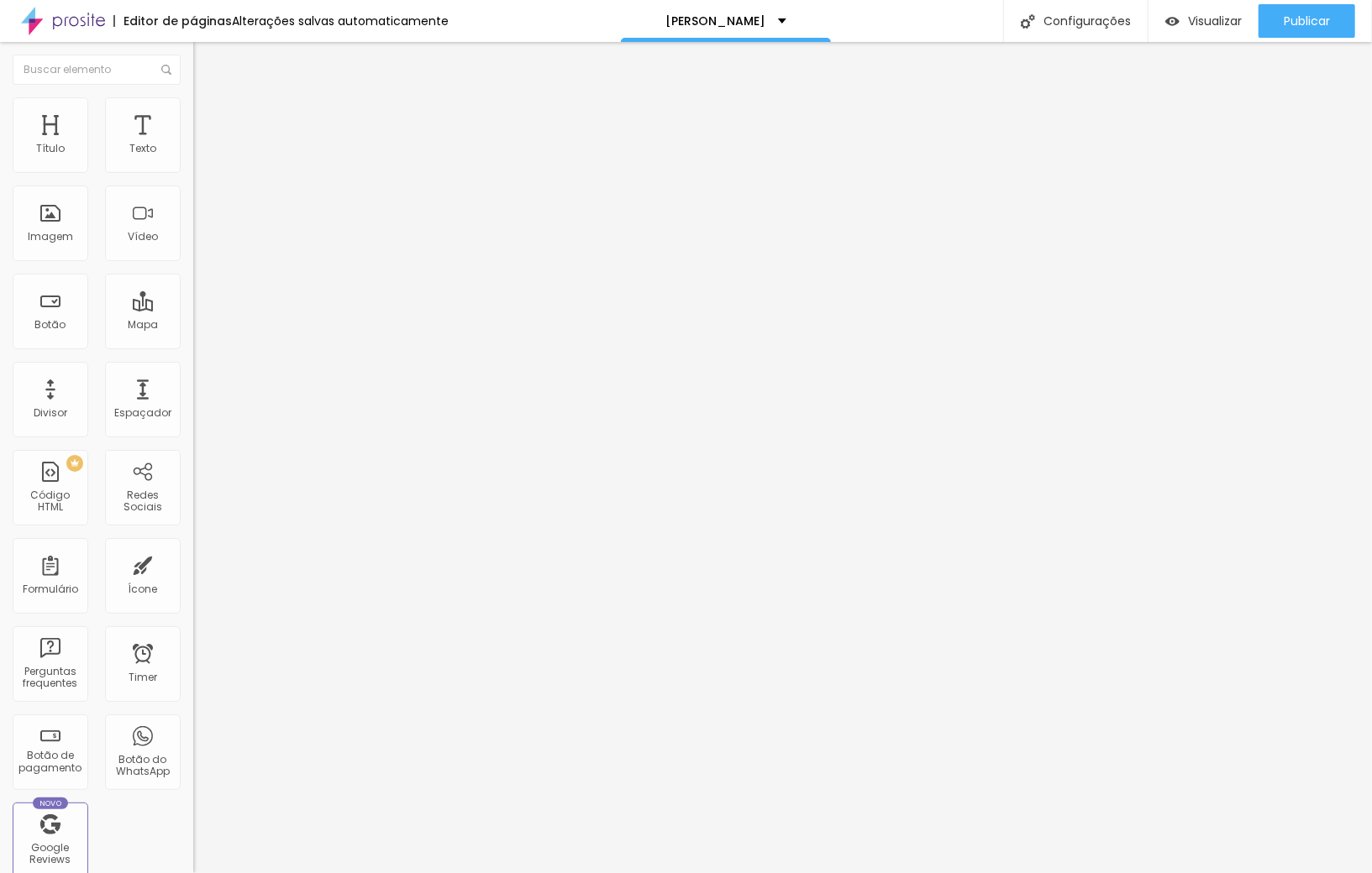
click at [197, 369] on input "range" at bounding box center [246, 376] width 108 height 14
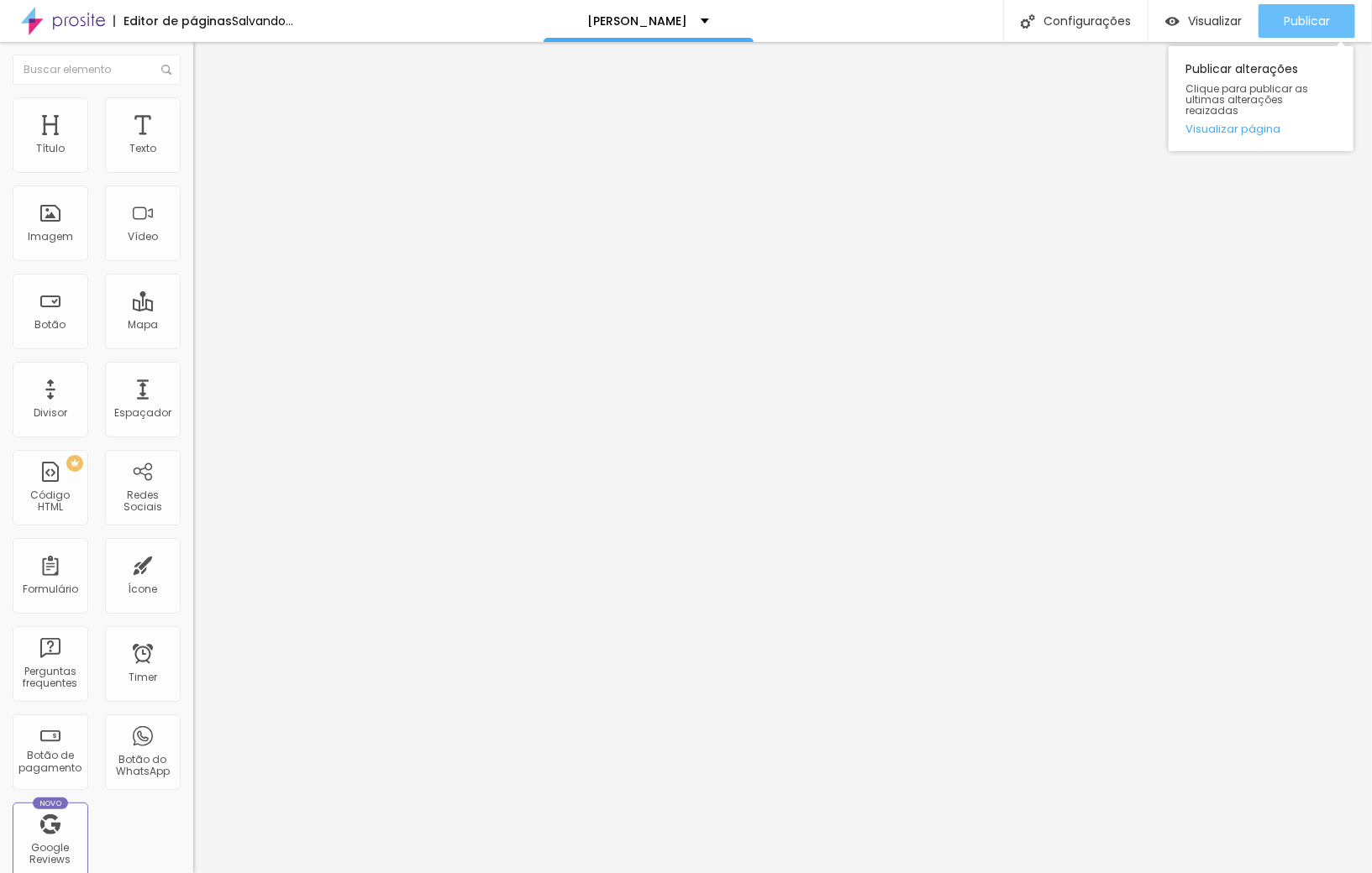
click at [1327, 28] on span "Publicar" at bounding box center [1307, 21] width 47 height 14
click at [1301, 30] on div "Publicar" at bounding box center [1307, 21] width 47 height 34
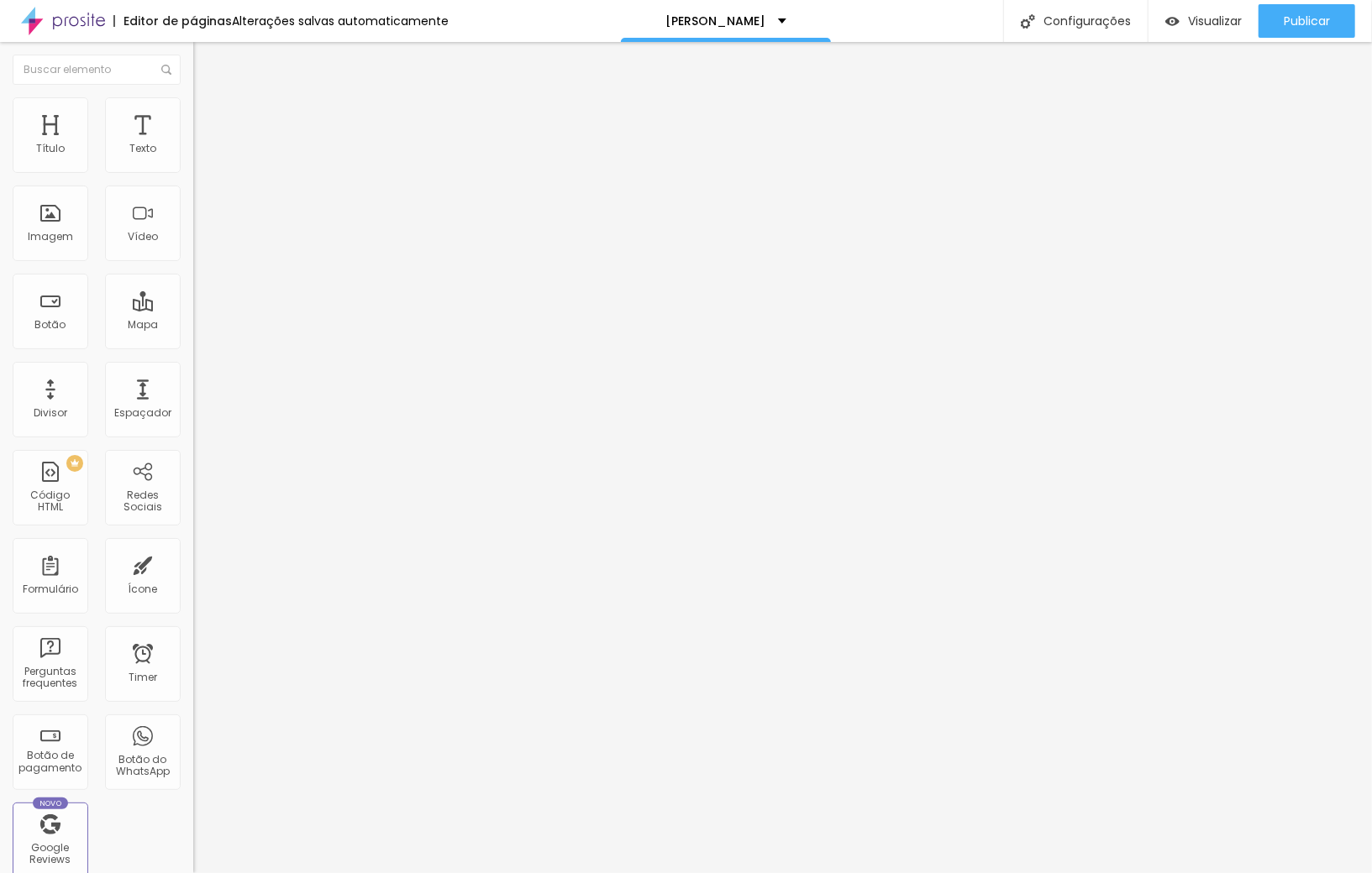
drag, startPoint x: 78, startPoint y: 103, endPoint x: 147, endPoint y: 99, distance: 69.1
click at [193, 103] on ul "Conteúdo Estilo Avançado" at bounding box center [289, 105] width 193 height 50
click at [193, 158] on input "Me chame no whatsapp" at bounding box center [294, 149] width 202 height 17
click at [1301, 27] on span "Publicar" at bounding box center [1307, 21] width 47 height 14
click at [1289, 28] on span "Publicar" at bounding box center [1307, 21] width 47 height 14
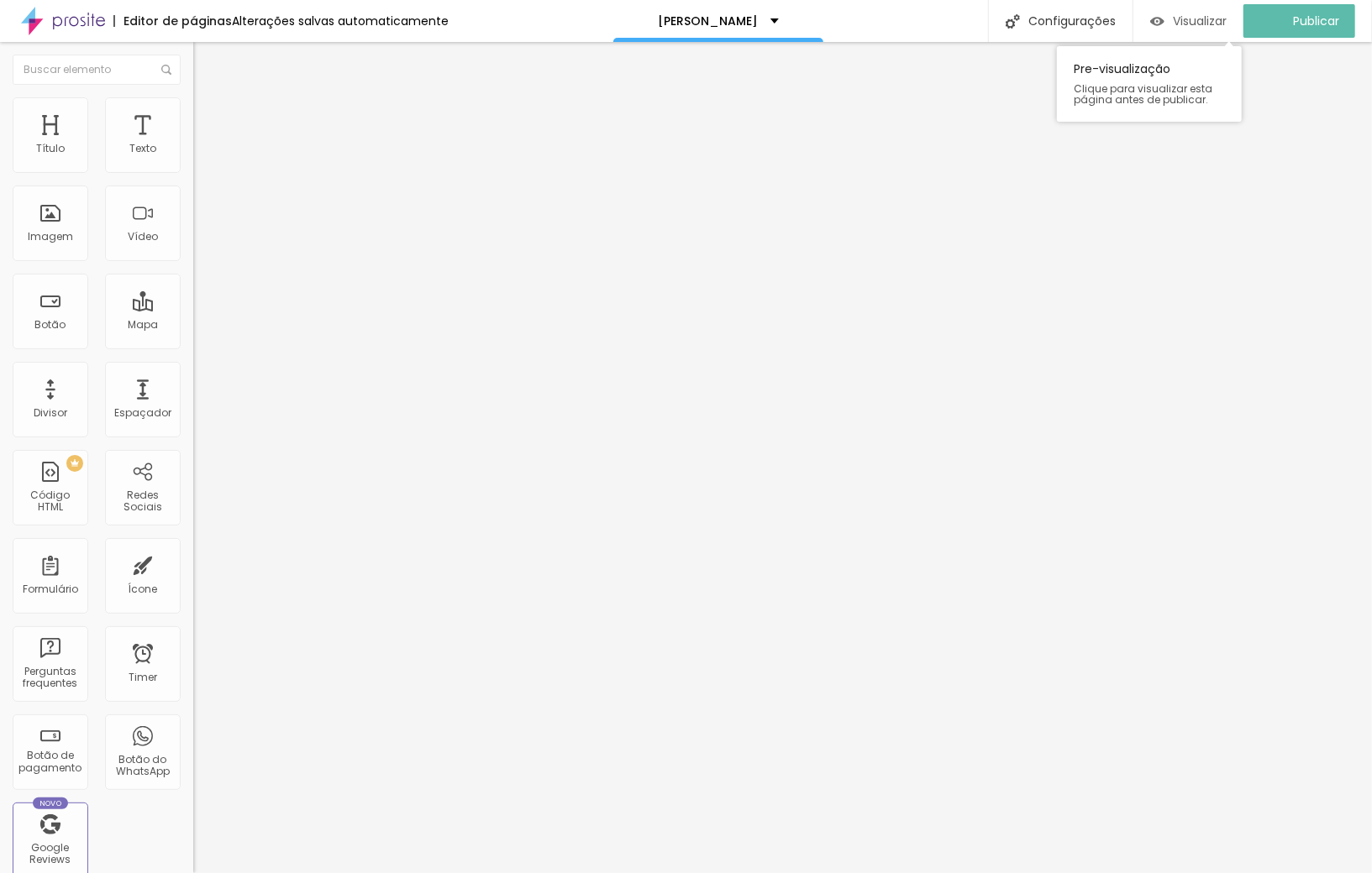
click at [1190, 8] on div "Visualizar" at bounding box center [1188, 21] width 76 height 34
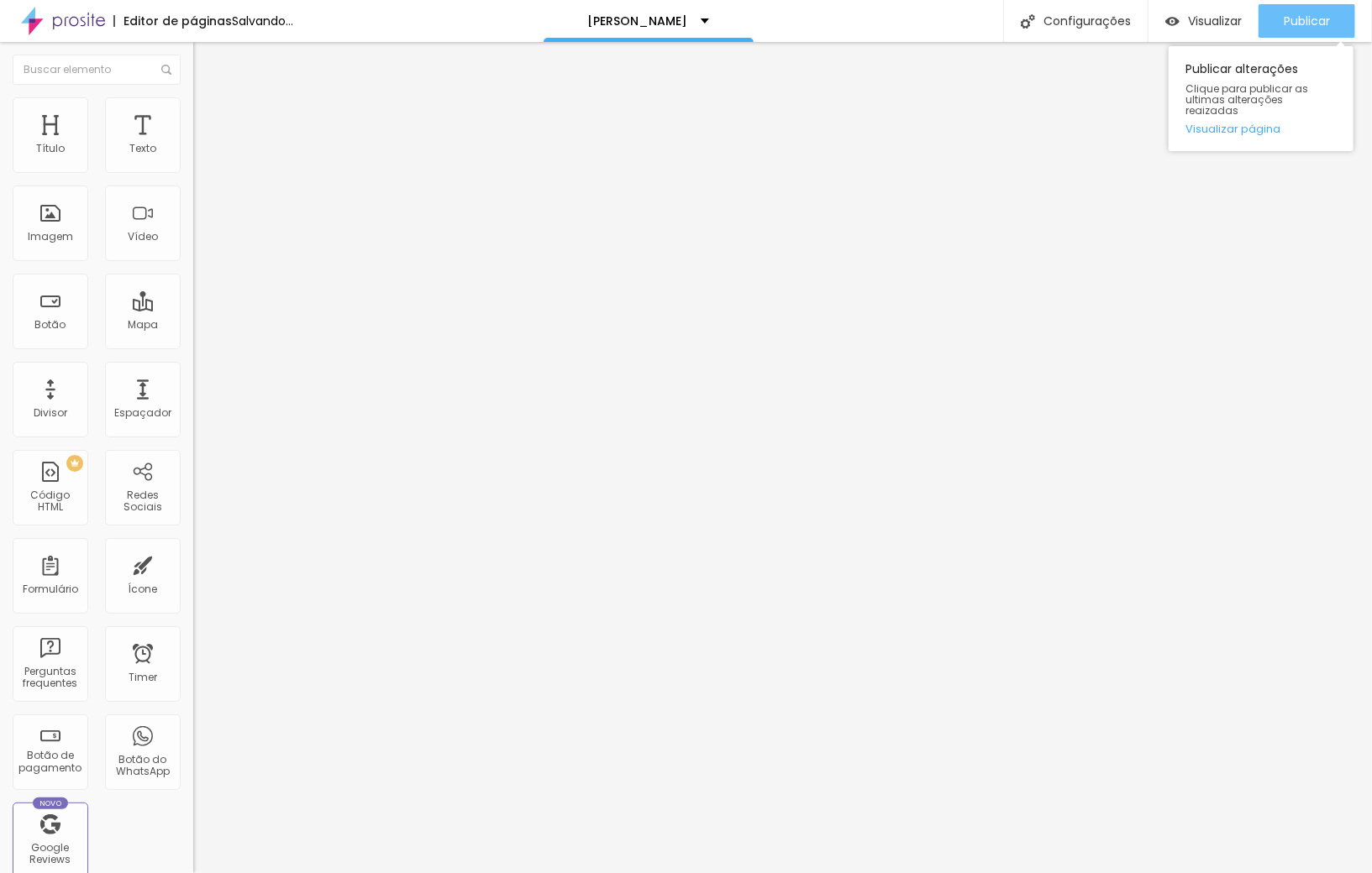
click at [1295, 17] on span "Publicar" at bounding box center [1307, 21] width 47 height 14
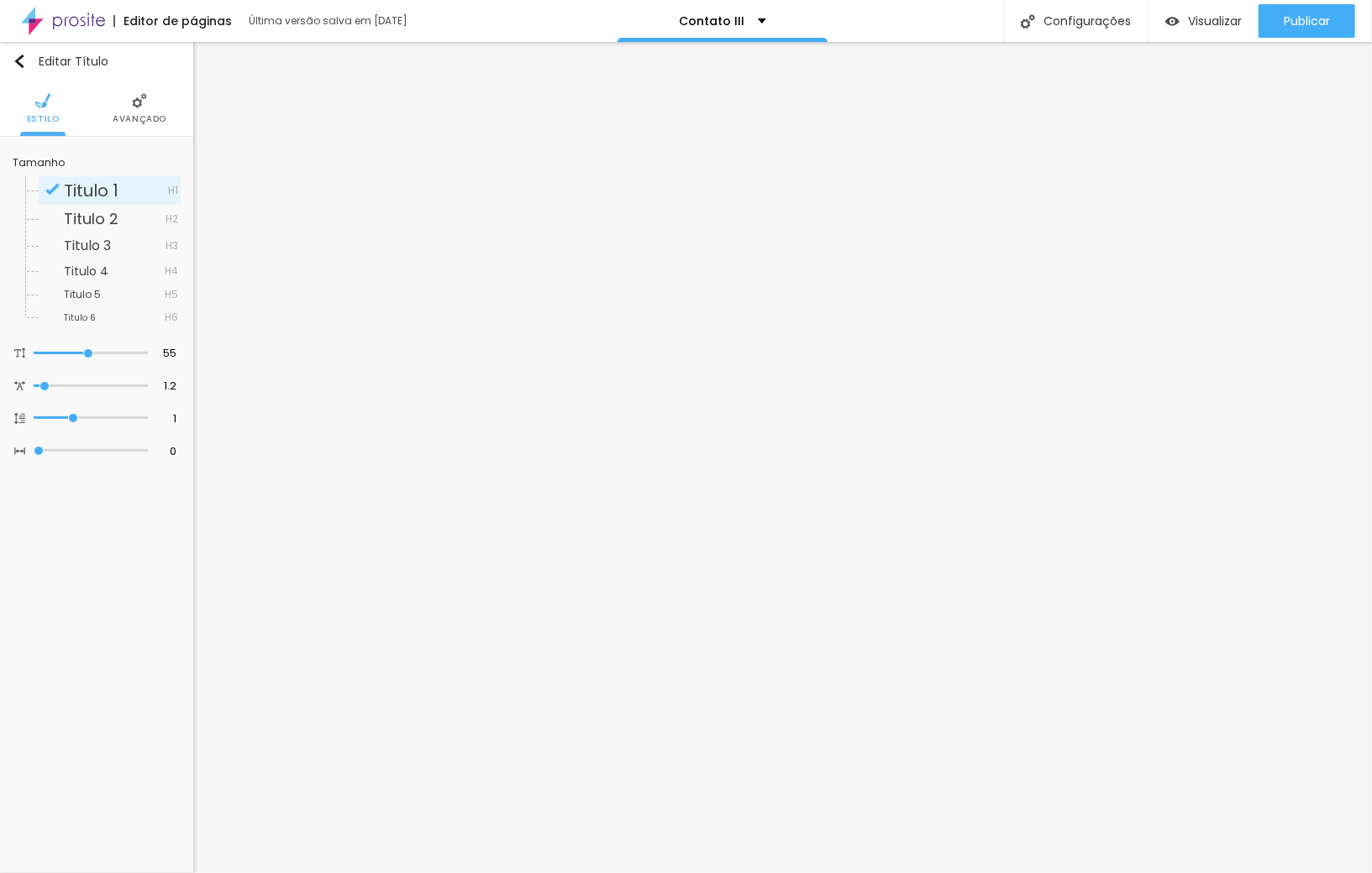
click at [115, 108] on li "Avançado" at bounding box center [140, 108] width 53 height 55
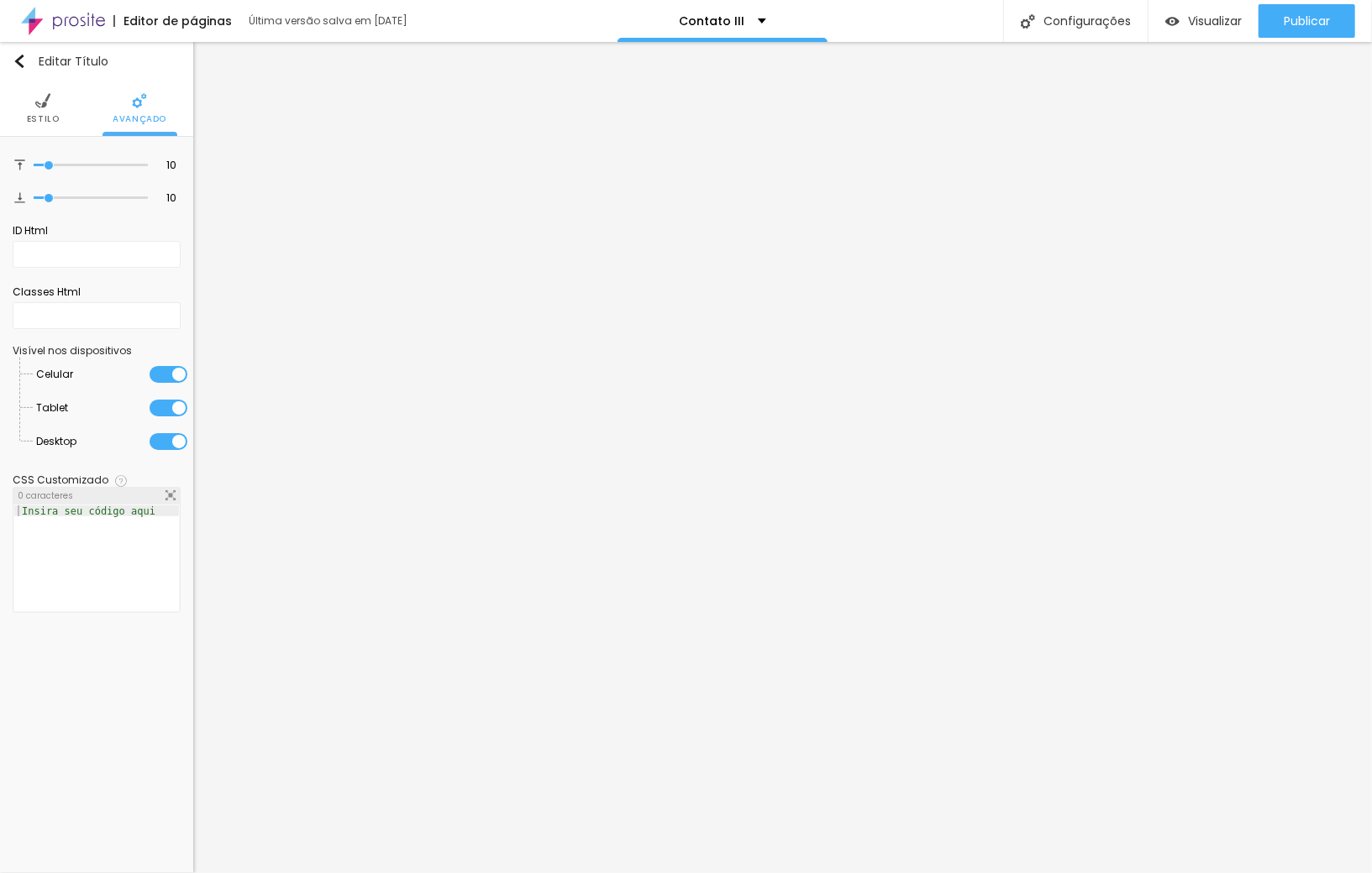
click at [42, 117] on span "Estilo" at bounding box center [43, 119] width 33 height 8
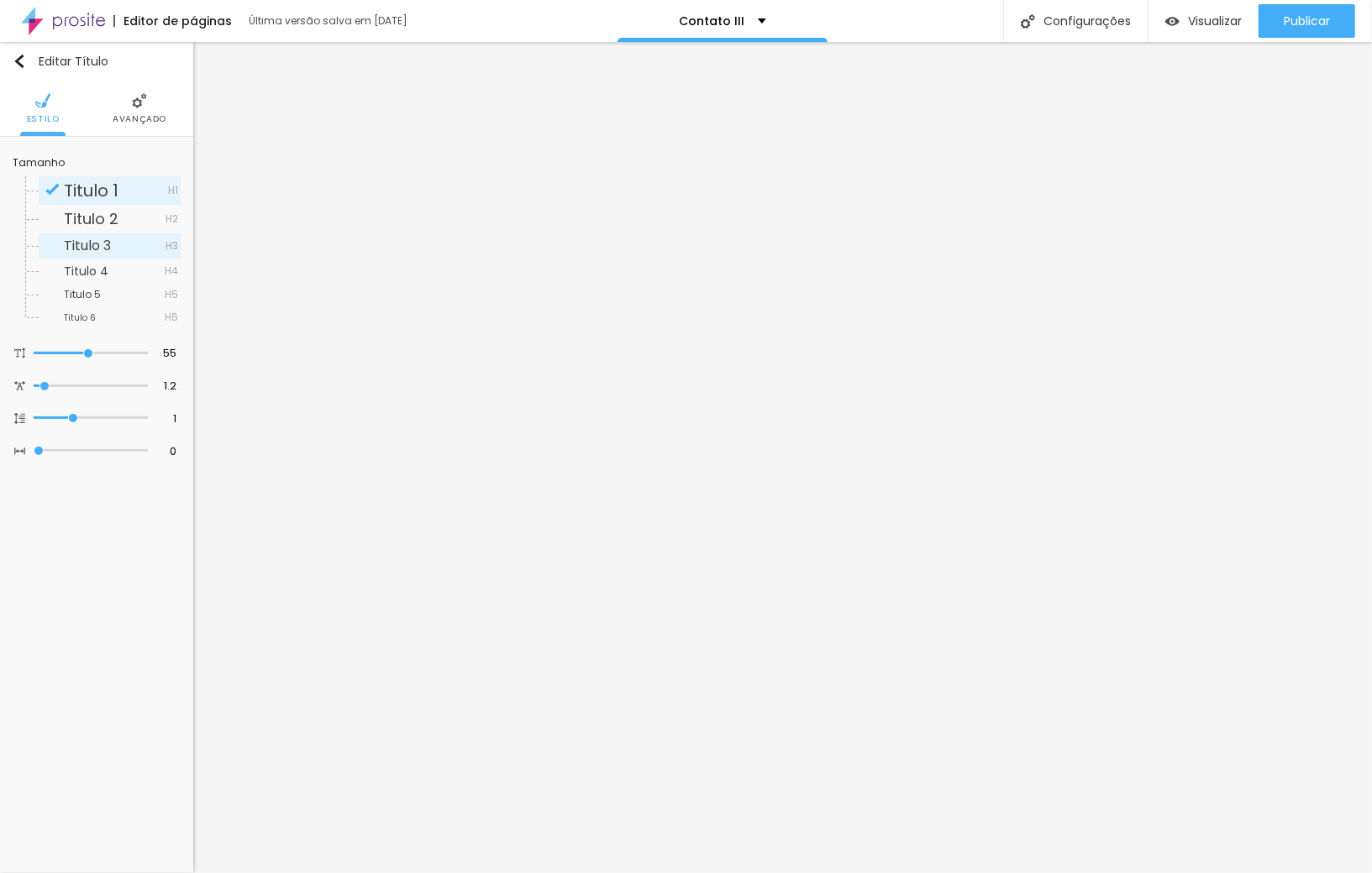
click at [69, 244] on span "Titulo 3" at bounding box center [87, 245] width 48 height 20
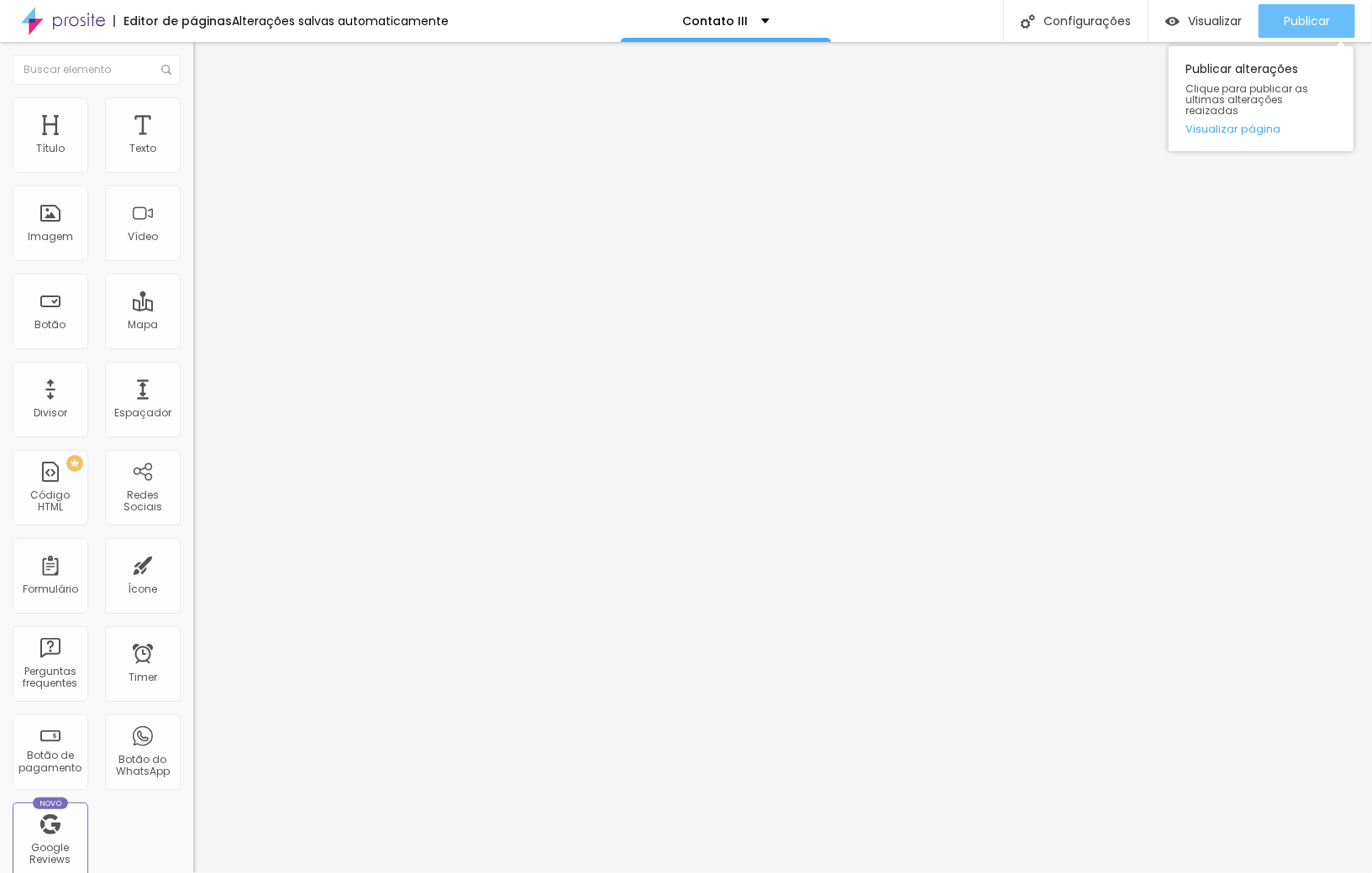
click at [1316, 16] on span "Publicar" at bounding box center [1307, 21] width 47 height 14
click at [193, 533] on input "Vamos agendar um ensaio?" at bounding box center [294, 540] width 202 height 17
type input "Vamos agendar o seu ensaio?"
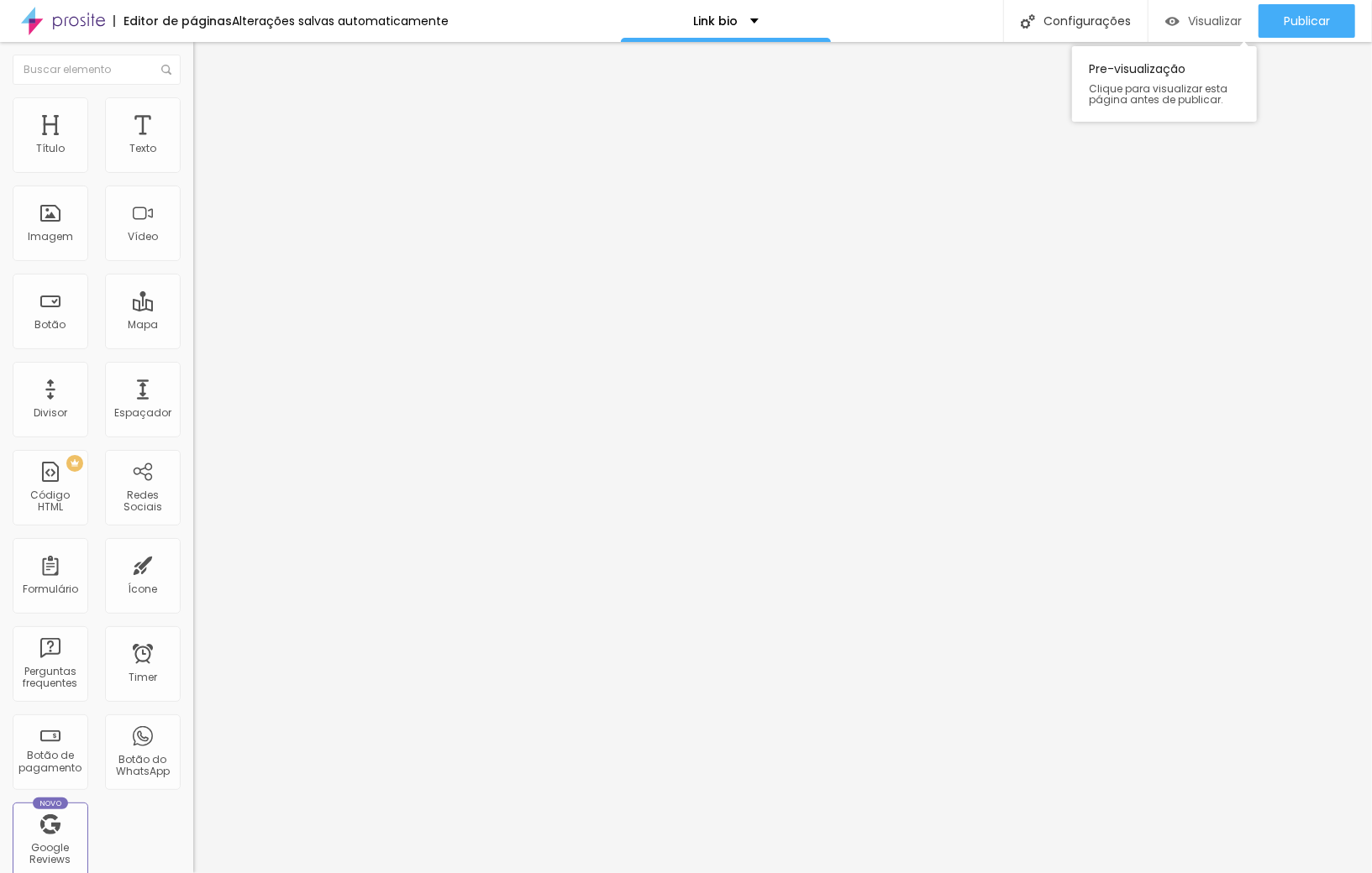
click at [1201, 29] on div "Visualizar" at bounding box center [1203, 21] width 76 height 34
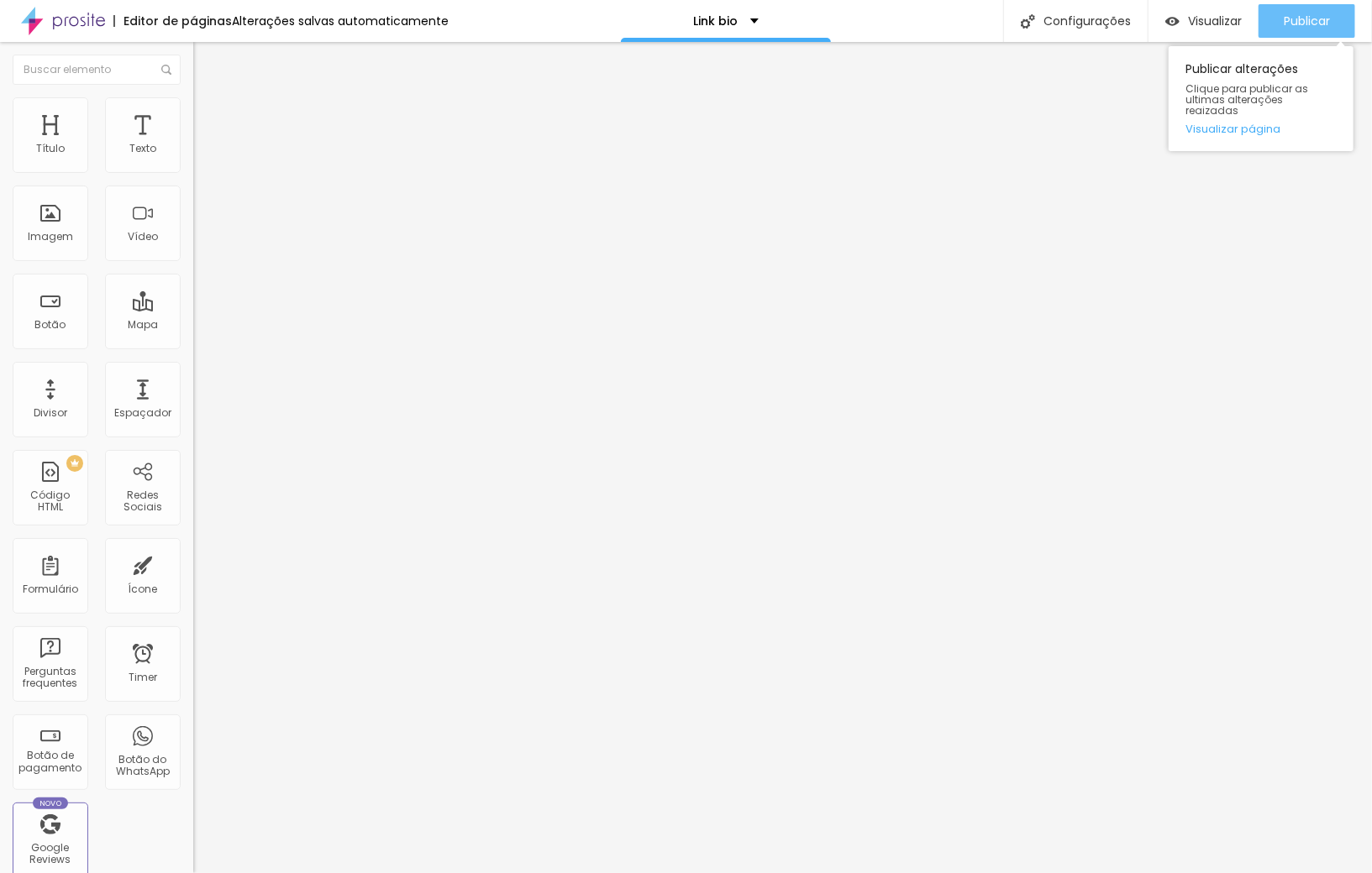
click at [1306, 14] on span "Publicar" at bounding box center [1307, 21] width 47 height 14
click at [1308, 25] on span "Publicar" at bounding box center [1307, 21] width 47 height 14
click at [1312, 29] on div "Publicar" at bounding box center [1307, 21] width 47 height 34
drag, startPoint x: 97, startPoint y: 190, endPoint x: 2, endPoint y: 180, distance: 95.5
click at [193, 177] on div "Texto SITE Alinhamento Tamanho Normal Pequeno Normal Grande Link URL https://is…" at bounding box center [289, 252] width 193 height 244
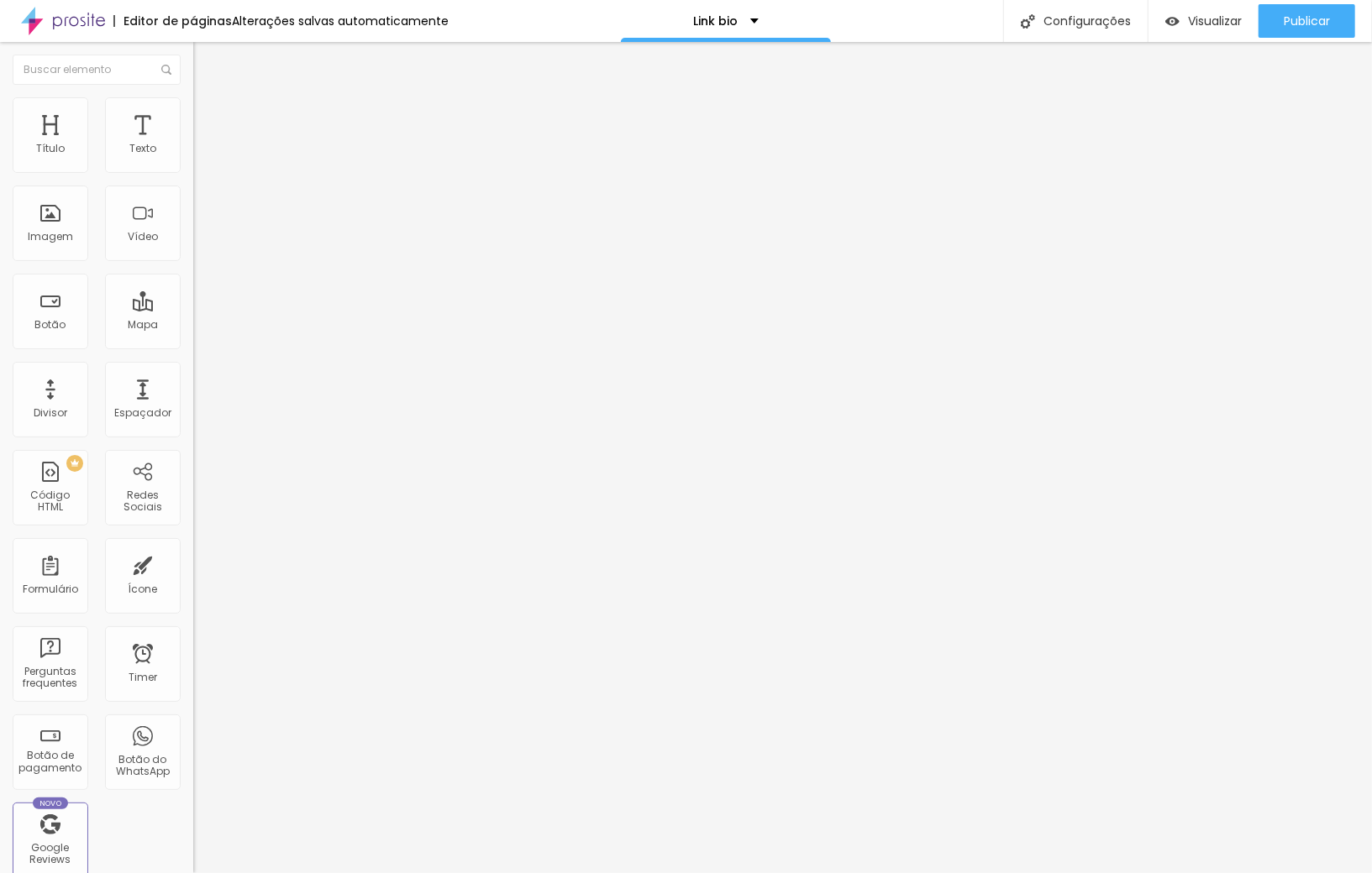
type input "c"
click at [193, 158] on input "CONHEÇA MEU TRABALHO" at bounding box center [294, 149] width 202 height 17
drag, startPoint x: 46, startPoint y: 182, endPoint x: 176, endPoint y: 191, distance: 130.3
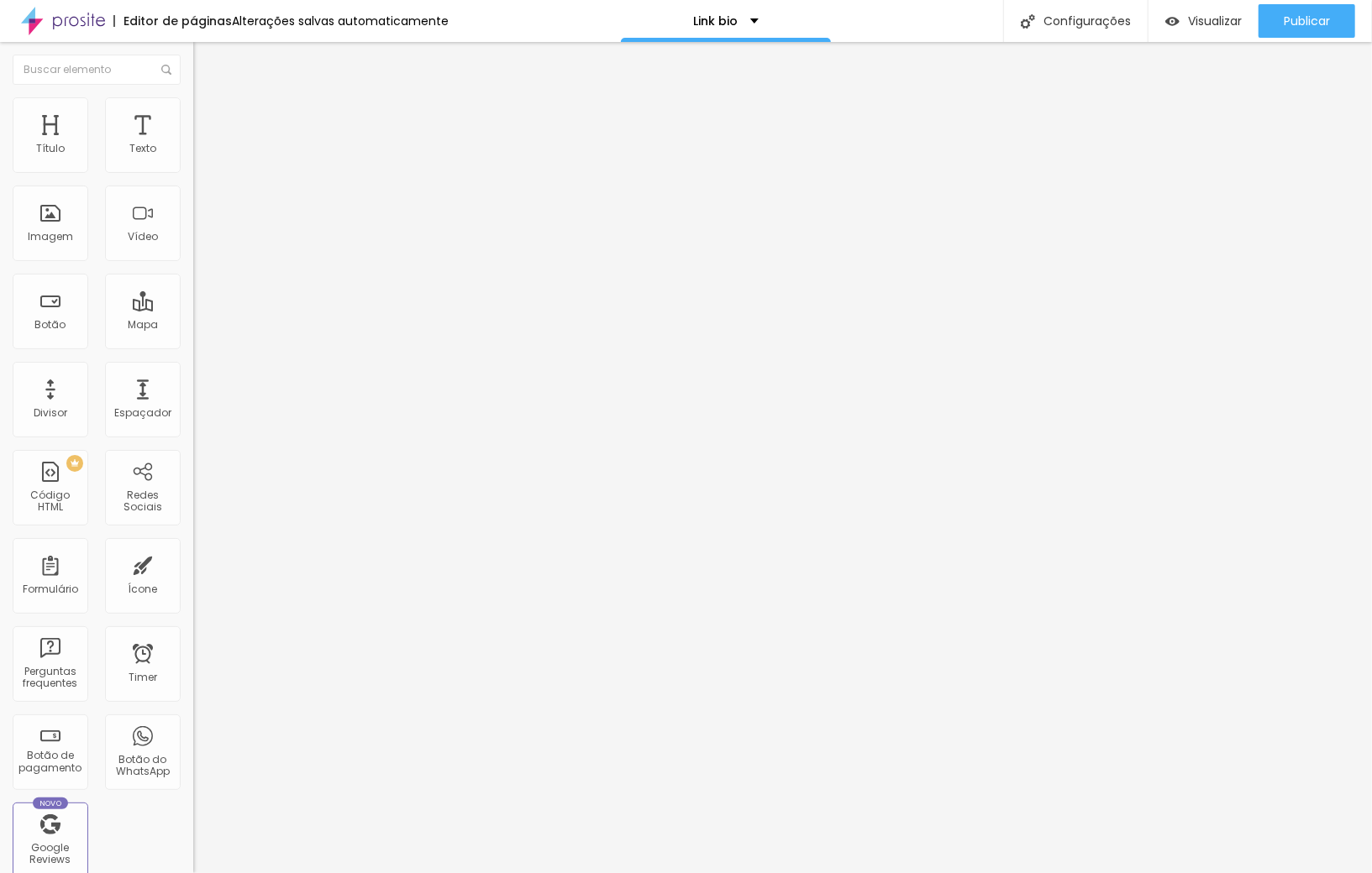
click at [193, 158] on input "SITE: CONHEÇA MEU TRABALHO" at bounding box center [294, 149] width 202 height 17
type input "SITE"
click at [1316, 31] on div "Publicar" at bounding box center [1307, 21] width 47 height 34
click at [193, 169] on input "text" at bounding box center [294, 160] width 202 height 17
type input "K"
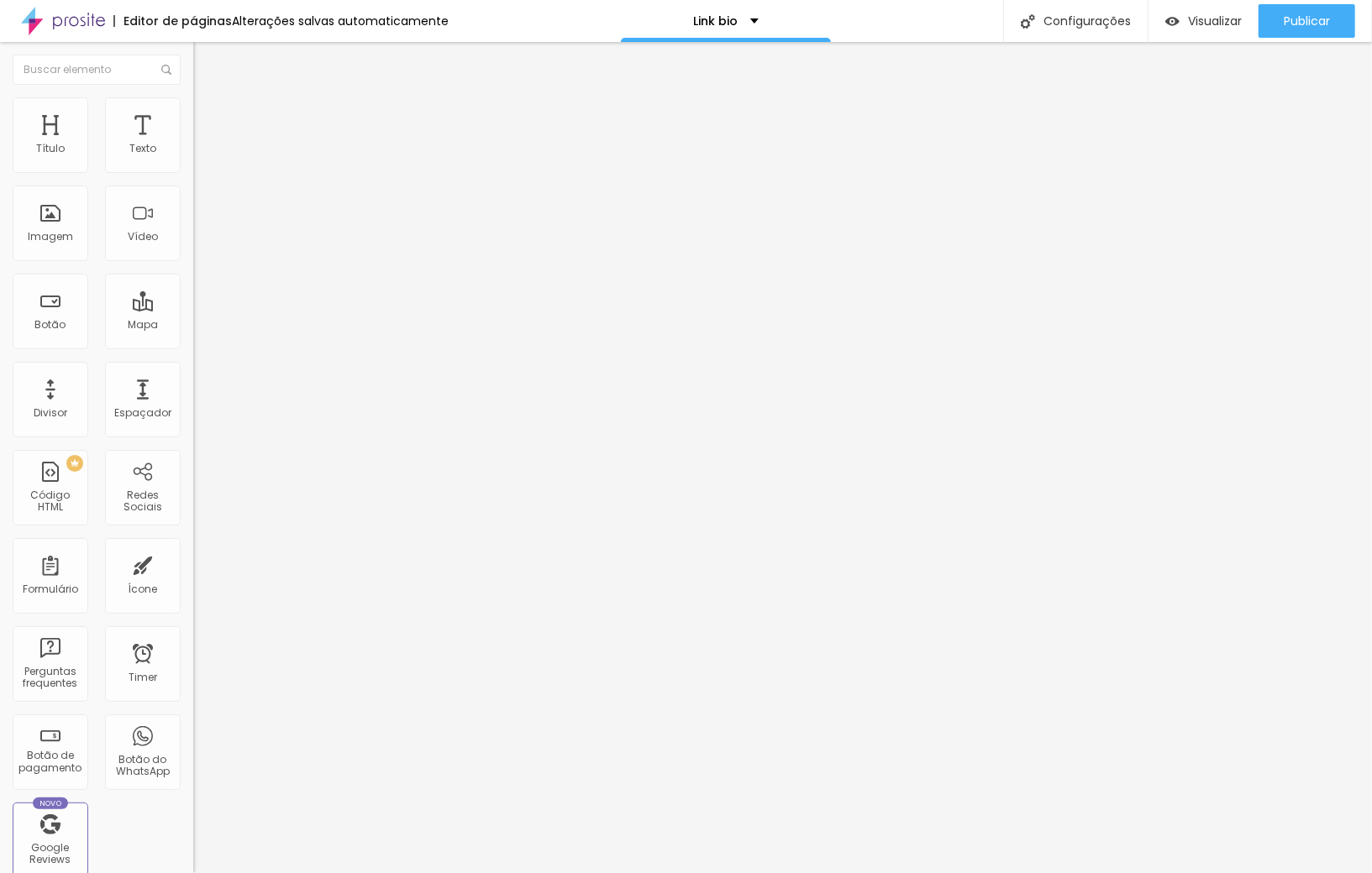
click at [193, 169] on input "text" at bounding box center [294, 160] width 202 height 17
click at [193, 169] on input "Isadora D'Vale | fotógrafa" at bounding box center [294, 160] width 202 height 17
type input "Isadora D'Vale | Fotógrafa"
click at [193, 344] on input "https://" at bounding box center [294, 336] width 202 height 17
click at [1310, 15] on span "Publicar" at bounding box center [1307, 21] width 47 height 14
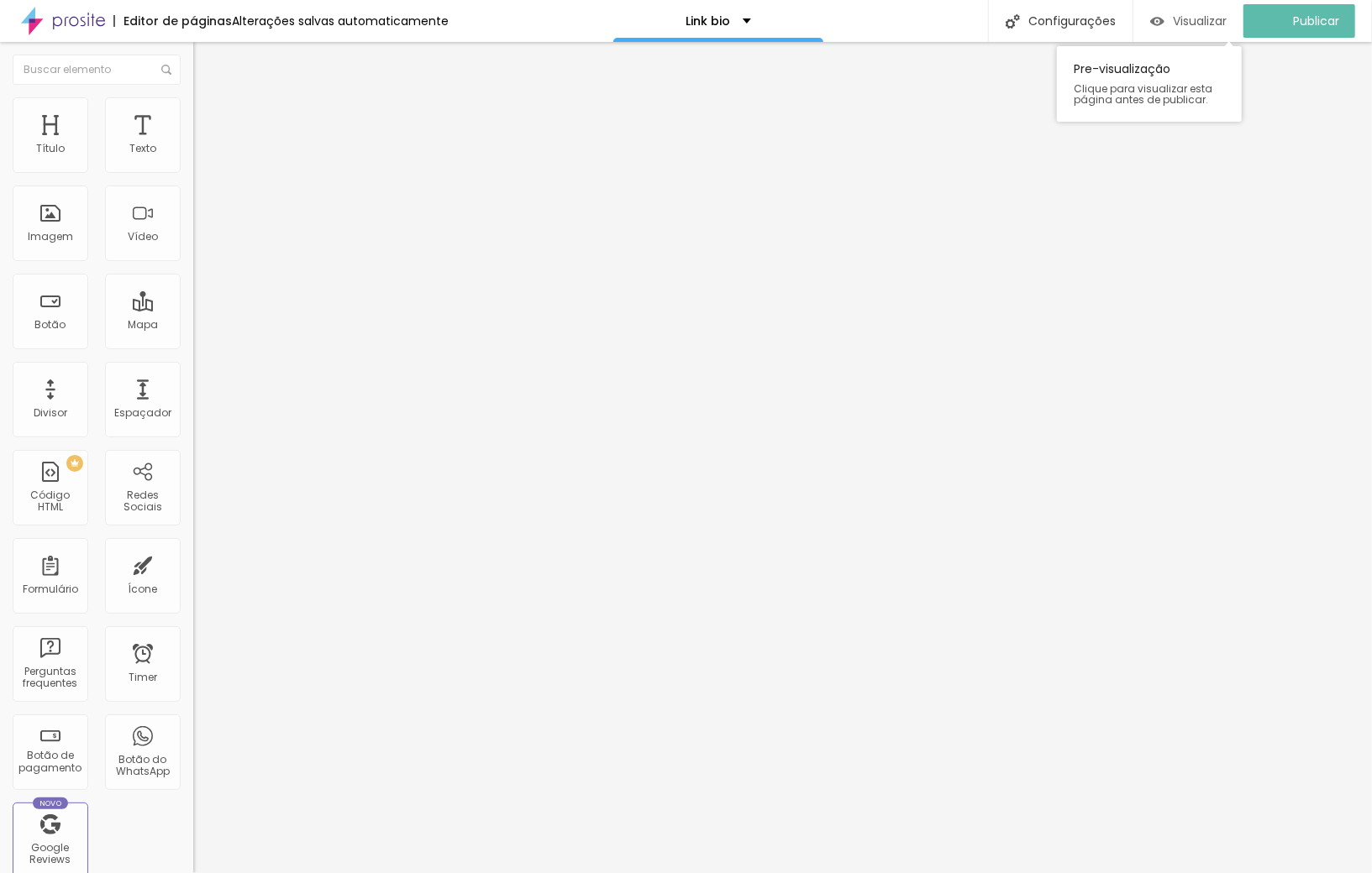
click at [1187, 28] on span "Visualizar" at bounding box center [1200, 21] width 53 height 14
